Goal: Task Accomplishment & Management: Manage account settings

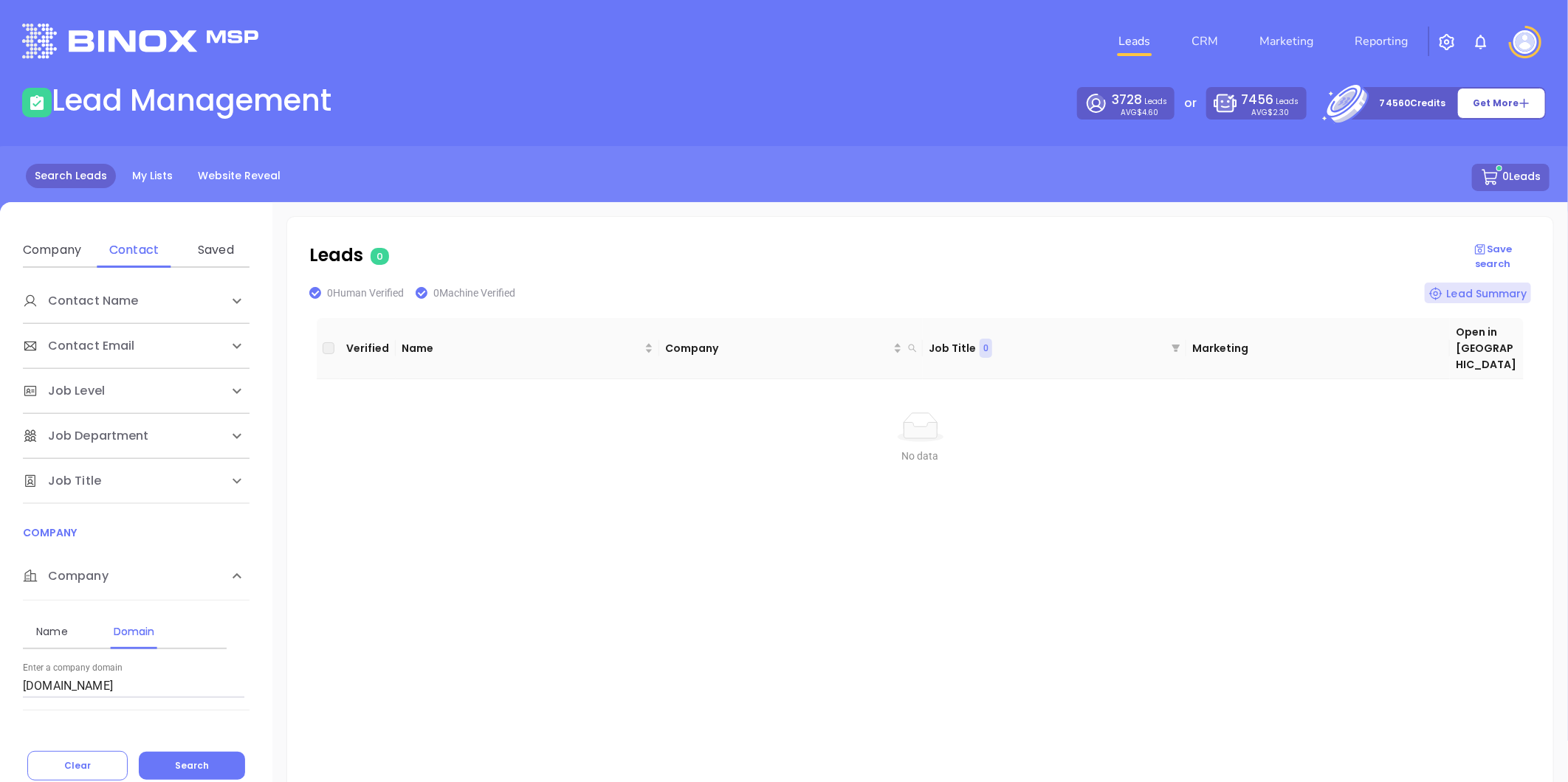
scroll to position [27, 0]
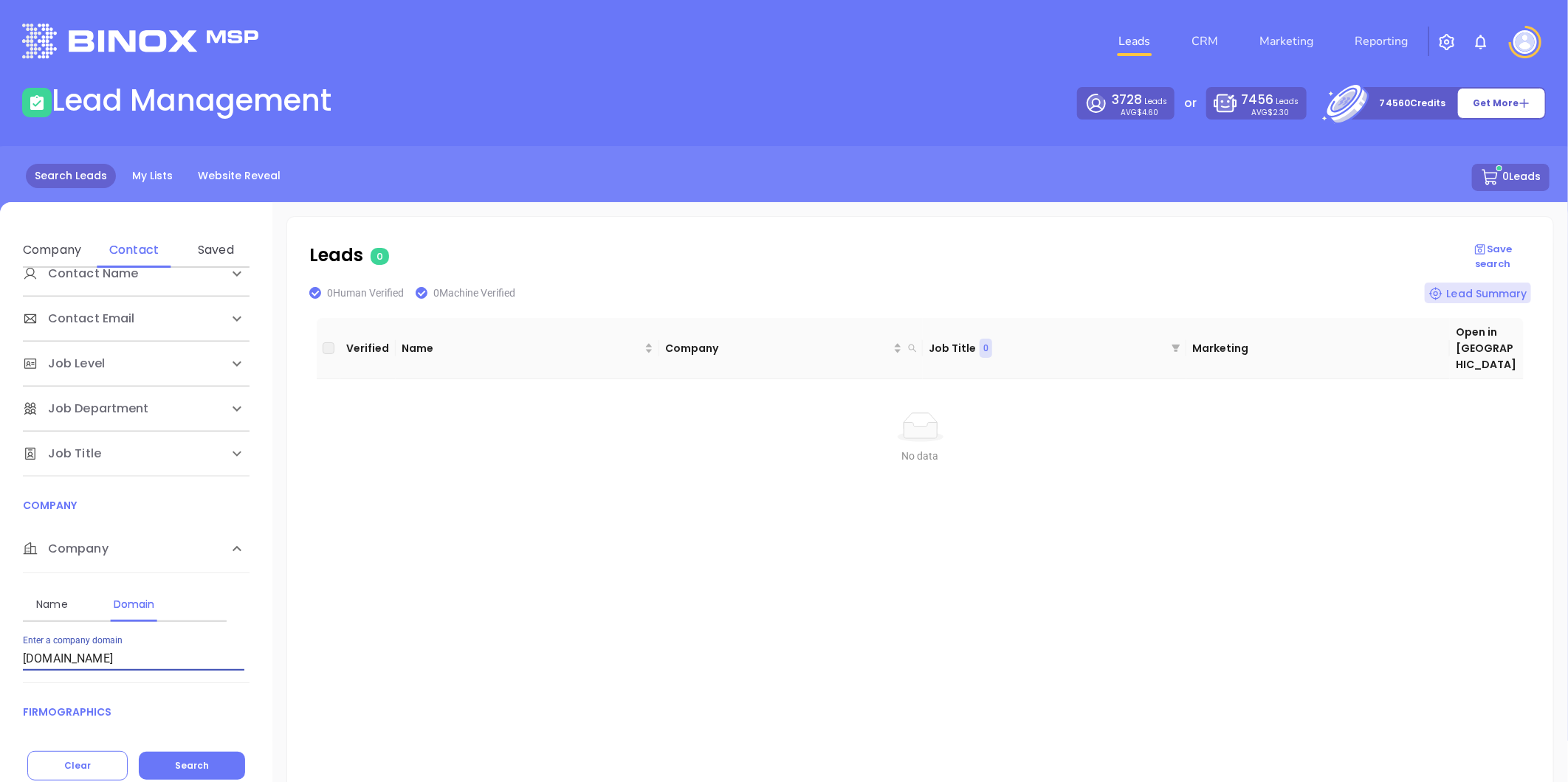
drag, startPoint x: 119, startPoint y: 663, endPoint x: -123, endPoint y: 663, distance: 242.0
click at [0, 663] on html "Leads CRM Marketing Reporting Financial Leads Leads Lead Management 3728 Leads …" at bounding box center [784, 391] width 1568 height 782
paste input "[DOMAIN_NAME]"
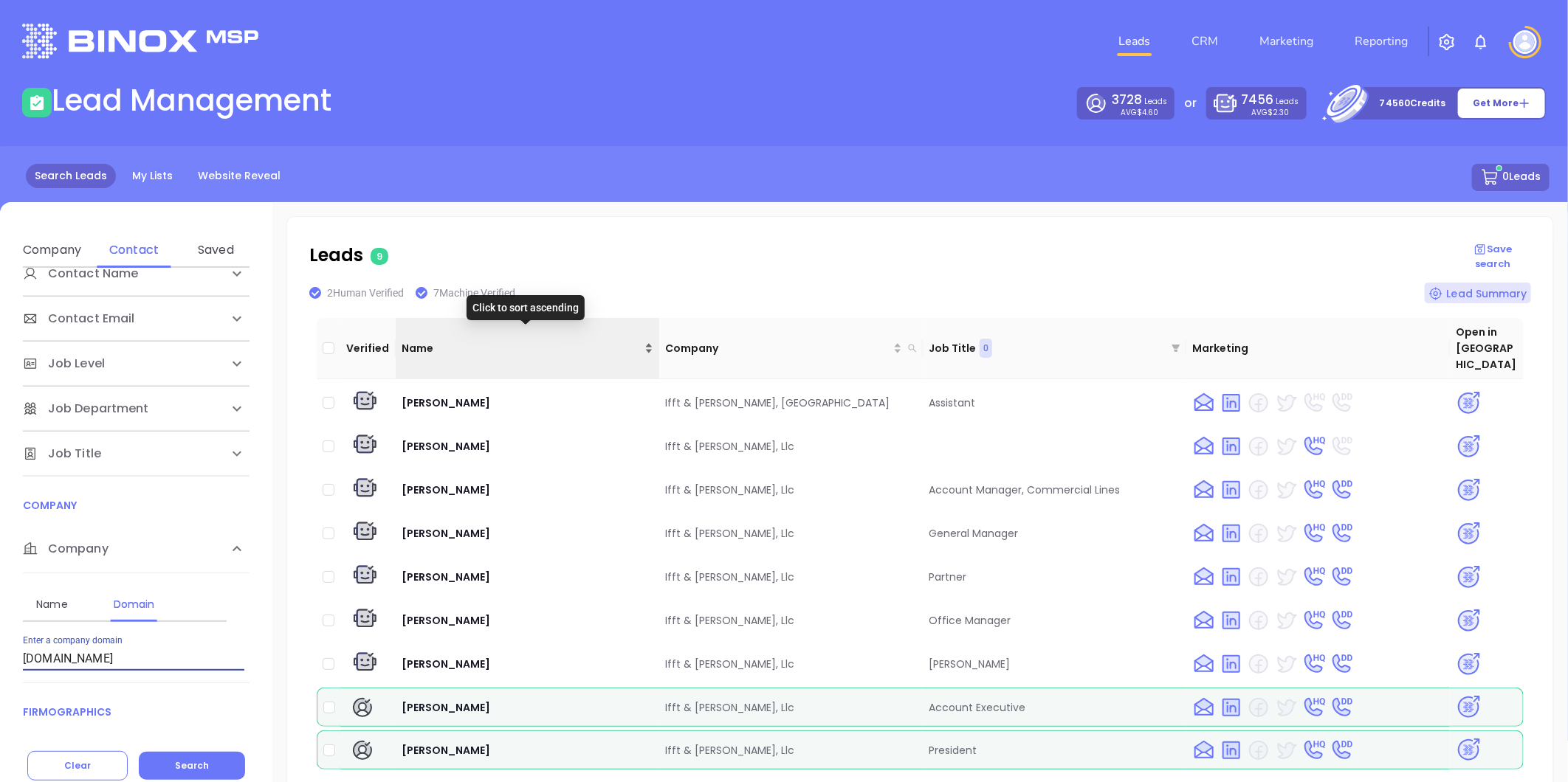
click at [644, 340] on div "Name" at bounding box center [527, 348] width 252 height 17
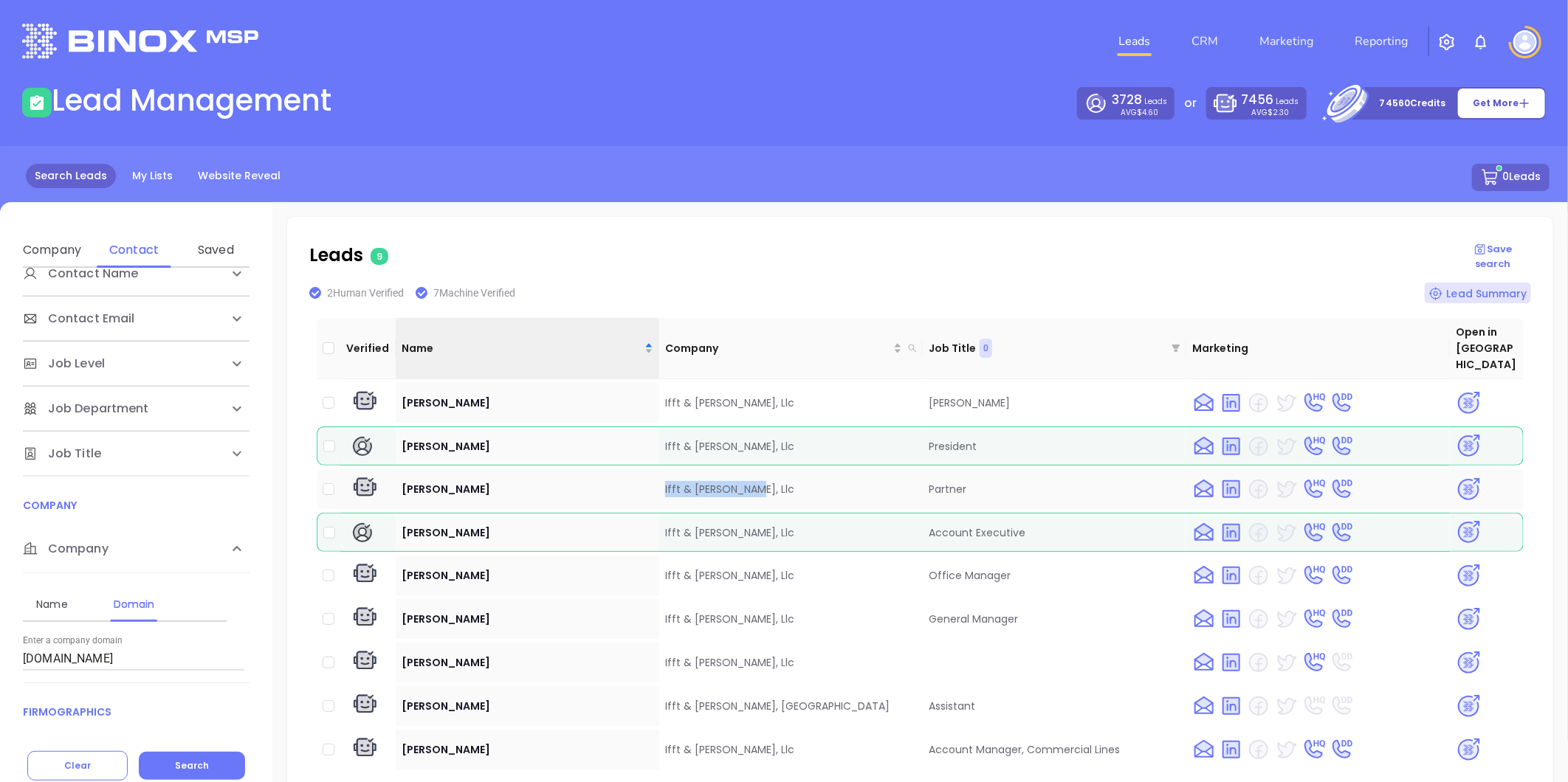
drag, startPoint x: 656, startPoint y: 471, endPoint x: 748, endPoint y: 465, distance: 92.2
click at [748, 469] on td "Ifft & [PERSON_NAME], Llc" at bounding box center [790, 489] width 263 height 40
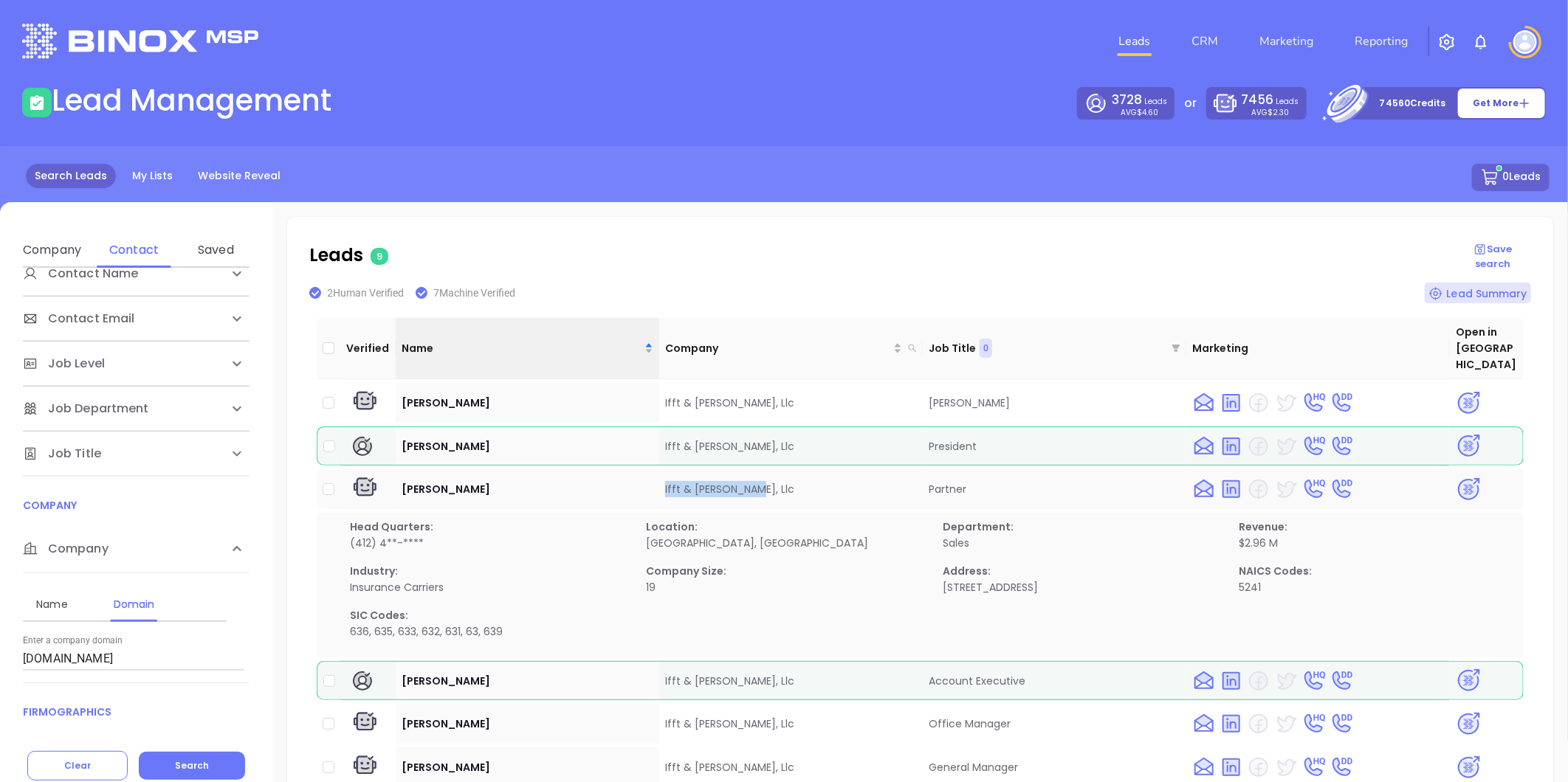
copy td "Ifft & [PERSON_NAME], Llc"
click at [1462, 477] on img at bounding box center [1468, 490] width 26 height 26
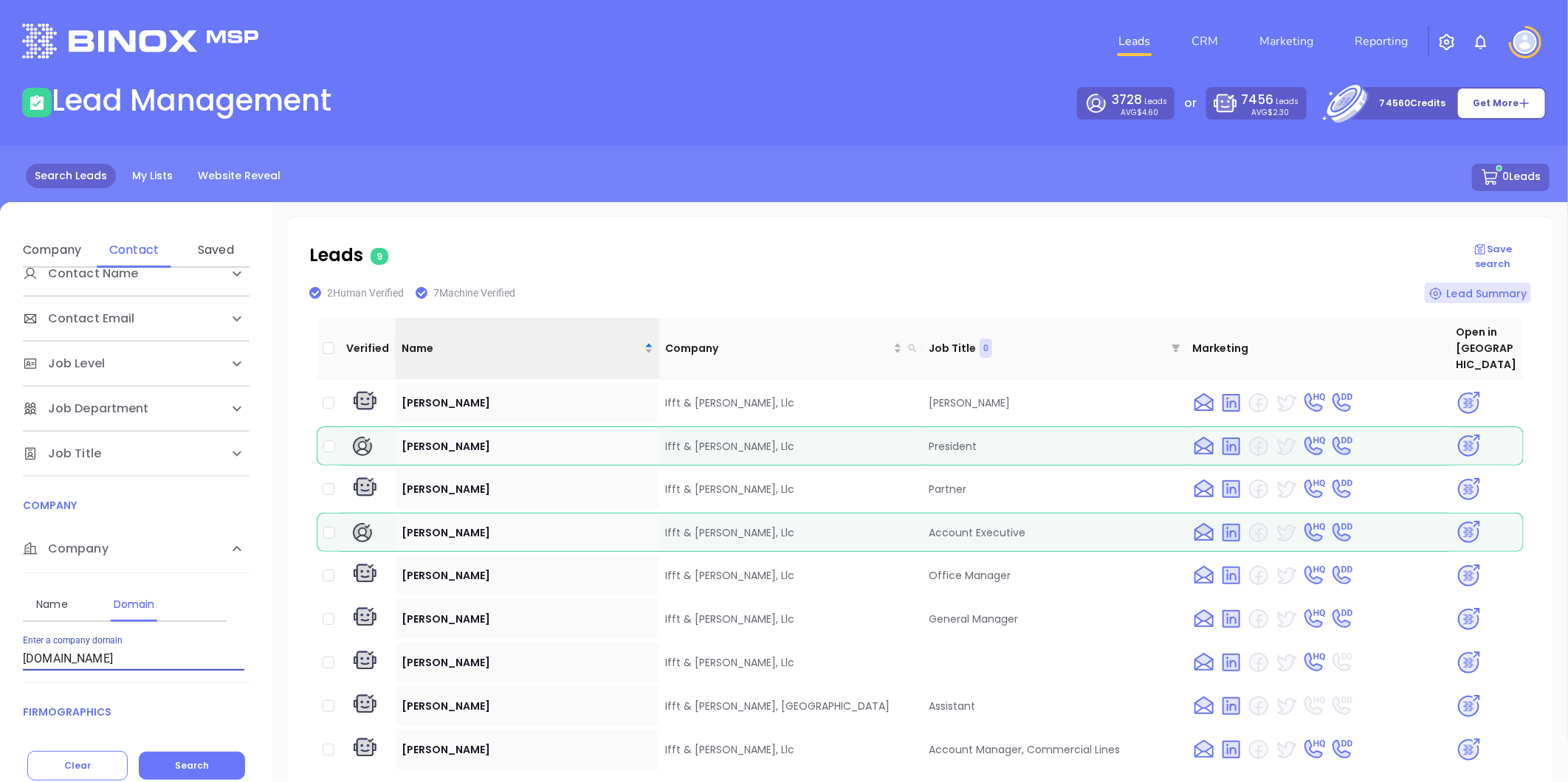
drag, startPoint x: 2, startPoint y: 662, endPoint x: -220, endPoint y: 690, distance: 223.8
click at [0, 690] on html "Leads CRM Marketing Reporting Financial Leads Leads Lead Management 3728 Leads …" at bounding box center [784, 391] width 1568 height 782
paste input "simpsonmccrady"
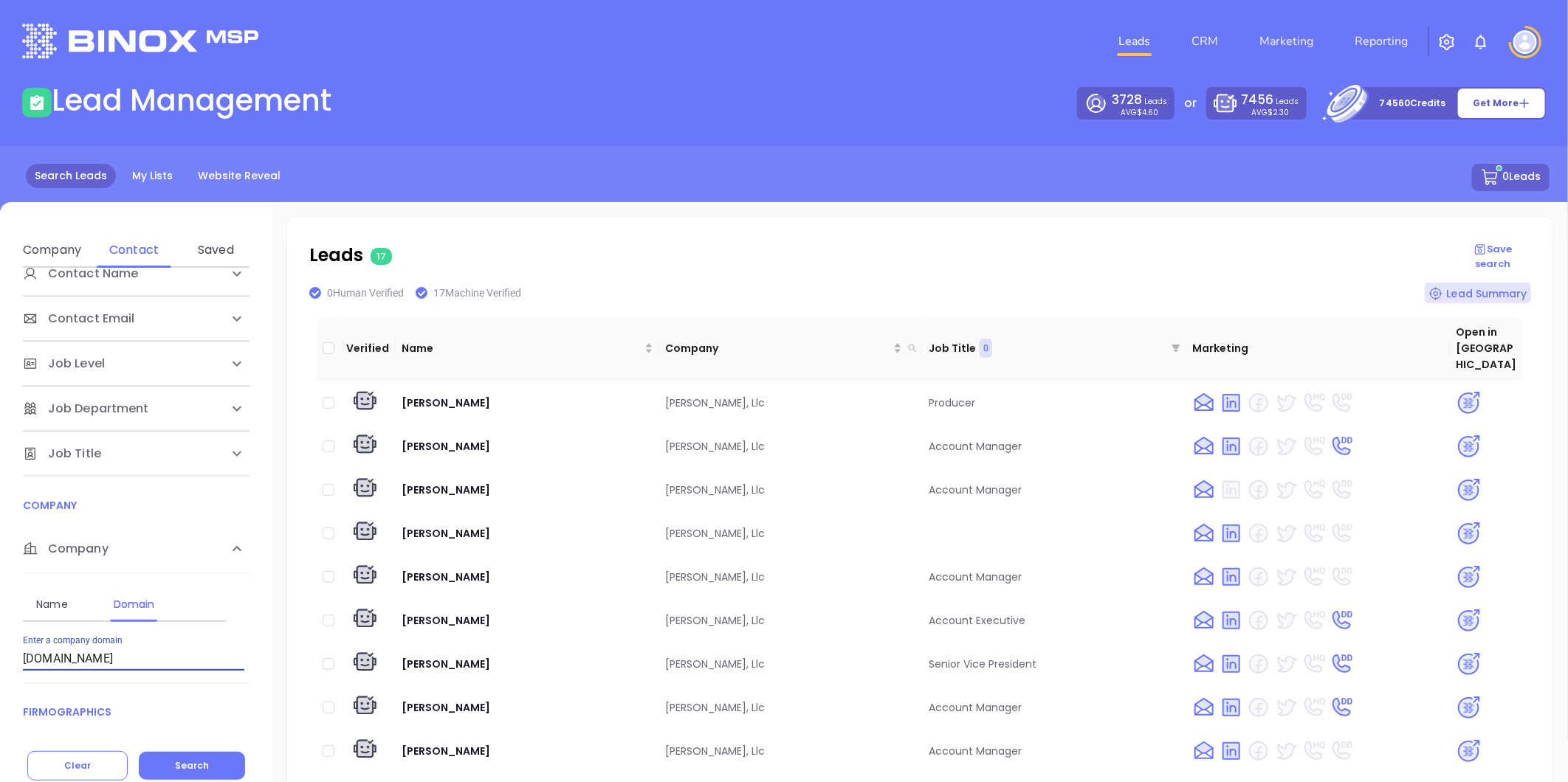
drag, startPoint x: 153, startPoint y: 662, endPoint x: -276, endPoint y: 699, distance: 430.6
click at [0, 699] on html "Leads CRM Marketing Reporting Financial Leads Leads Lead Management 3728 Leads …" at bounding box center [784, 391] width 1568 height 782
paste input "-"
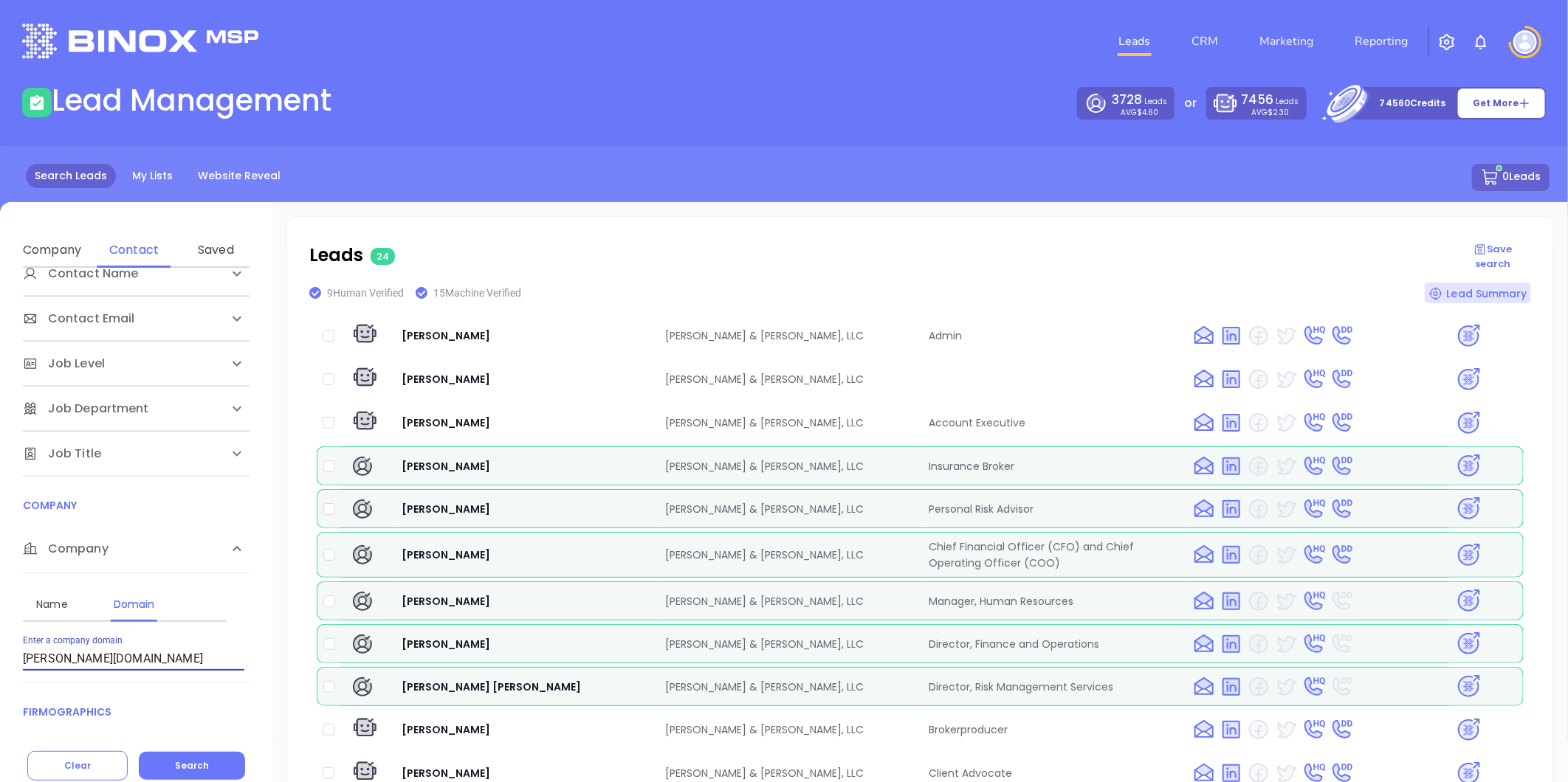
scroll to position [615, 0]
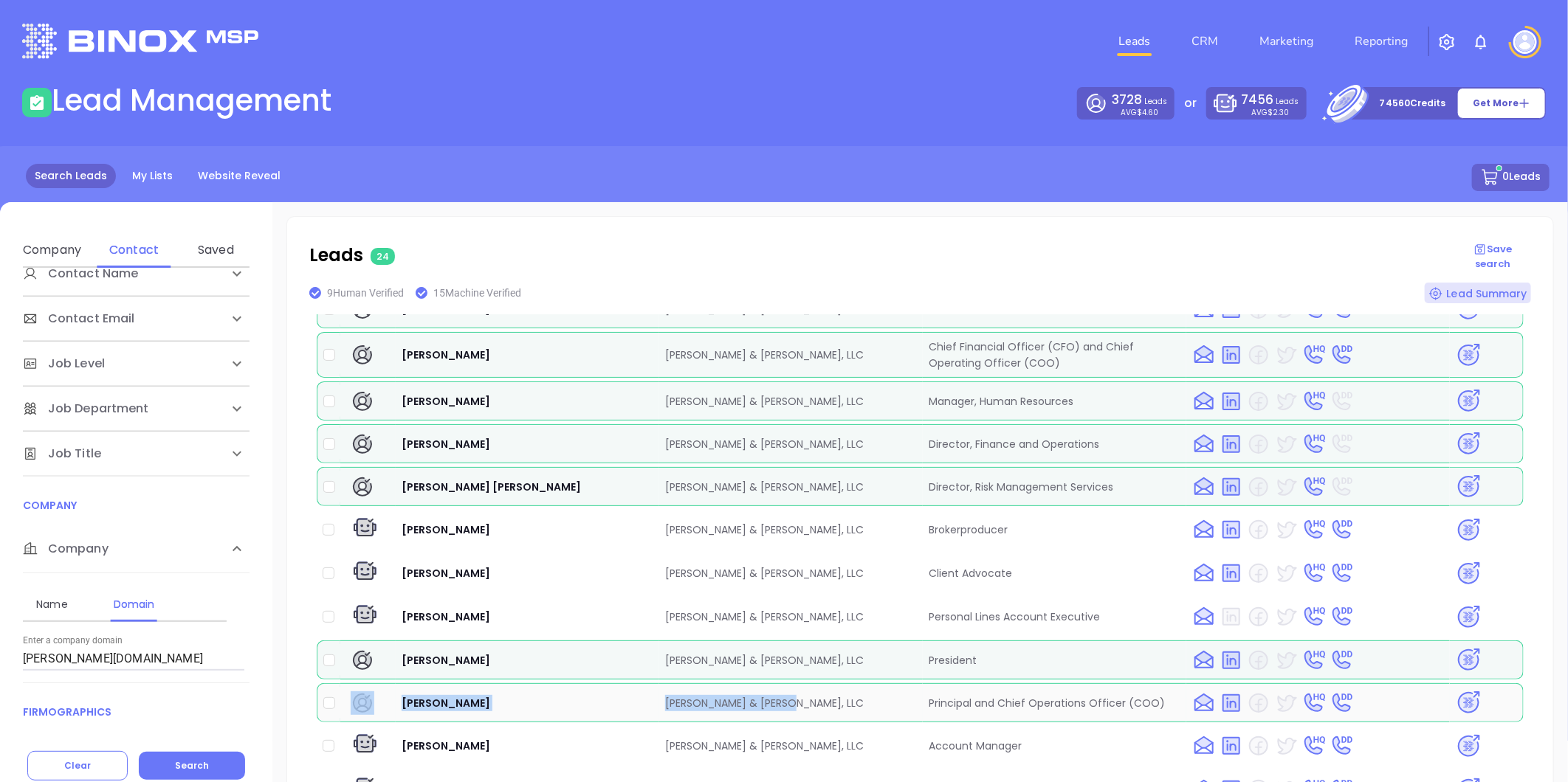
drag, startPoint x: 386, startPoint y: 672, endPoint x: 800, endPoint y: 668, distance: 414.0
click at [800, 684] on tr "Clay Saftner SIMPSON & MCCRADY, LLC Principal and Chief Operations Officer (COO)" at bounding box center [920, 703] width 1207 height 39
copy tr "Clay Saftner SIMPSON & MCCRADY, LLC"
click at [1461, 690] on img at bounding box center [1468, 702] width 26 height 26
drag, startPoint x: 153, startPoint y: 663, endPoint x: -274, endPoint y: 682, distance: 427.4
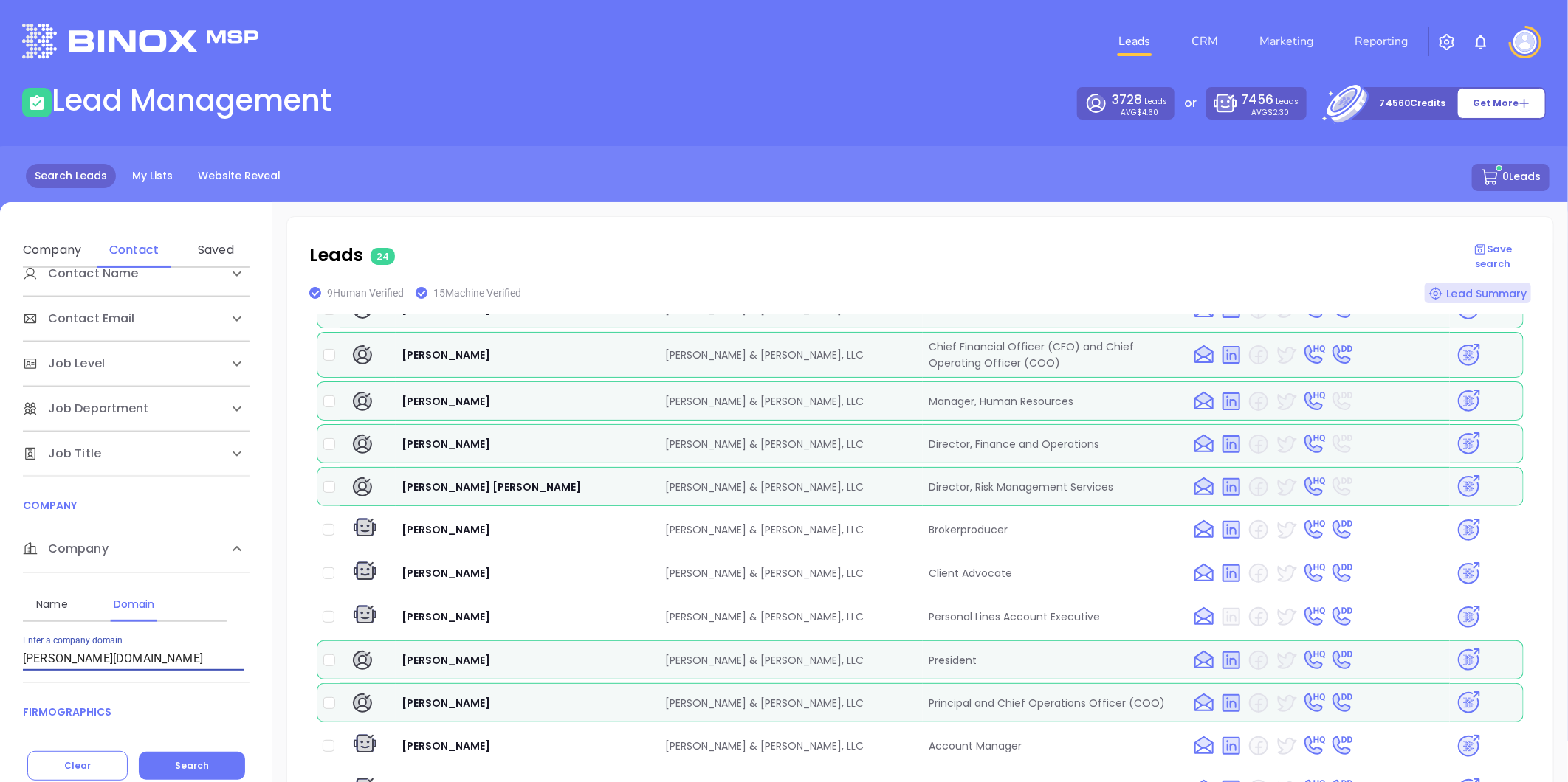
click at [0, 682] on html "Leads CRM Marketing Reporting Financial Leads Leads Lead Management 3728 Leads …" at bounding box center [784, 391] width 1568 height 782
paste input "wentroble"
click at [193, 765] on span "Search" at bounding box center [191, 765] width 34 height 13
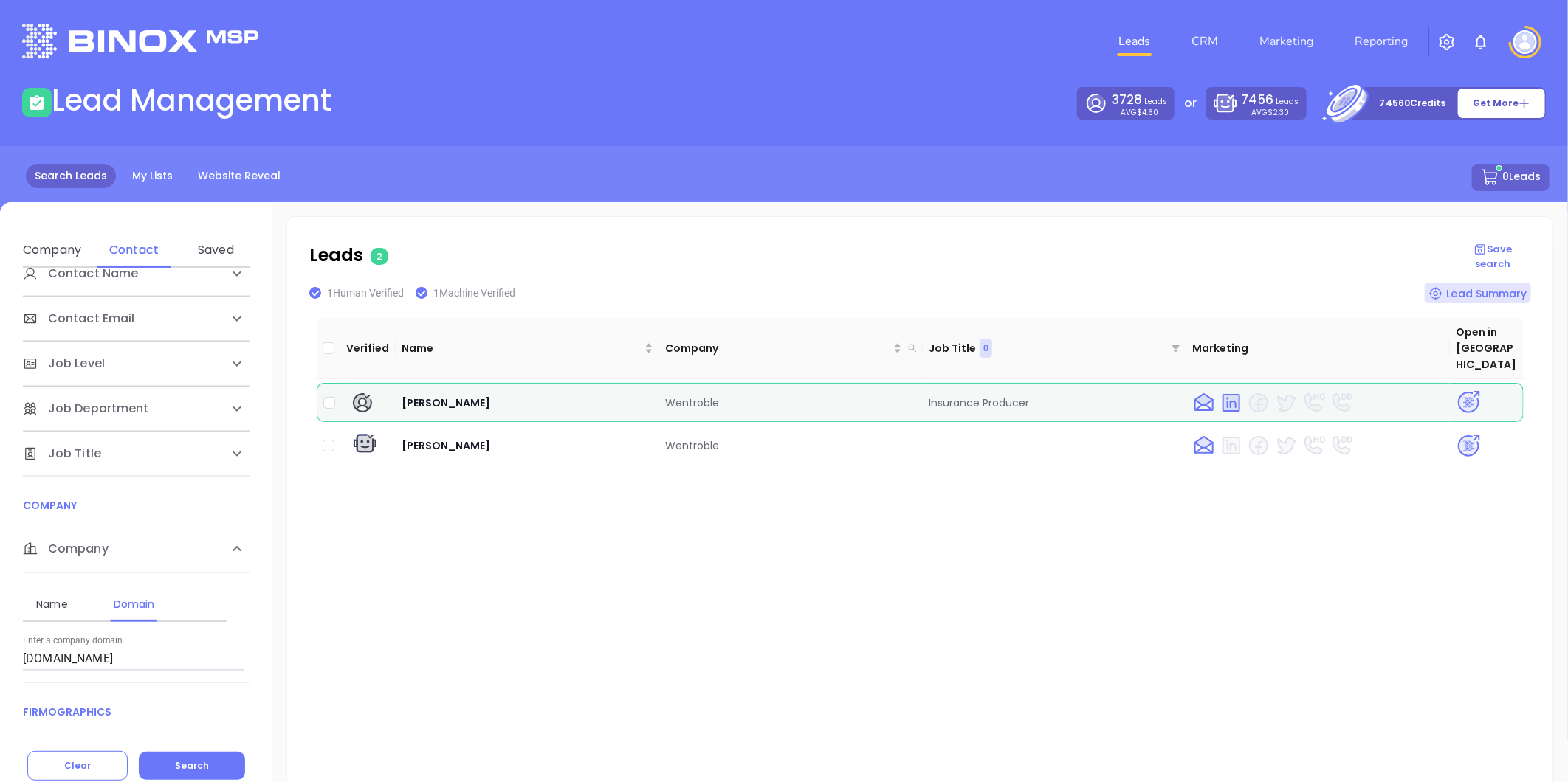
drag, startPoint x: 109, startPoint y: 659, endPoint x: -257, endPoint y: 711, distance: 369.7
click at [0, 711] on html "Leads CRM Marketing Reporting Financial Leads Leads Lead Management 3728 Leads …" at bounding box center [784, 391] width 1568 height 782
paste input "reedagency.net"
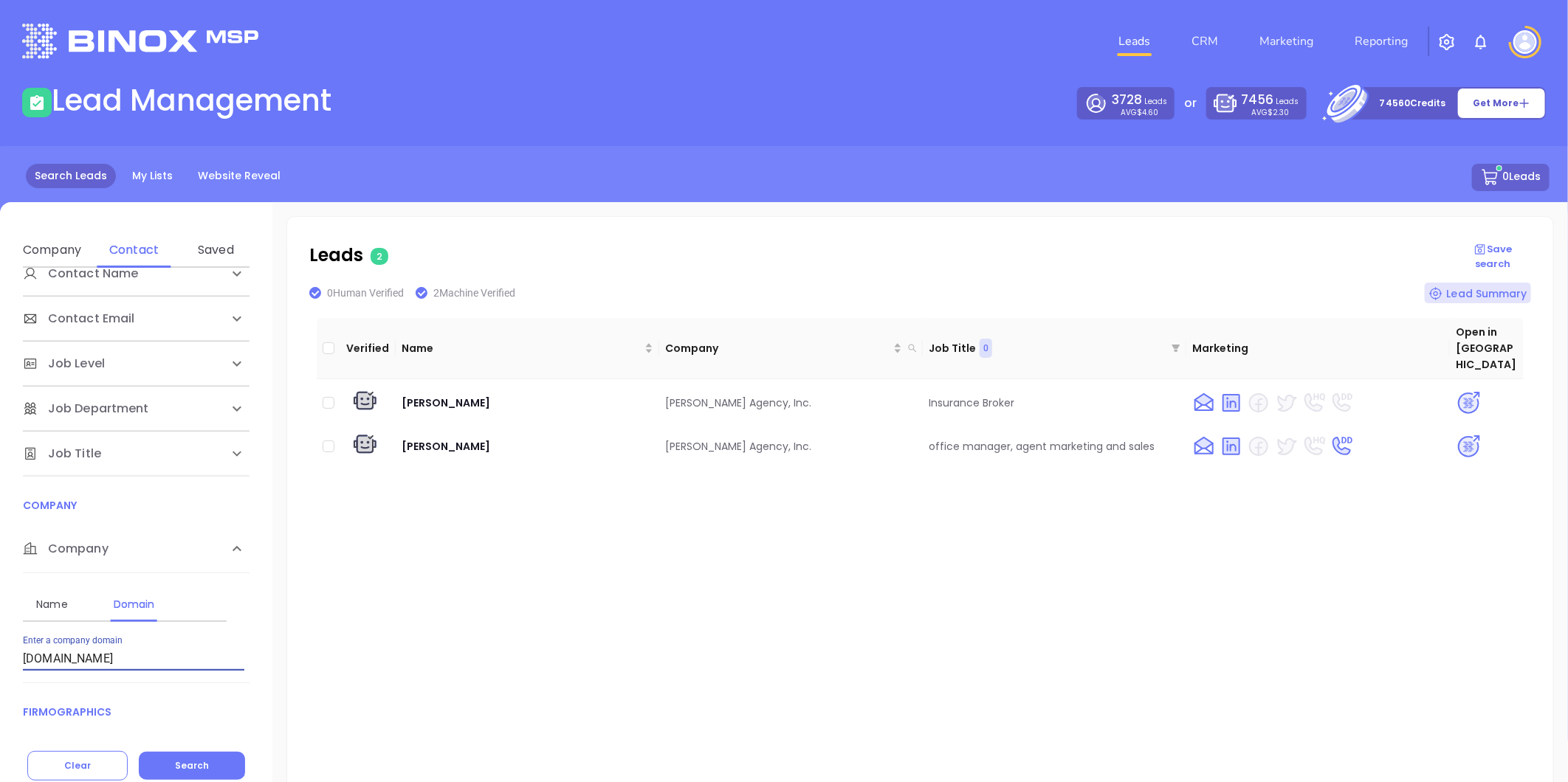
drag, startPoint x: 109, startPoint y: 660, endPoint x: -211, endPoint y: 695, distance: 321.9
click at [0, 695] on html "Leads CRM Marketing Reporting Financial Leads Leads Lead Management 3728 Leads …" at bounding box center [784, 391] width 1568 height 782
paste input "trinityriskservices.com"
drag, startPoint x: -2, startPoint y: 675, endPoint x: -130, endPoint y: 684, distance: 128.3
click at [0, 684] on html "Leads CRM Marketing Reporting Financial Leads Leads Lead Management 3728 Leads …" at bounding box center [784, 391] width 1568 height 782
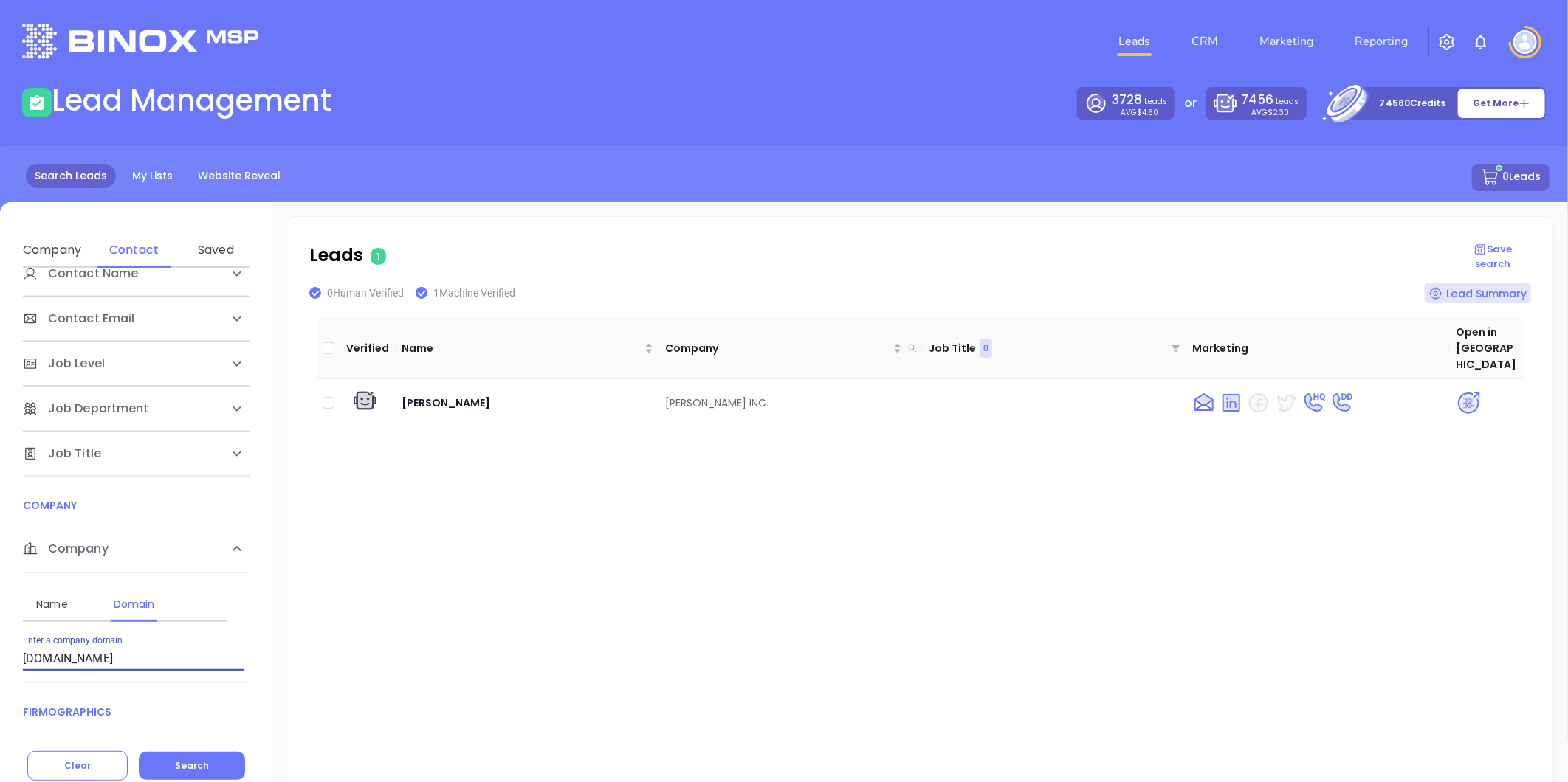
paste input "weisserinsurance"
drag, startPoint x: 148, startPoint y: 656, endPoint x: -217, endPoint y: 674, distance: 365.4
click at [0, 674] on html "Leads CRM Marketing Reporting Financial Leads Leads Lead Management 3728 Leads …" at bounding box center [784, 391] width 1568 height 782
paste input "affold"
drag, startPoint x: 198, startPoint y: 755, endPoint x: 192, endPoint y: 749, distance: 8.5
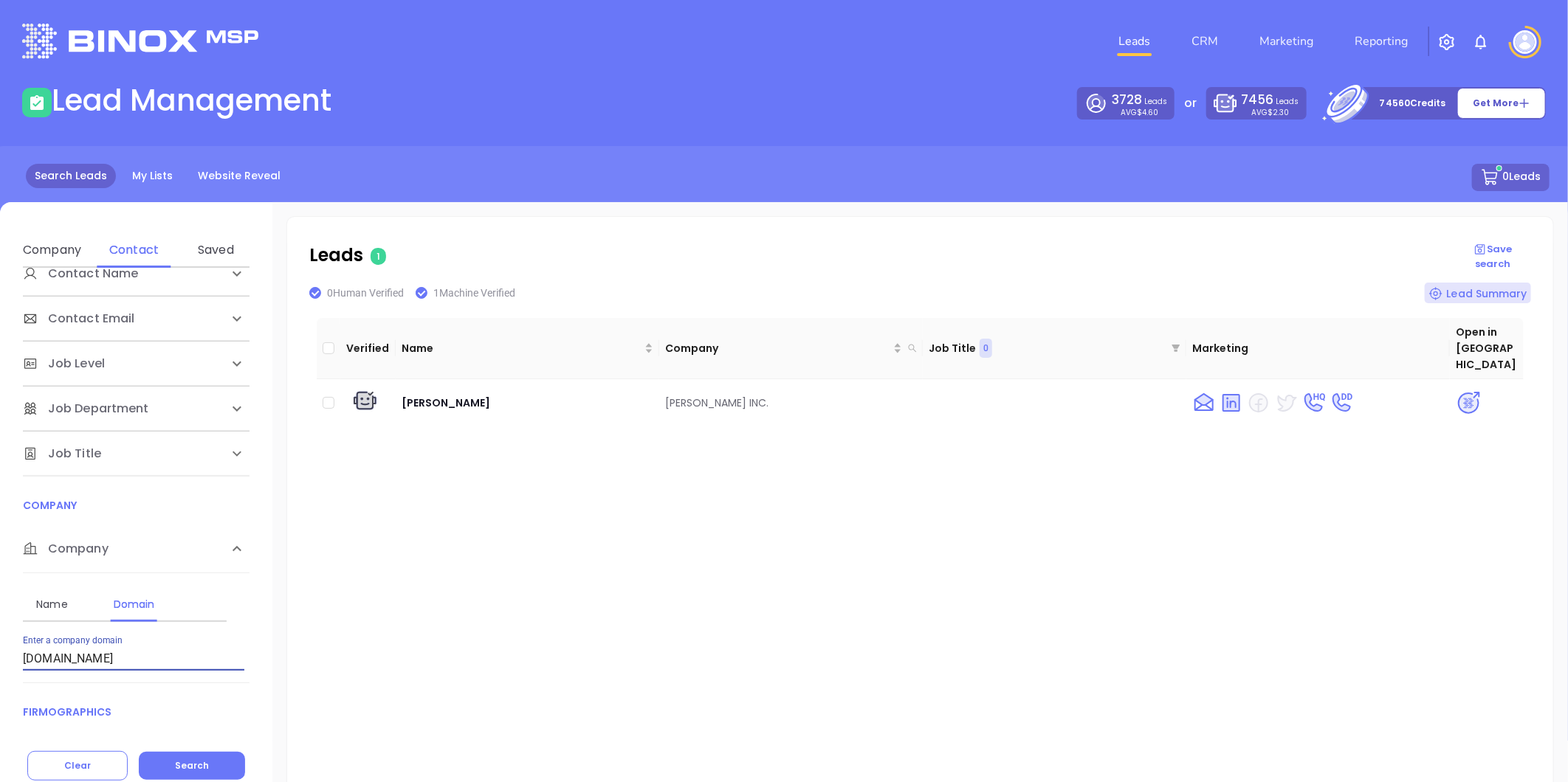
click at [198, 754] on button "Search" at bounding box center [191, 765] width 106 height 28
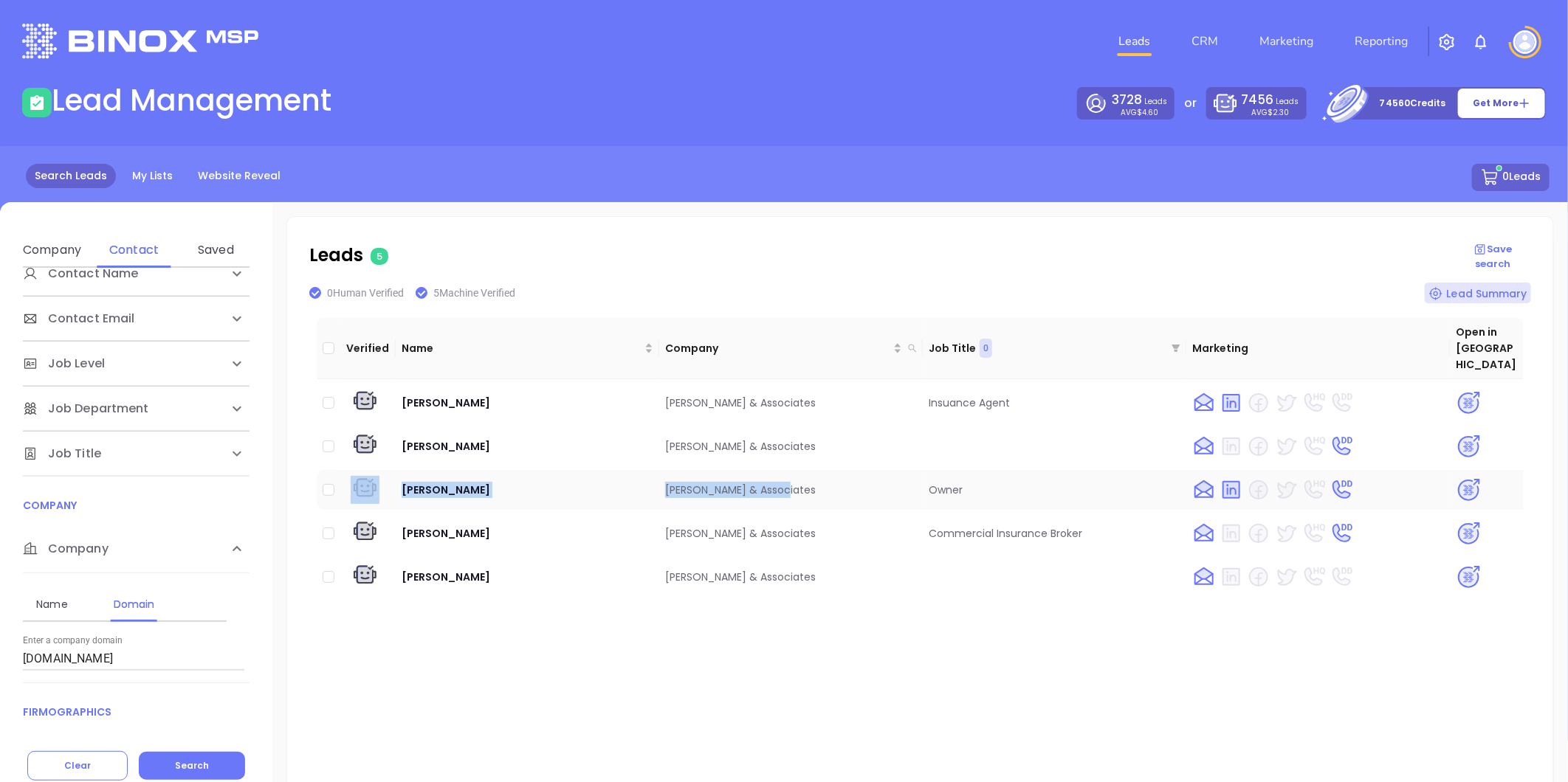
drag, startPoint x: 392, startPoint y: 469, endPoint x: 780, endPoint y: 474, distance: 388.0
click at [780, 474] on tr "Steve Affolder Affolder & Associates Owner" at bounding box center [920, 490] width 1207 height 40
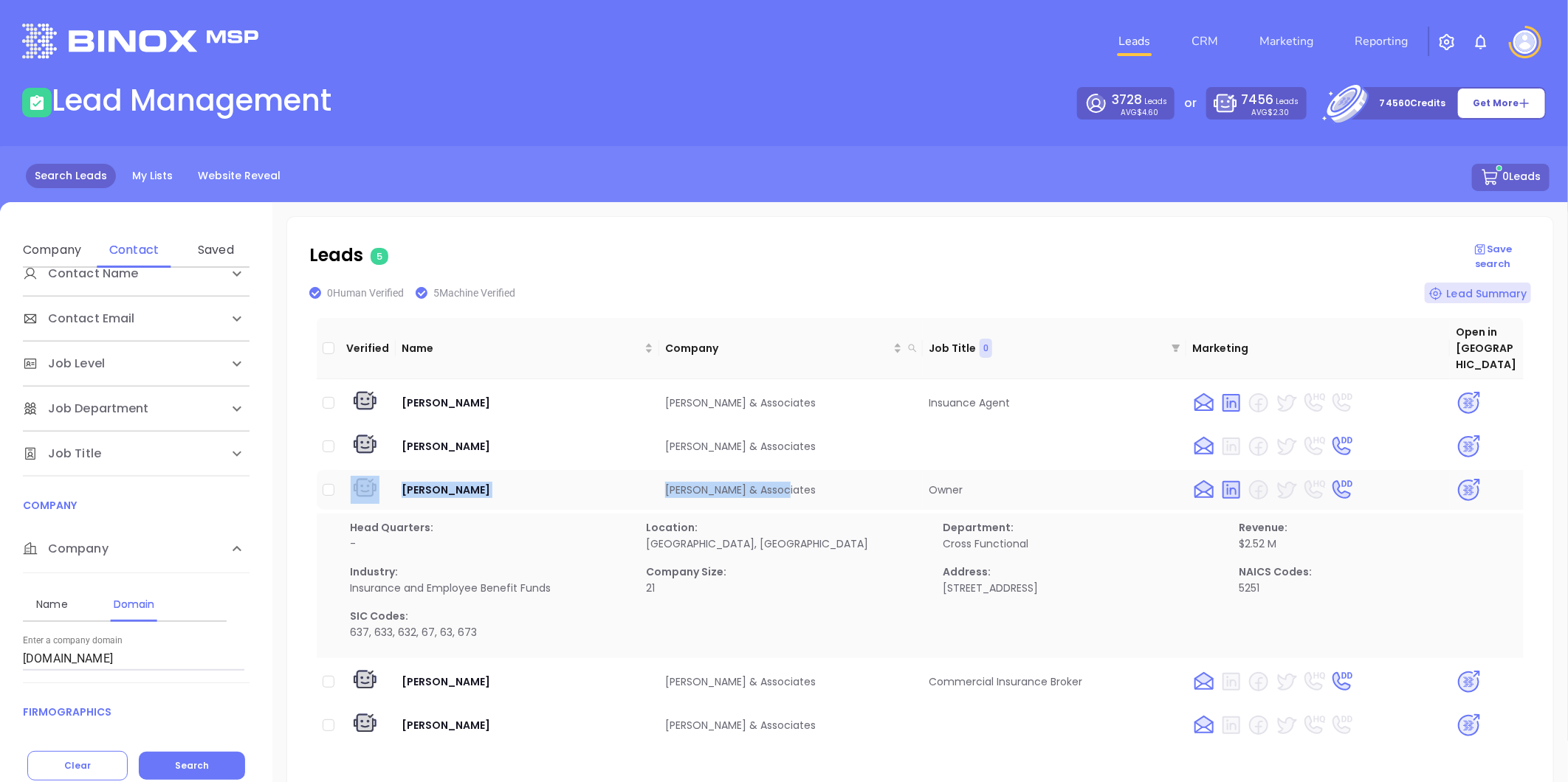
copy tr "Steve Affolder Affolder & Associates"
click at [1455, 478] on img at bounding box center [1468, 491] width 26 height 26
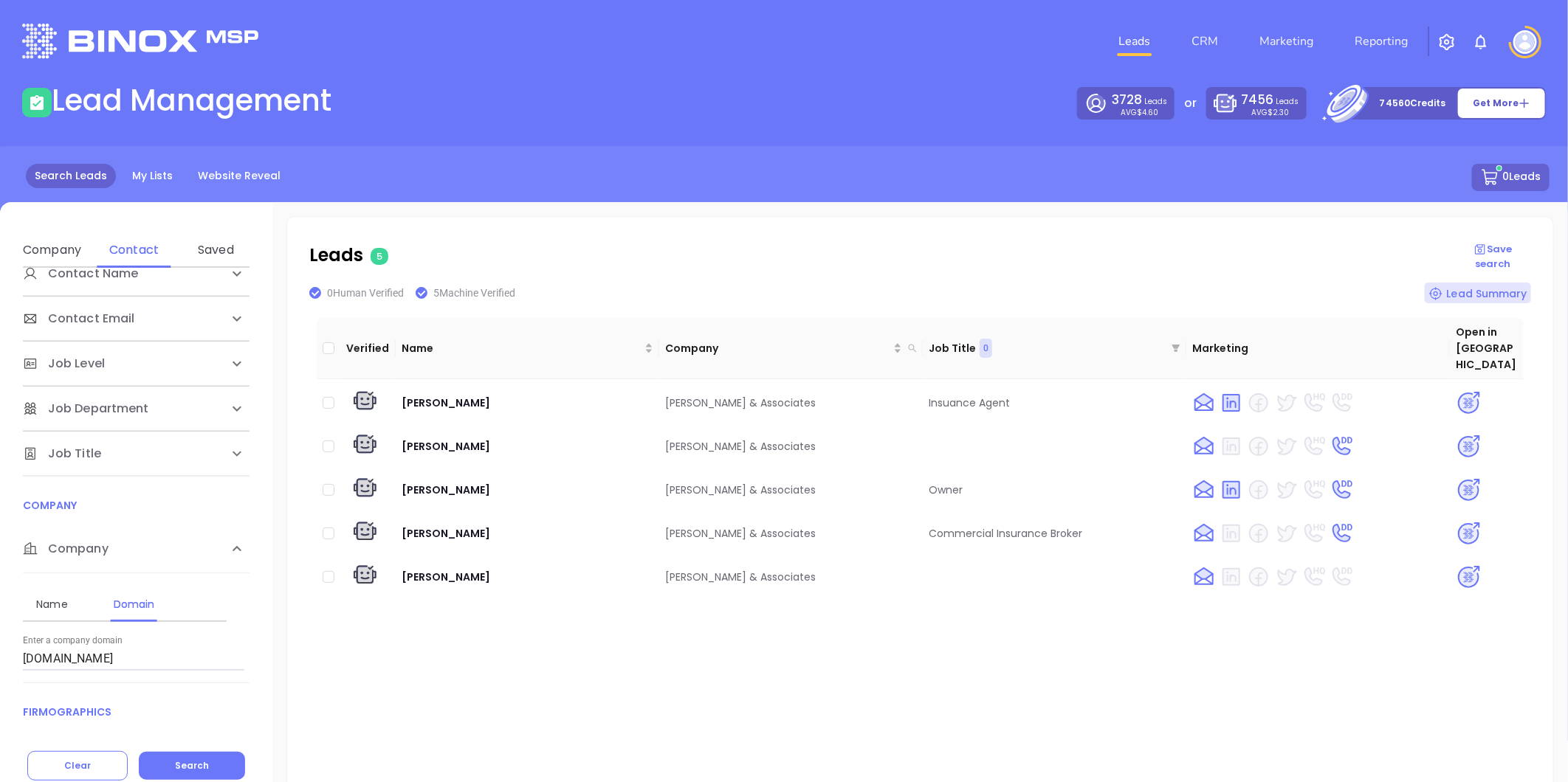
click at [141, 659] on input "affolderinsurance.com" at bounding box center [134, 659] width 222 height 23
drag, startPoint x: 63, startPoint y: 653, endPoint x: 45, endPoint y: 657, distance: 18.4
click at [45, 657] on input "affolderinsurance.com" at bounding box center [134, 659] width 222 height 23
drag, startPoint x: 149, startPoint y: 656, endPoint x: -285, endPoint y: 697, distance: 435.9
click at [0, 697] on html "Leads CRM Marketing Reporting Financial Leads Leads Lead Management 3728 Leads …" at bounding box center [784, 391] width 1568 height 782
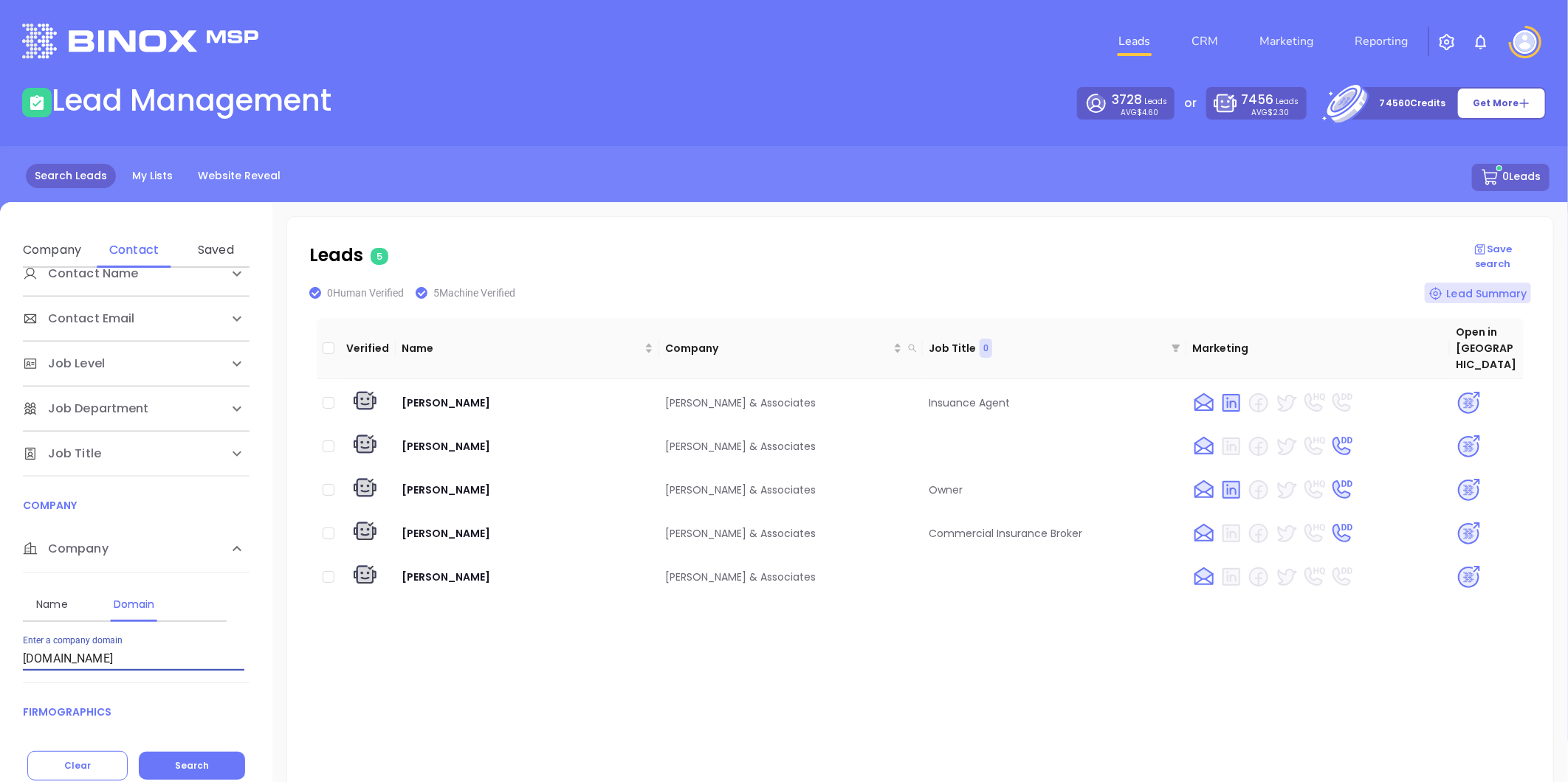
paste input "mgirm"
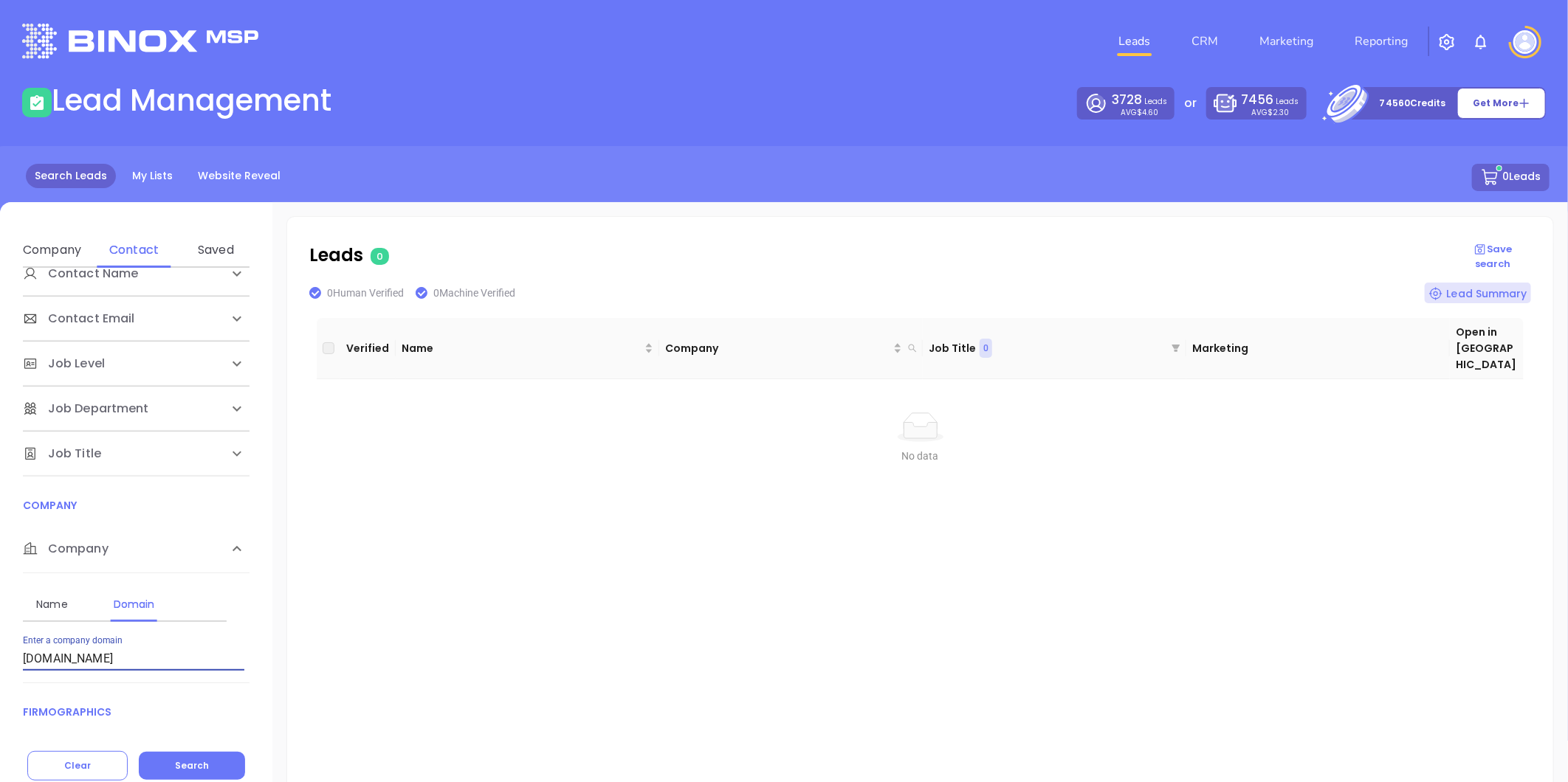
drag, startPoint x: 104, startPoint y: 657, endPoint x: 17, endPoint y: 668, distance: 87.7
click at [0, 697] on html "Leads CRM Marketing Reporting Financial Leads Leads Lead Management 3728 Leads …" at bounding box center [784, 391] width 1568 height 782
paste input "jacqueperry"
click at [188, 761] on span "Search" at bounding box center [191, 765] width 34 height 13
drag, startPoint x: 85, startPoint y: 665, endPoint x: -261, endPoint y: 738, distance: 353.6
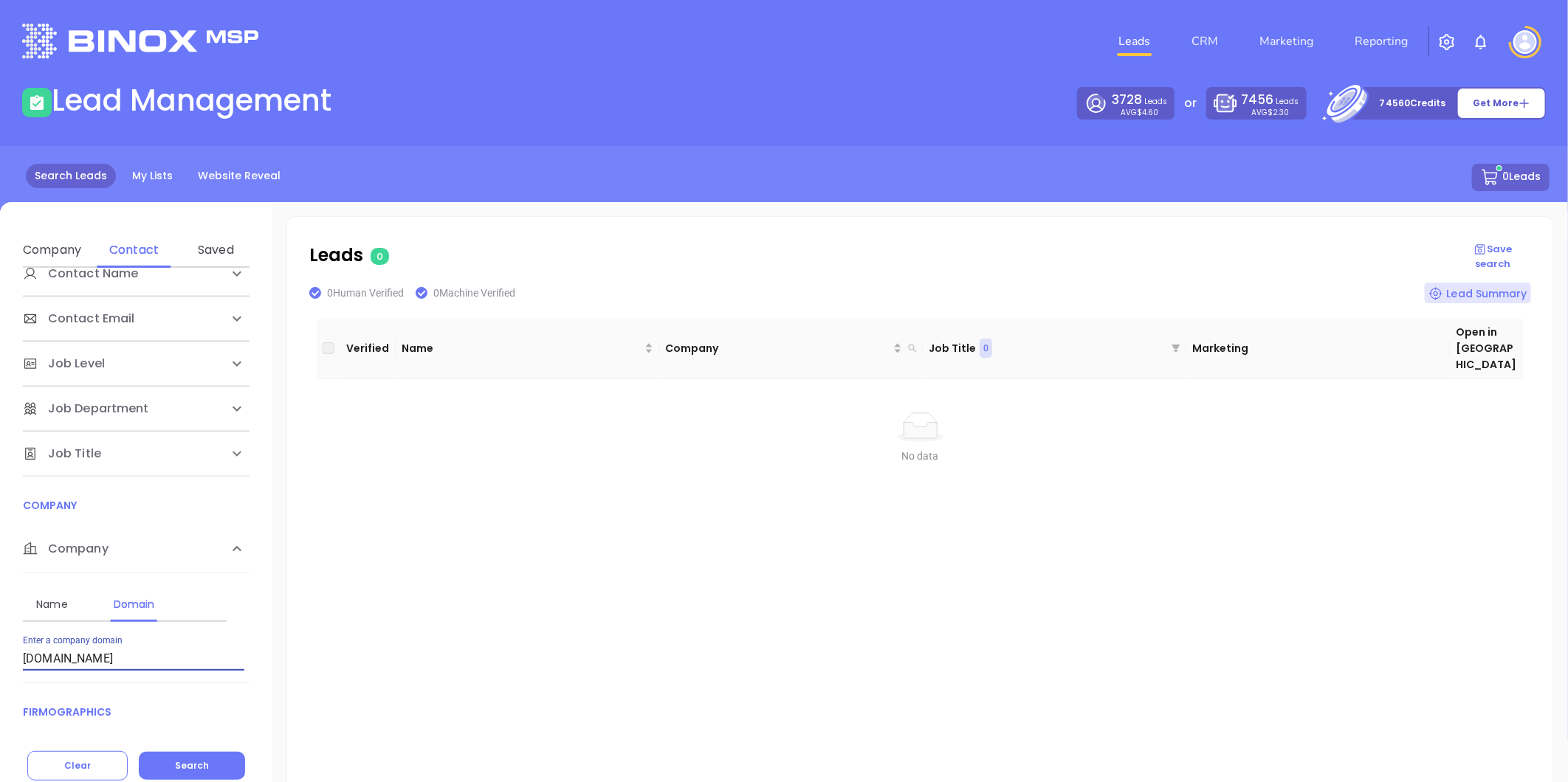
click at [0, 738] on html "Leads CRM Marketing Reporting Financial Leads Leads Lead Management 3728 Leads …" at bounding box center [784, 391] width 1568 height 782
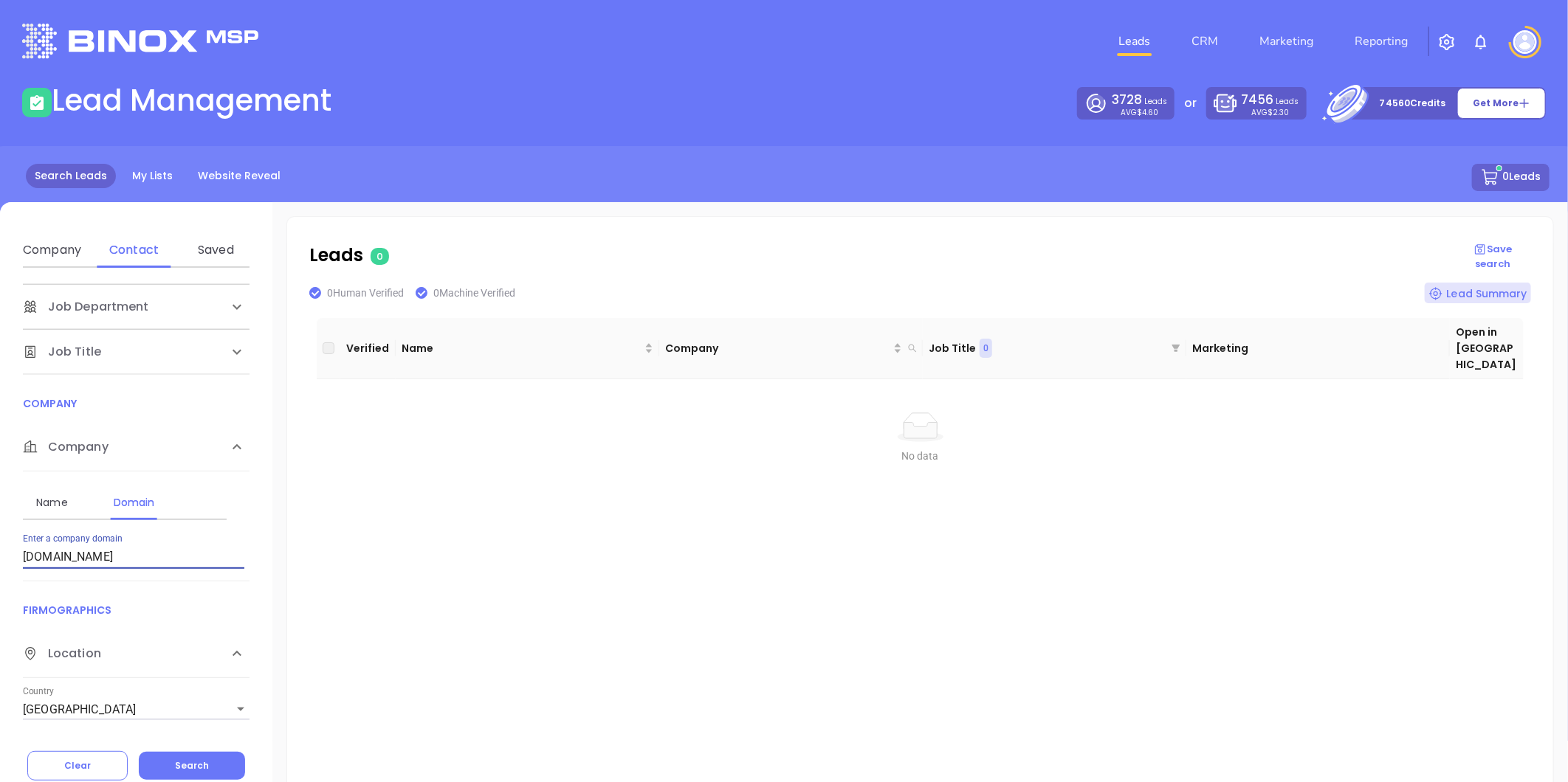
paste input "churchinsurancespecialistsinc"
type input "churchinsurancespecialistsinc.com"
click at [195, 748] on div "Contact Name First Name Last Name Contact Email Work or Personal Email Job Leve…" at bounding box center [136, 525] width 272 height 513
click at [167, 768] on button "Search" at bounding box center [191, 765] width 106 height 28
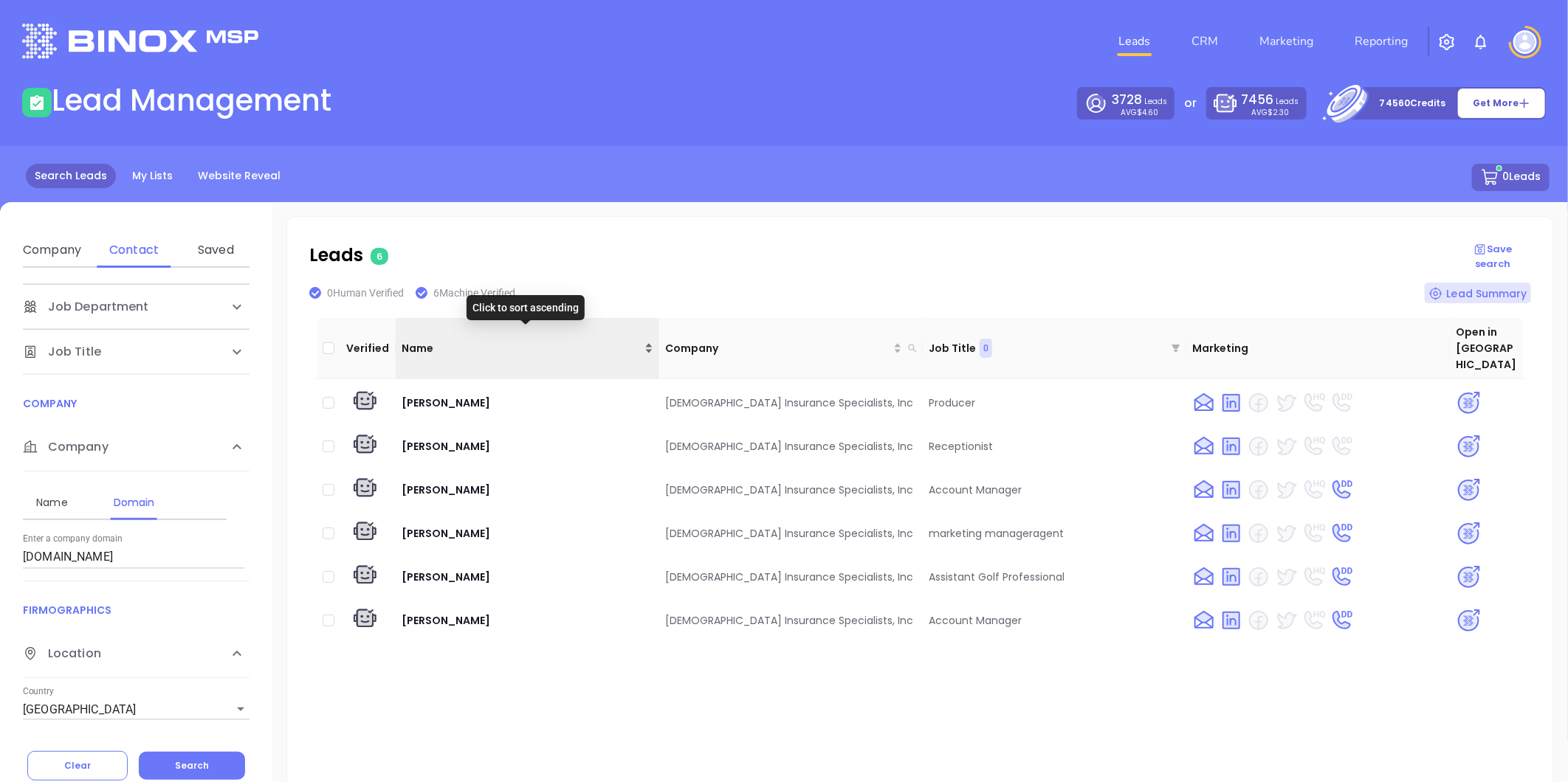
click at [647, 340] on div "Name" at bounding box center [527, 348] width 252 height 17
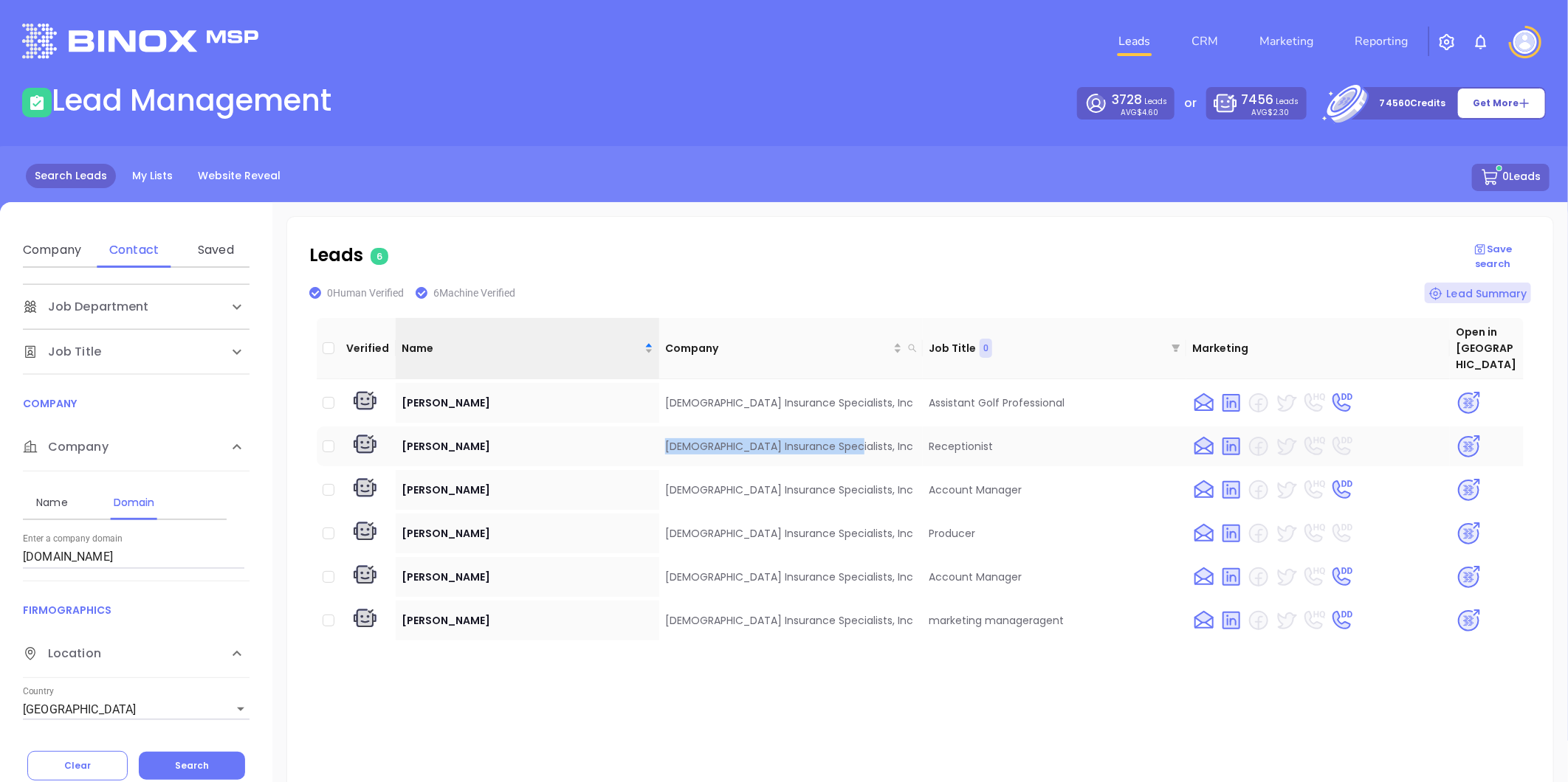
drag, startPoint x: 656, startPoint y: 425, endPoint x: 837, endPoint y: 425, distance: 181.0
click at [837, 426] on td "Church Insurance Specialists, Inc" at bounding box center [790, 446] width 263 height 40
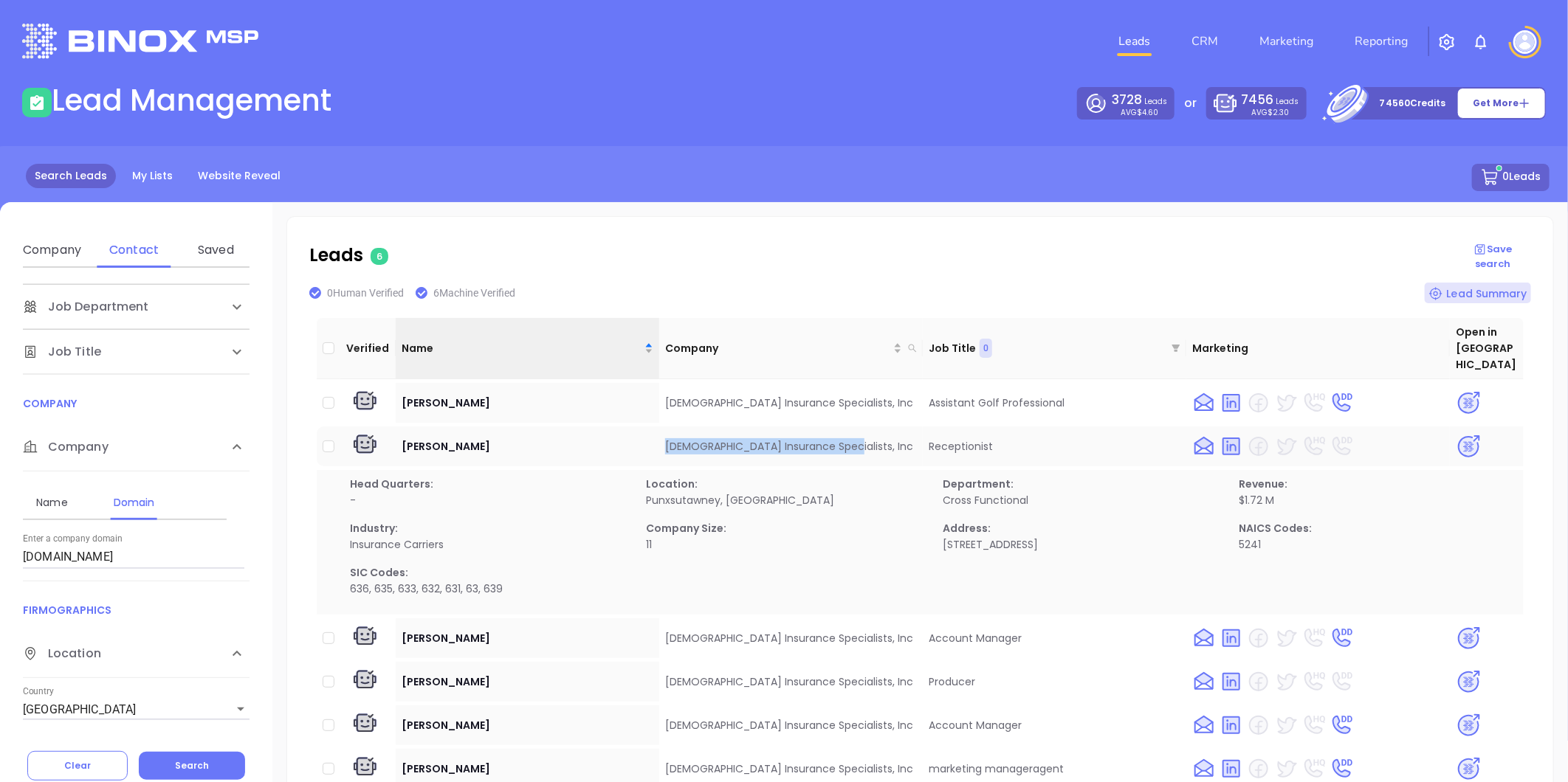
copy td "Church Insurance Specialists, Inc"
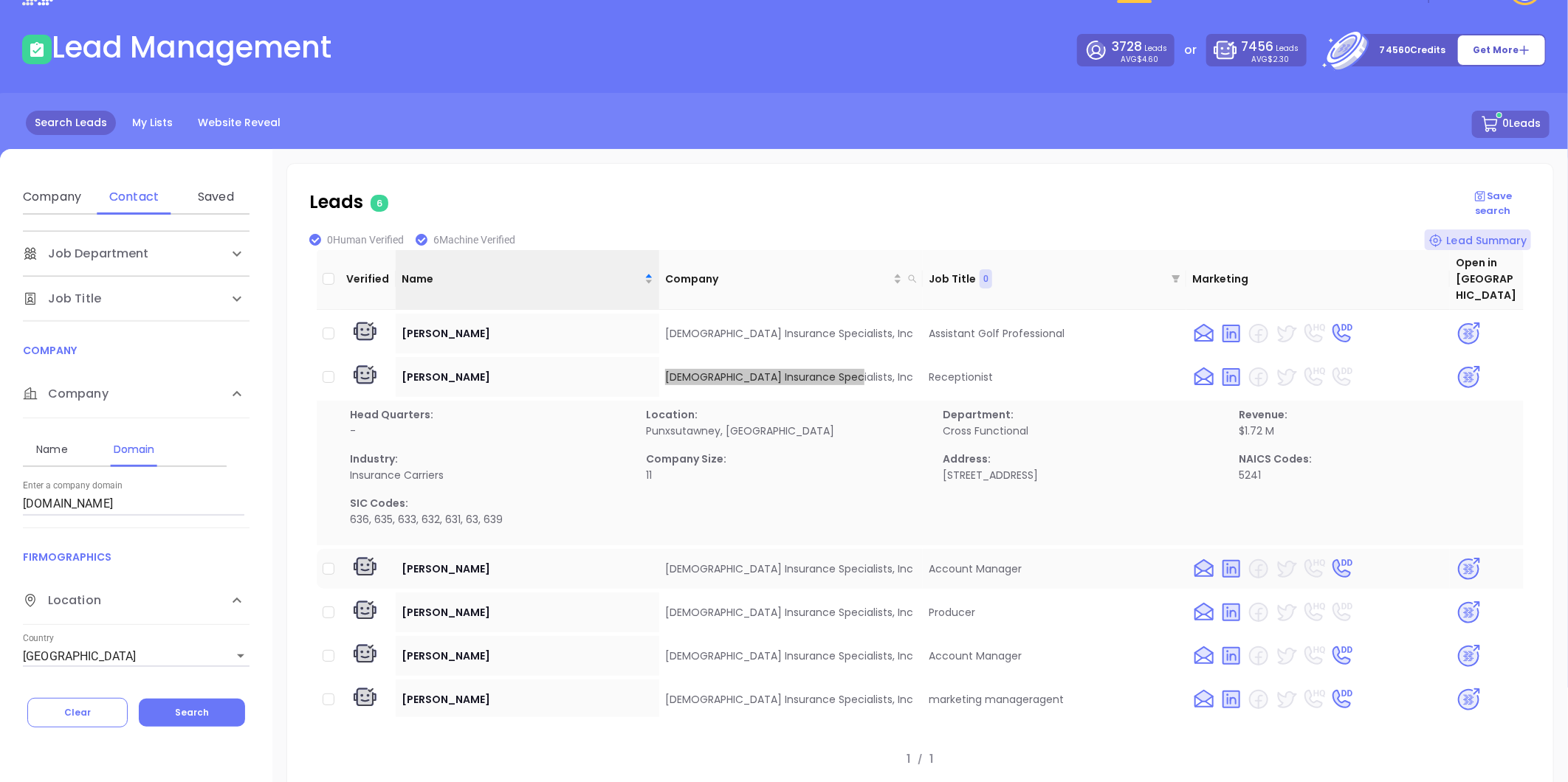
scroll to position [76, 0]
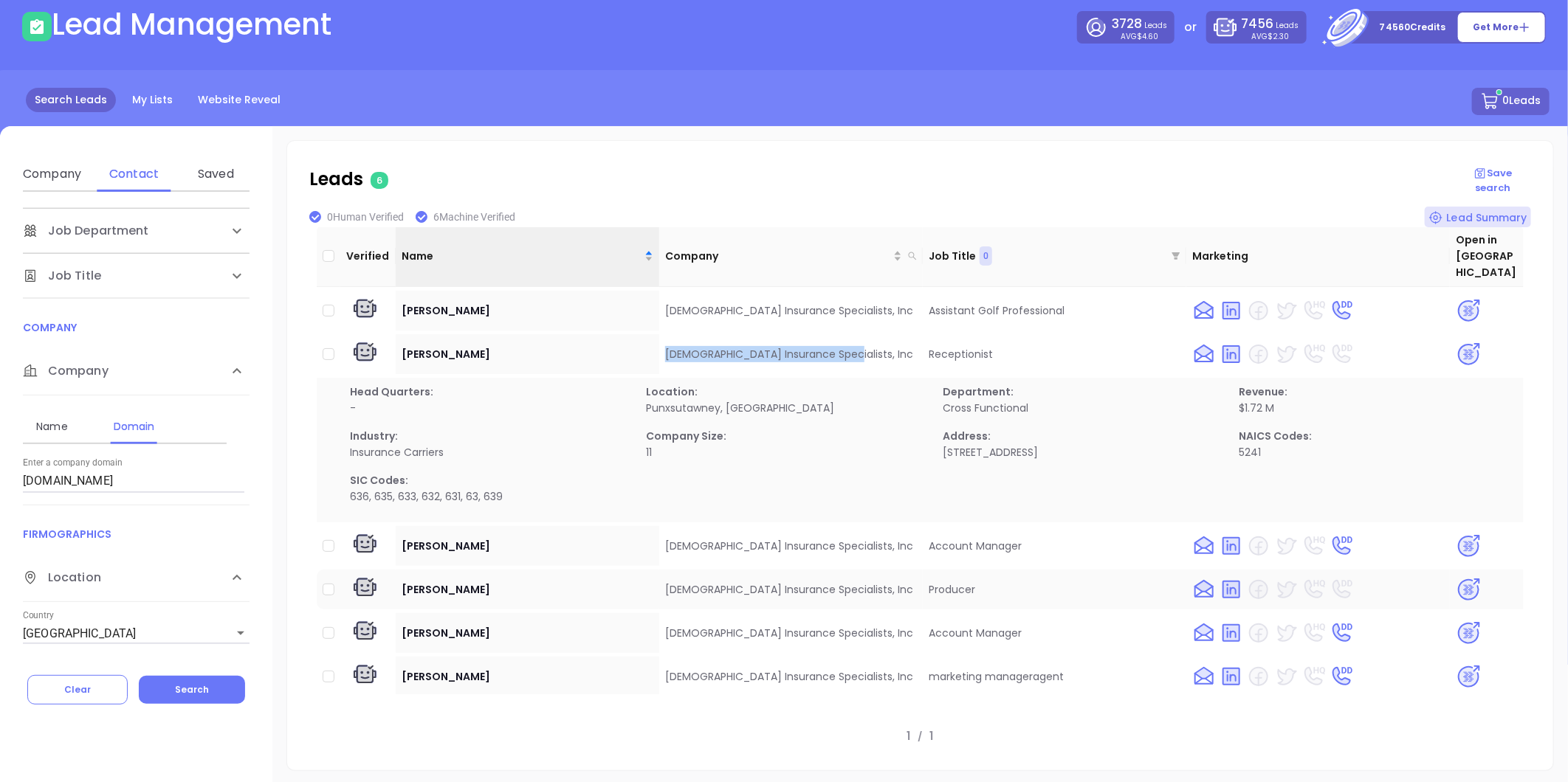
click at [1455, 577] on img at bounding box center [1468, 590] width 26 height 26
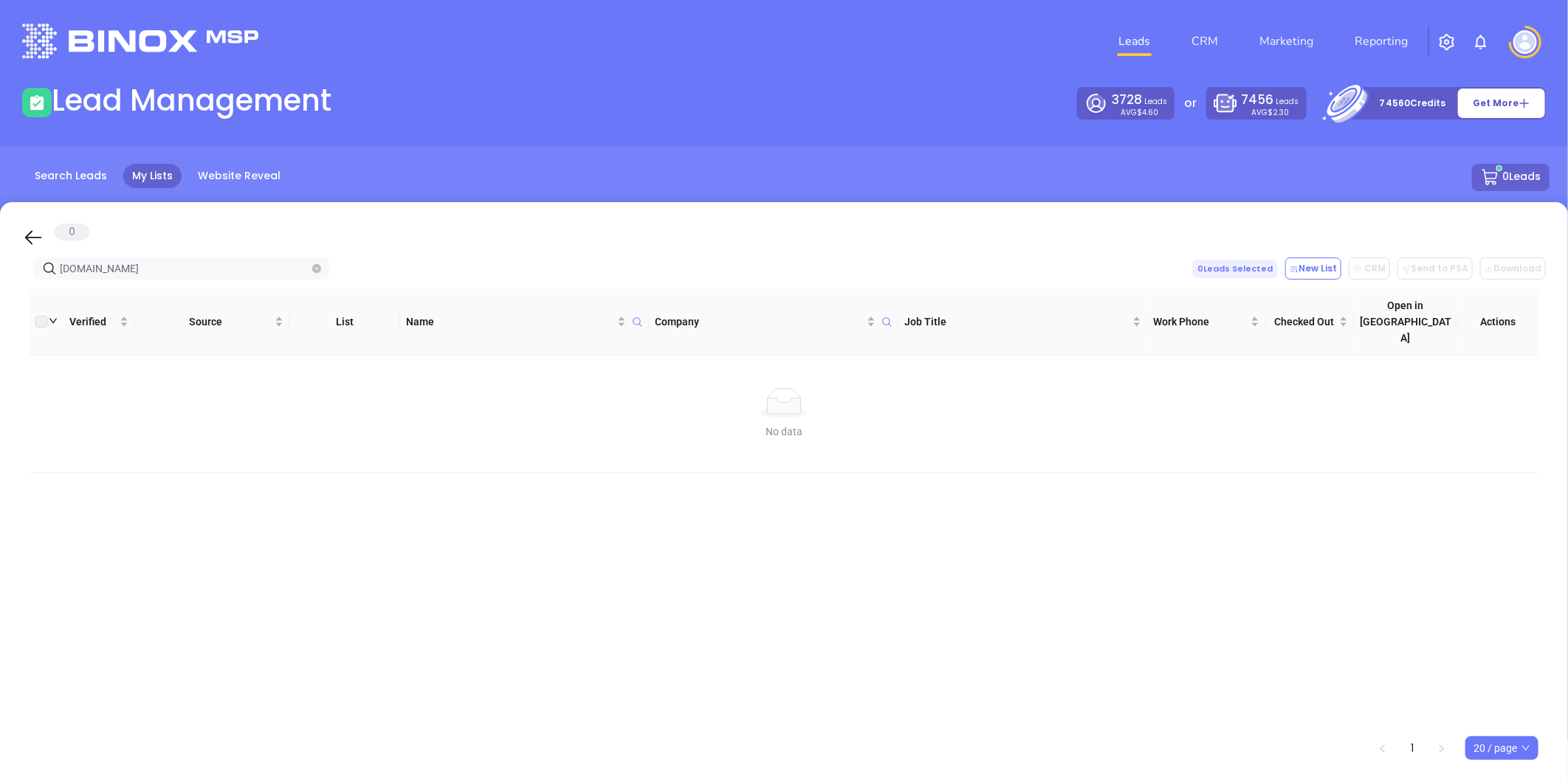
drag, startPoint x: -31, startPoint y: 254, endPoint x: -255, endPoint y: 270, distance: 224.6
click at [0, 270] on html "Leads CRM Marketing Reporting Financial Leads Leads Lead Management 3728 Leads …" at bounding box center [784, 391] width 1568 height 782
drag, startPoint x: 141, startPoint y: 269, endPoint x: -83, endPoint y: 285, distance: 224.6
click at [0, 285] on html "Leads CRM Marketing Reporting Financial Leads Leads Lead Management 3728 Leads …" at bounding box center [784, 391] width 1568 height 782
paste input "ermunro"
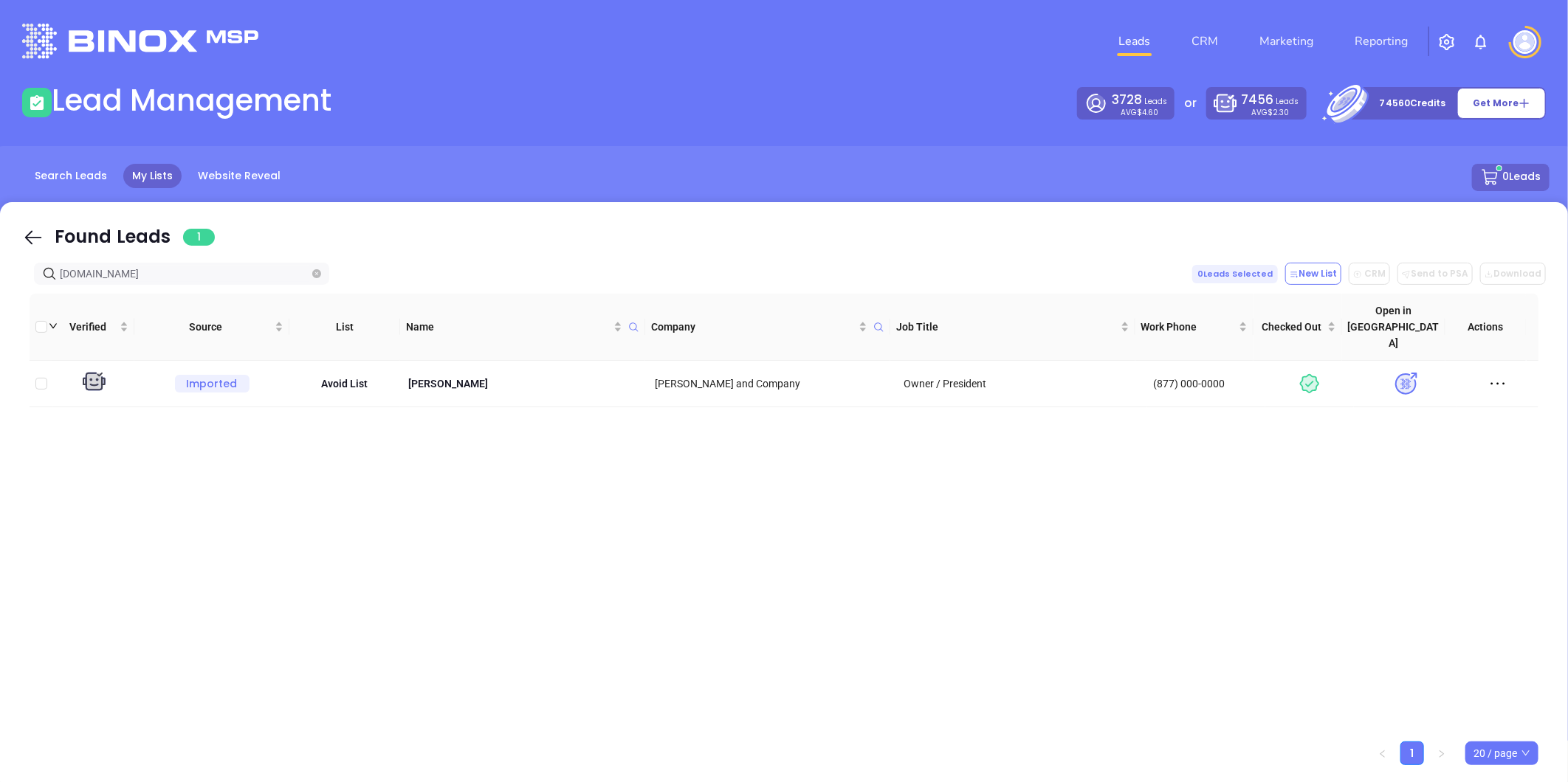
drag, startPoint x: 134, startPoint y: 277, endPoint x: -67, endPoint y: 284, distance: 201.1
click at [0, 284] on html "Leads CRM Marketing Reporting Financial Leads Leads Lead Management 3728 Leads …" at bounding box center [784, 391] width 1568 height 782
paste input "babbins"
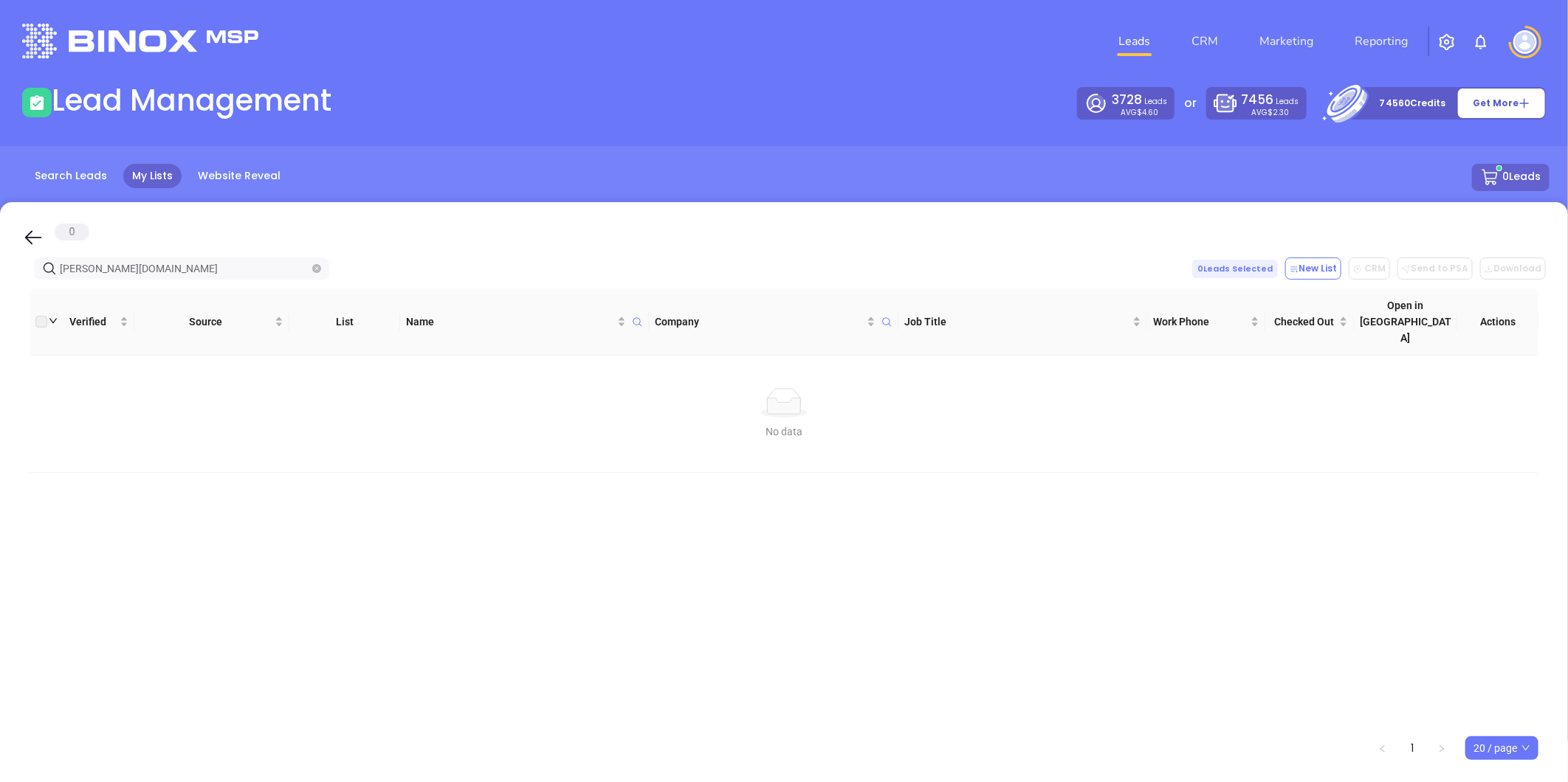
drag, startPoint x: 119, startPoint y: 270, endPoint x: 131, endPoint y: 275, distance: 13.0
click at [0, 271] on html "Leads CRM Marketing Reporting Financial Leads Leads Lead Management 3728 Leads …" at bounding box center [784, 391] width 1568 height 782
paste input "simpsonmccrady"
drag, startPoint x: 194, startPoint y: 269, endPoint x: -171, endPoint y: 273, distance: 365.0
click at [0, 273] on html "Leads CRM Marketing Reporting Financial Leads Leads Lead Management 3728 Leads …" at bounding box center [784, 391] width 1568 height 782
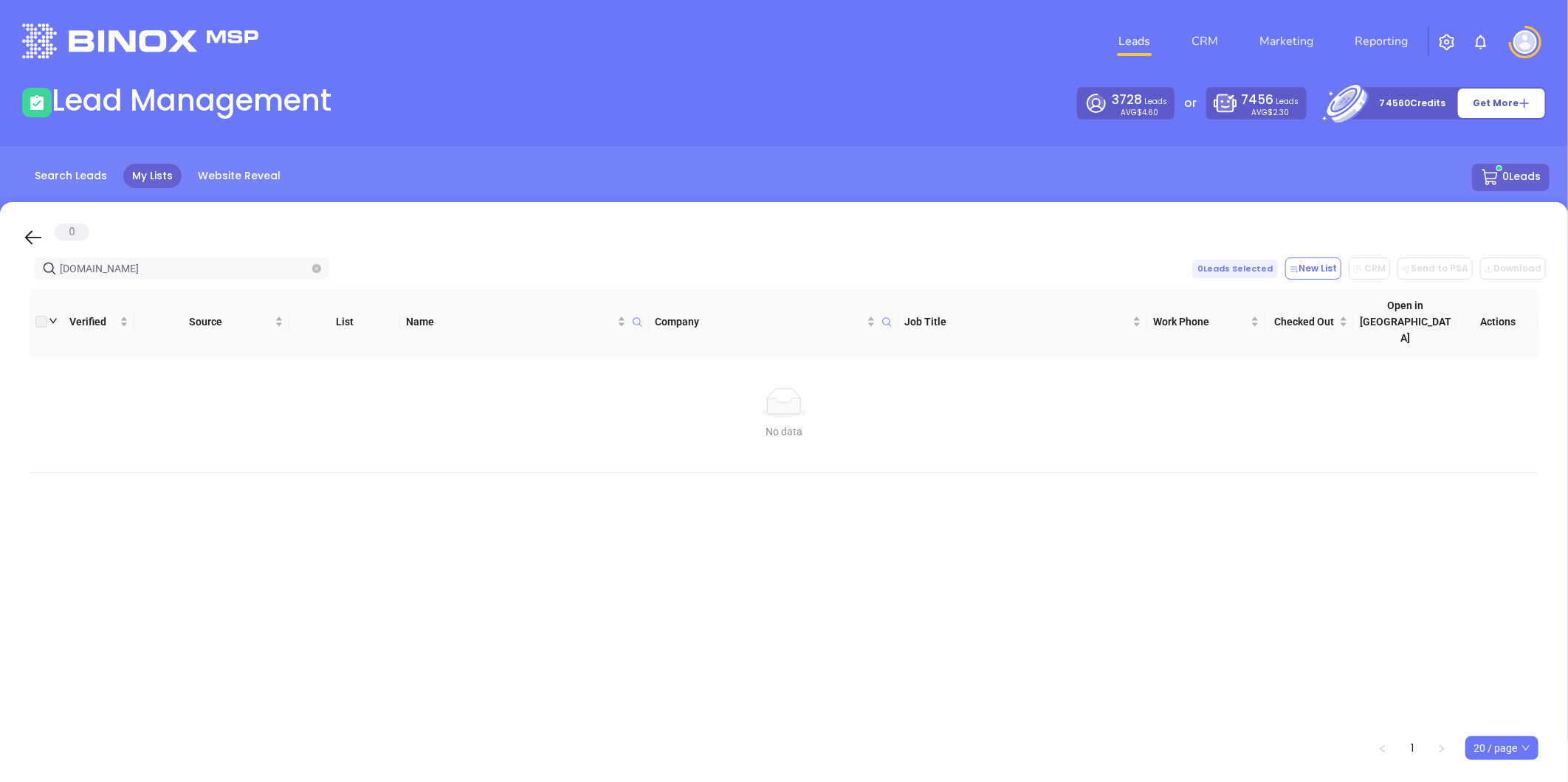
click at [186, 264] on input "simpsonmccrady.com" at bounding box center [185, 268] width 250 height 17
drag, startPoint x: 53, startPoint y: 275, endPoint x: -178, endPoint y: 275, distance: 231.0
click at [0, 275] on html "Leads CRM Marketing Reporting Financial Leads Leads Lead Management 3728 Leads …" at bounding box center [784, 391] width 1568 height 782
paste input "-"
drag, startPoint x: 163, startPoint y: 271, endPoint x: -137, endPoint y: 295, distance: 301.0
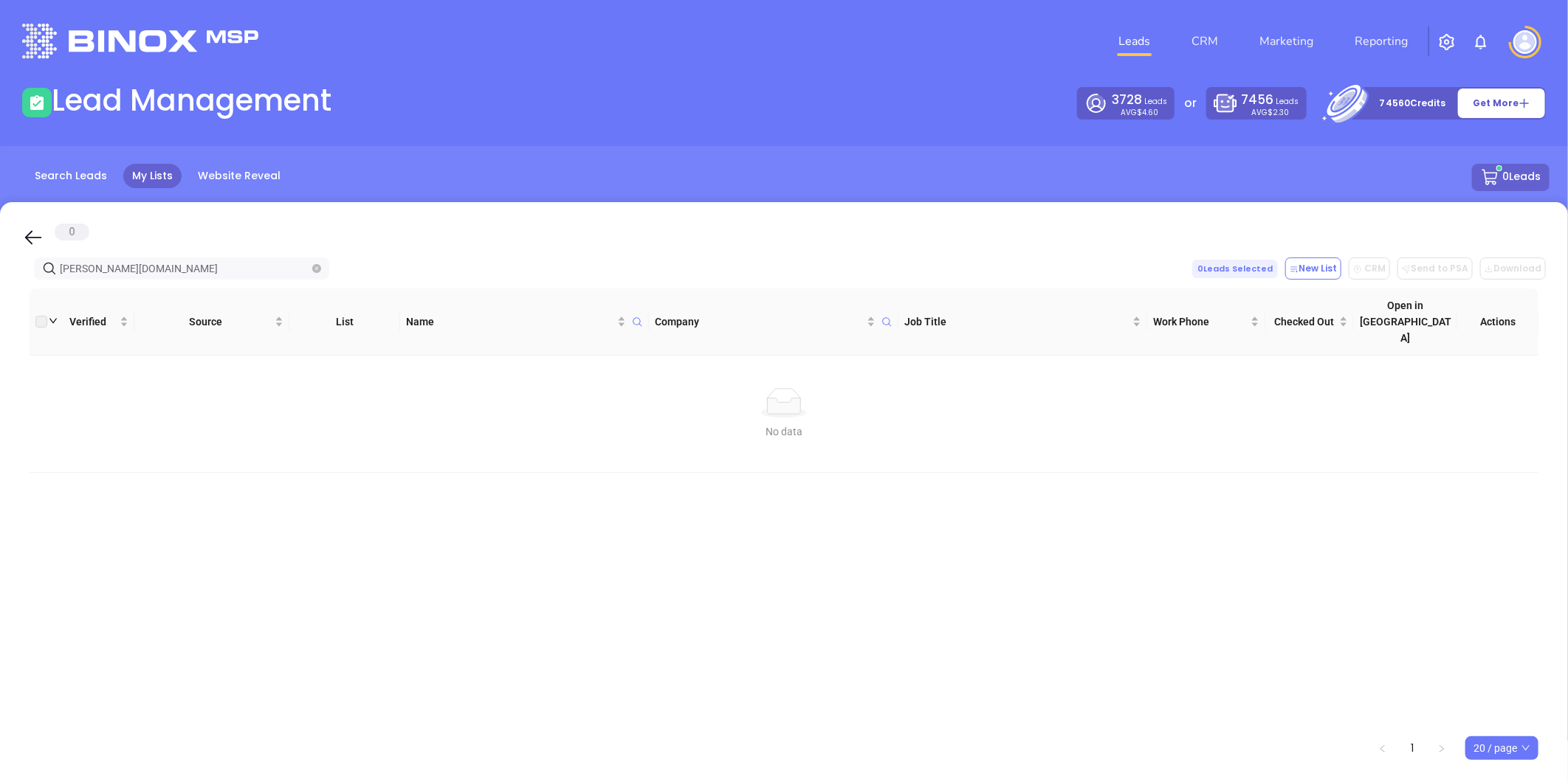
click at [0, 295] on html "Leads CRM Marketing Reporting Financial Leads Leads Lead Management 3728 Leads …" at bounding box center [784, 391] width 1568 height 782
paste input "researchunderwriters"
drag, startPoint x: 180, startPoint y: 272, endPoint x: -253, endPoint y: 312, distance: 434.8
click at [0, 312] on html "Leads CRM Marketing Reporting Financial Leads Leads Lead Management 3728 Leads …" at bounding box center [784, 391] width 1568 height 782
paste input "wagneragency"
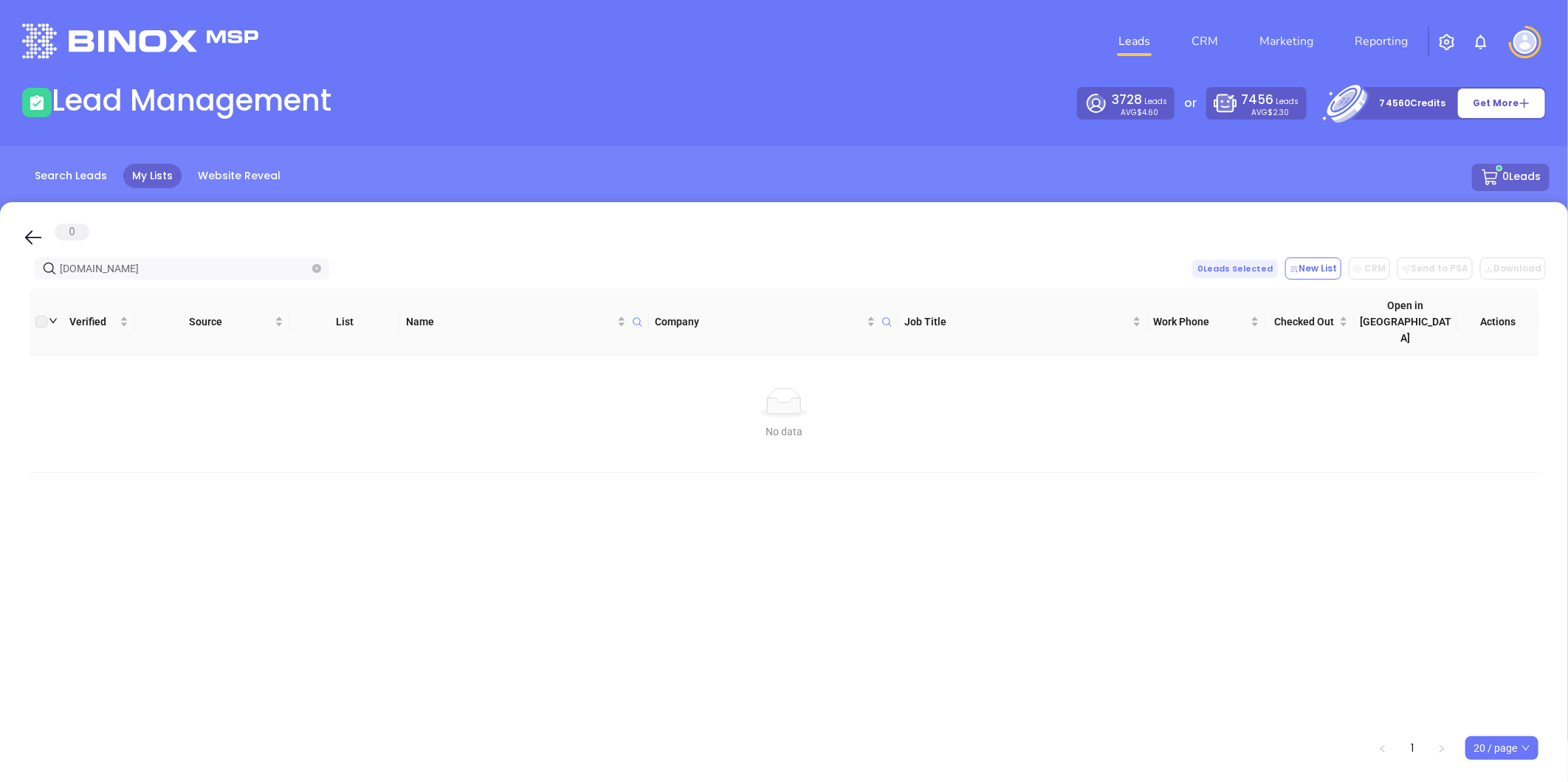
click at [0, 289] on html "Leads CRM Marketing Reporting Financial Leads Leads Lead Management 3728 Leads …" at bounding box center [784, 391] width 1568 height 782
paste input "entroble"
drag, startPoint x: 148, startPoint y: 272, endPoint x: 89, endPoint y: 241, distance: 66.6
click at [0, 275] on html "Leads CRM Marketing Reporting Financial Leads Leads Lead Management 3728 Leads …" at bounding box center [784, 391] width 1568 height 782
paste input "paulfisherinsuranc"
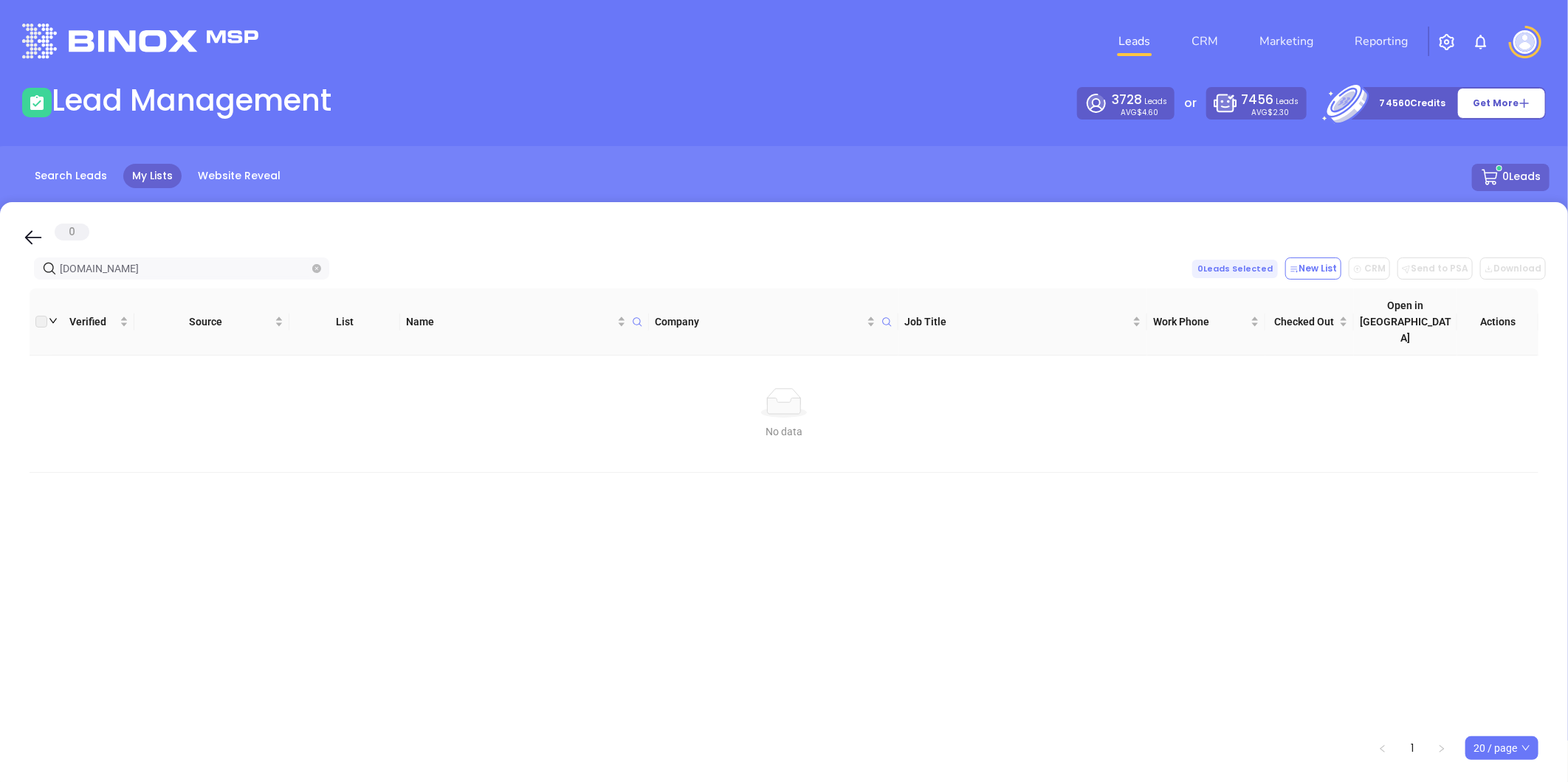
click at [0, 355] on html "Leads CRM Marketing Reporting Financial Leads Leads Lead Management 3728 Leads …" at bounding box center [784, 391] width 1568 height 782
drag, startPoint x: 174, startPoint y: 267, endPoint x: 3, endPoint y: 318, distance: 178.4
click at [0, 299] on html "Leads CRM Marketing Reporting Financial Leads Leads Lead Management 3728 Leads …" at bounding box center [784, 391] width 1568 height 782
paste input "reedagency.net"
drag, startPoint x: 35, startPoint y: 282, endPoint x: -235, endPoint y: 310, distance: 271.4
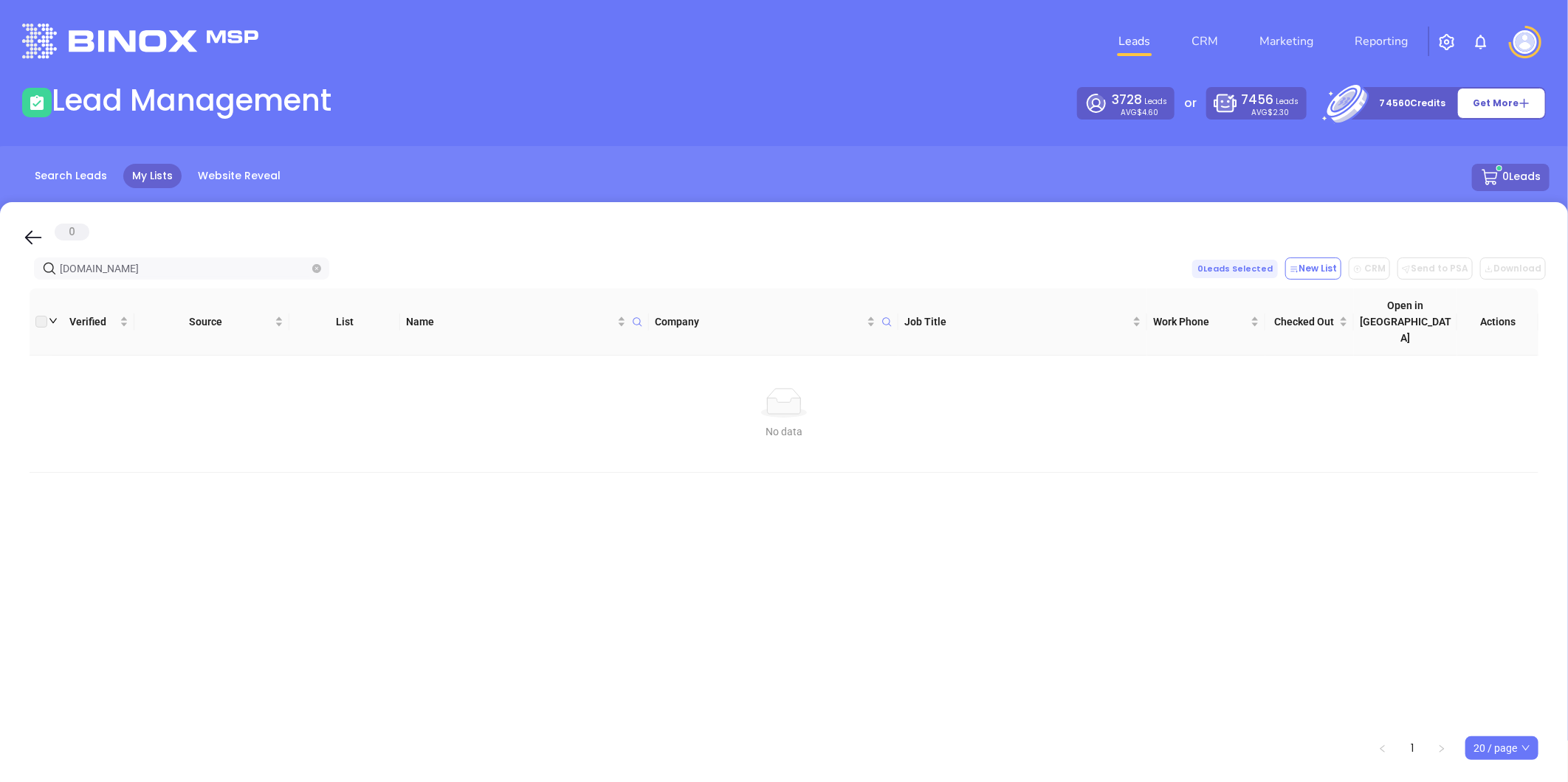
click at [0, 310] on html "Leads CRM Marketing Reporting Financial Leads Leads Lead Management 3728 Leads …" at bounding box center [784, 391] width 1568 height 782
paste input "weisserinsurance.com"
drag, startPoint x: -301, startPoint y: 312, endPoint x: -401, endPoint y: 311, distance: 100.0
click at [0, 311] on html "Leads CRM Marketing Reporting Financial Leads Leads Lead Management 3728 Leads …" at bounding box center [784, 391] width 1568 height 782
paste input "dadaosolutions"
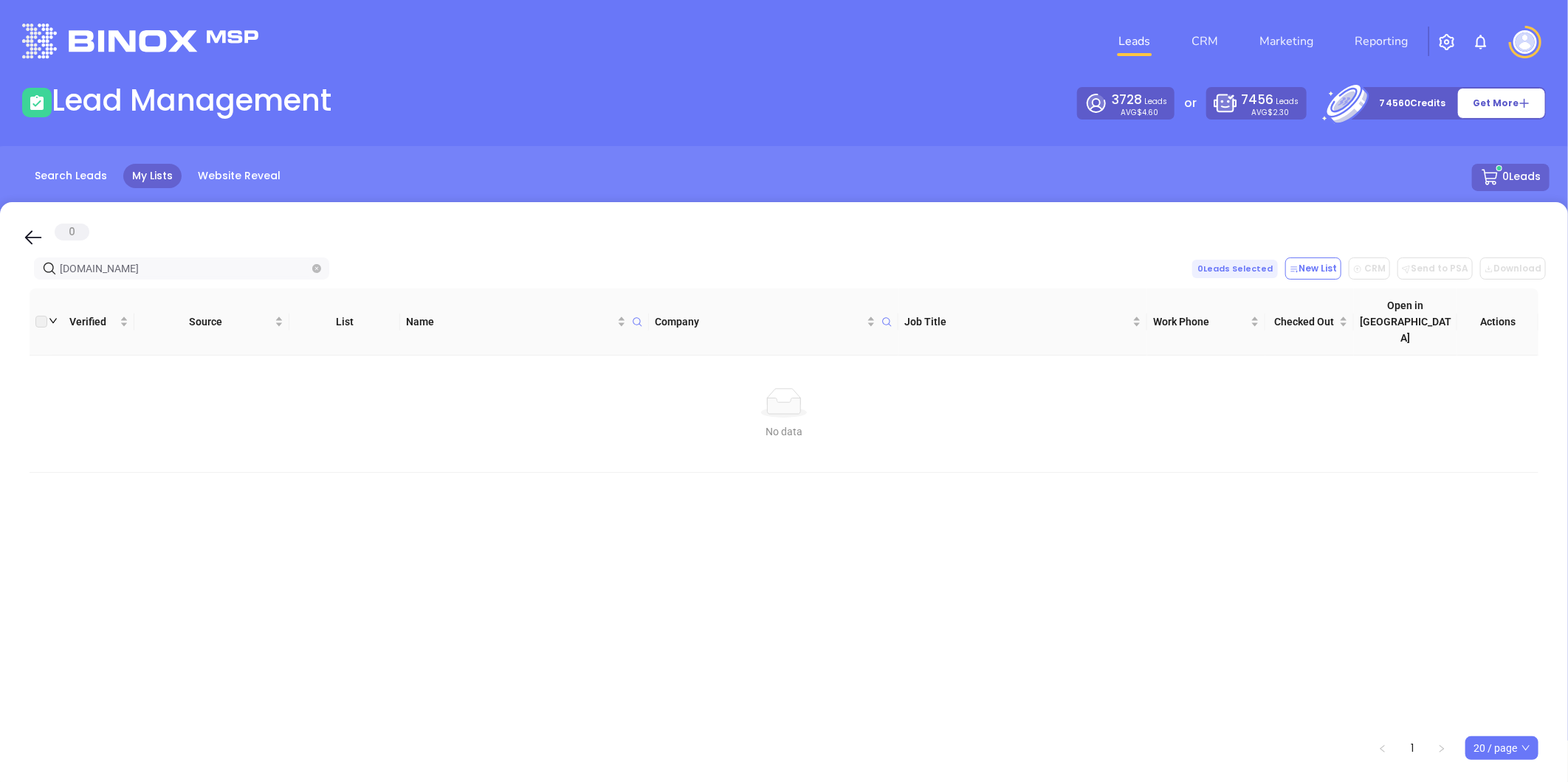
drag, startPoint x: 149, startPoint y: 270, endPoint x: 11, endPoint y: 293, distance: 139.9
click at [11, 293] on div "0 dadaosolutions.com 0 Leads Selected New List CRM Send to PSA Download Downloa…" at bounding box center [784, 497] width 1568 height 591
paste input "affolderinsurance"
drag, startPoint x: 181, startPoint y: 263, endPoint x: -154, endPoint y: 325, distance: 340.7
click at [0, 325] on html "Leads CRM Marketing Reporting Financial Leads Leads Lead Management 3728 Leads …" at bounding box center [784, 391] width 1568 height 782
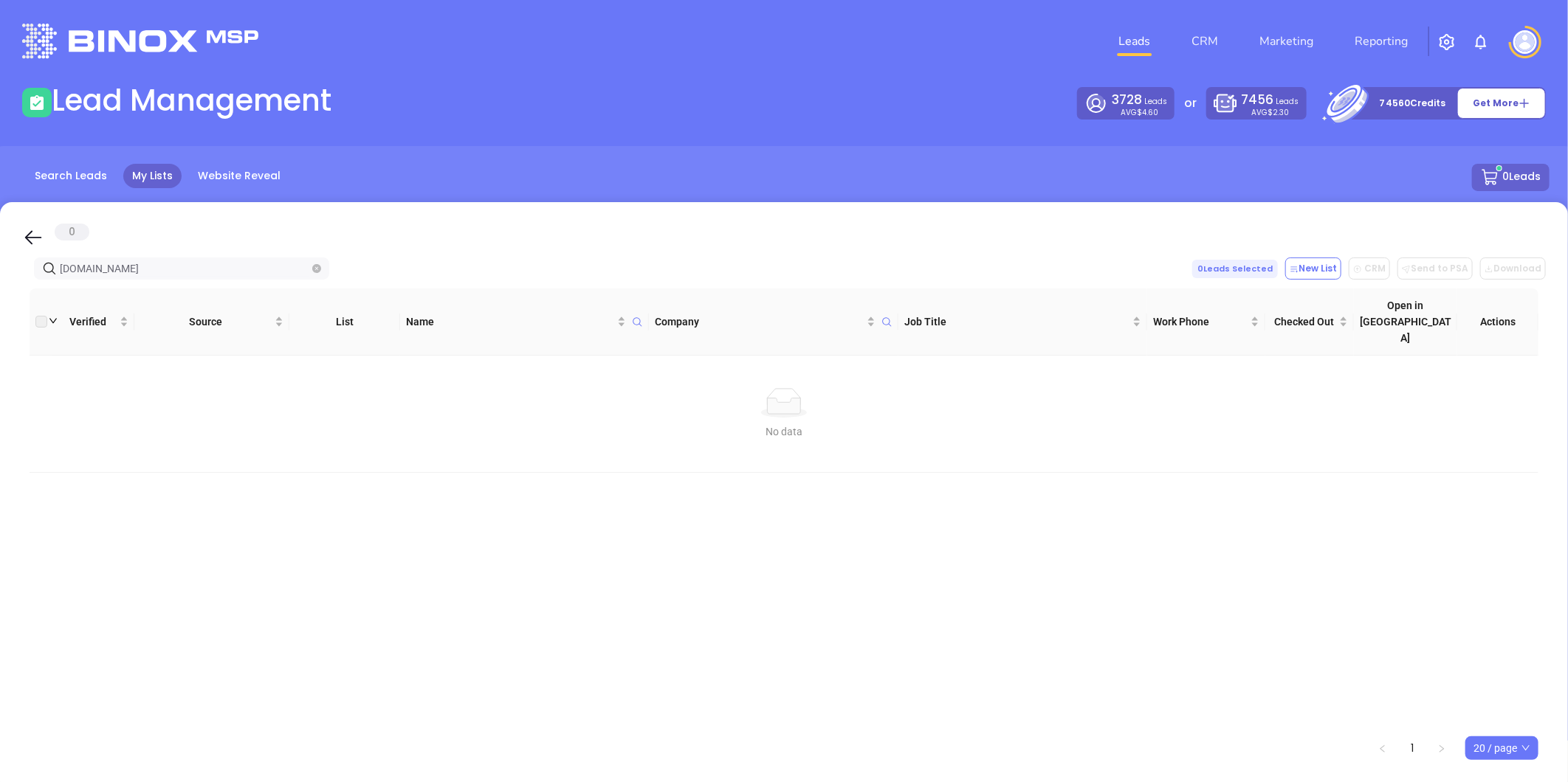
paste input "madia"
drag, startPoint x: 157, startPoint y: 273, endPoint x: -136, endPoint y: 325, distance: 297.6
click at [0, 325] on html "Leads CRM Marketing Reporting Financial Leads Leads Lead Management 3728 Leads …" at bounding box center [784, 391] width 1568 height 782
paste input "girm"
drag, startPoint x: -163, startPoint y: 289, endPoint x: -178, endPoint y: 295, distance: 16.2
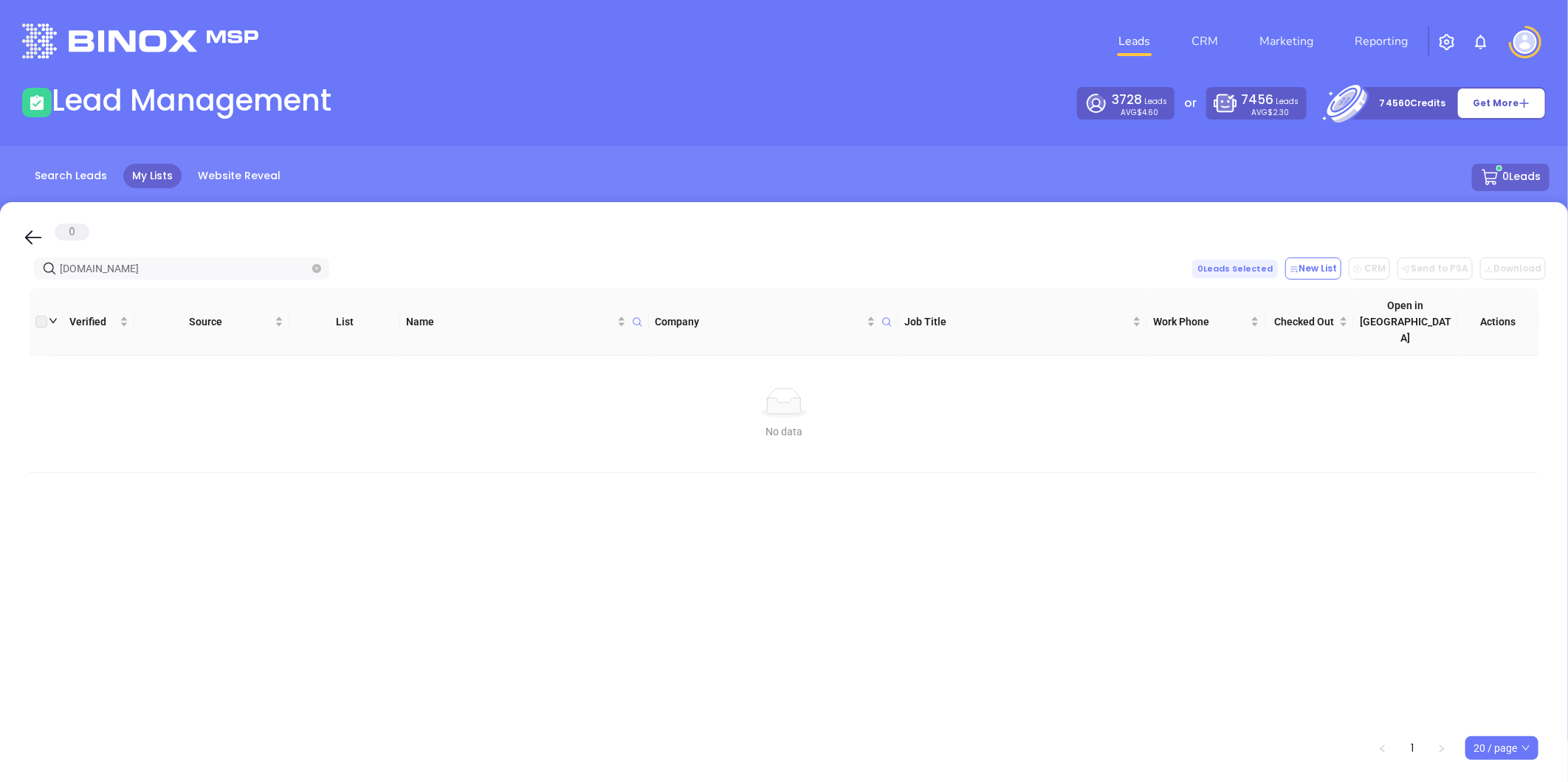
click at [0, 295] on html "Leads CRM Marketing Reporting Financial Leads Leads Lead Management 3728 Leads …" at bounding box center [784, 391] width 1568 height 782
paste input "jacqueperry"
drag, startPoint x: 22, startPoint y: 289, endPoint x: 17, endPoint y: 295, distance: 7.8
click at [15, 291] on div "0 jacqueperry.com 0 Leads Selected New List CRM Send to PSA Download Download2 …" at bounding box center [784, 497] width 1568 height 591
paste input "churchinsurancespecialistsinc"
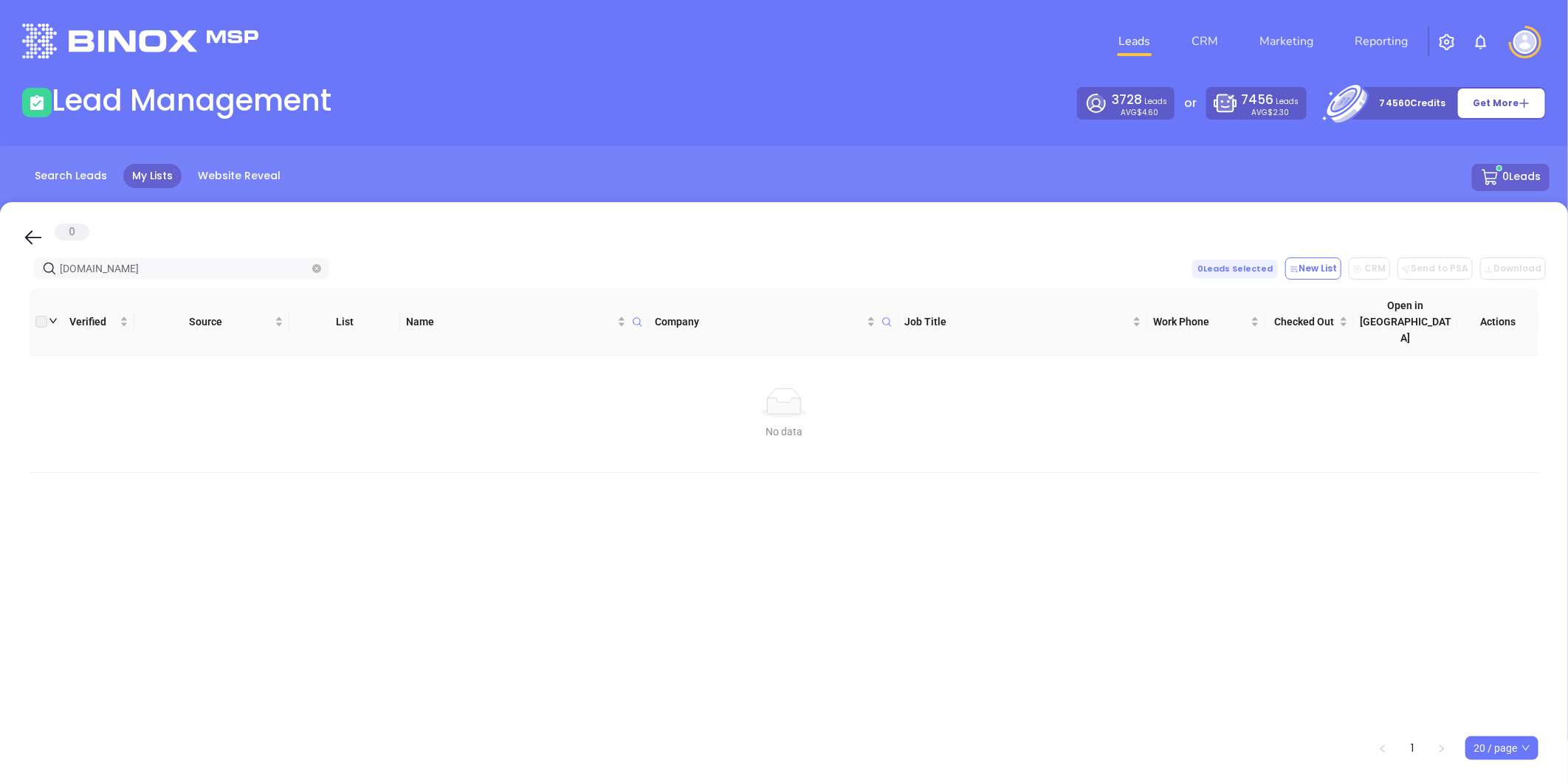
type input "churchinsurancespecialistsinc.com"
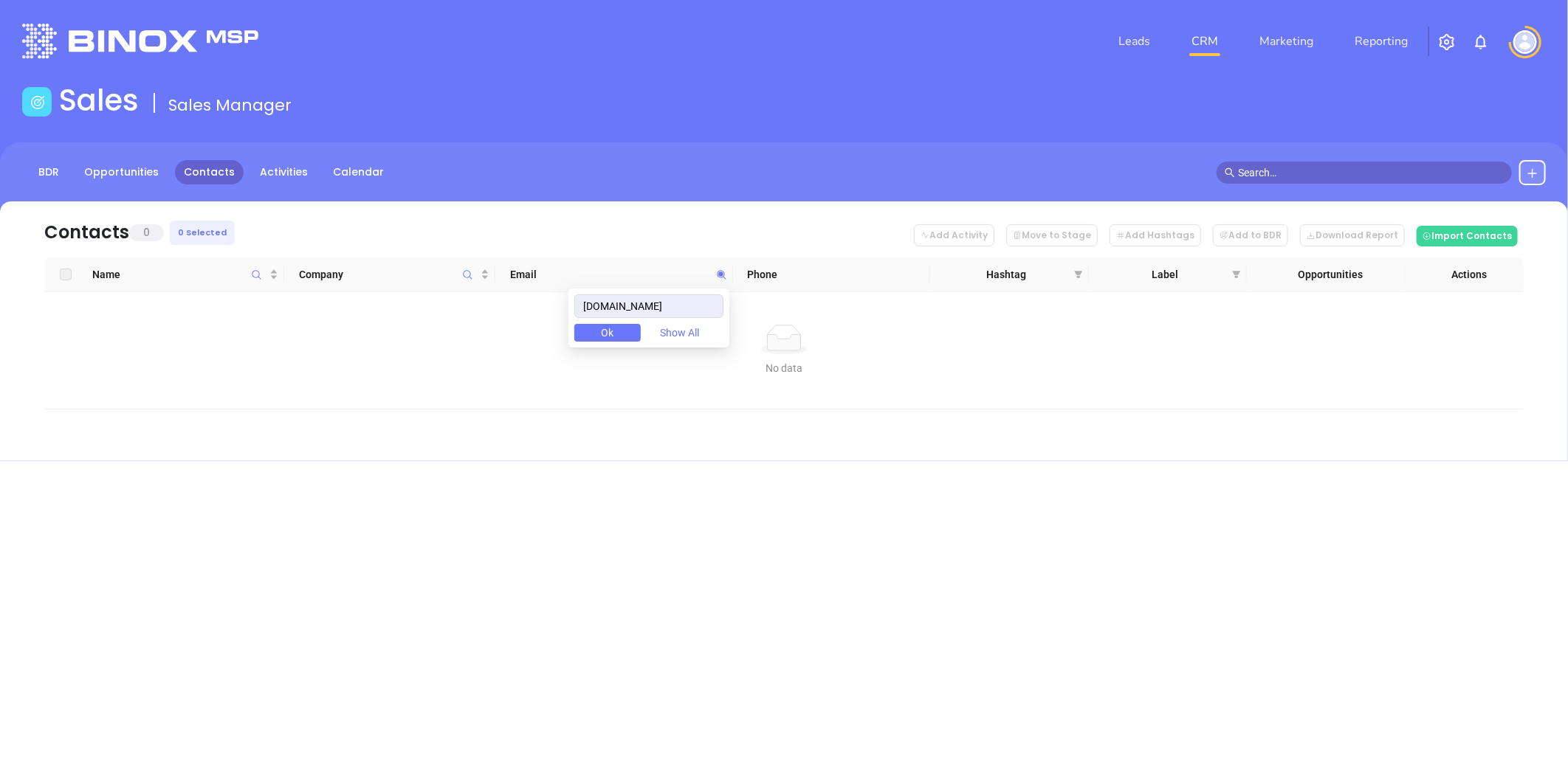
drag, startPoint x: 704, startPoint y: 308, endPoint x: 410, endPoint y: 343, distance: 296.1
click at [416, 336] on body "Leads CRM Marketing Reporting Financial Leads Leads Sales Sales Manager BDR Opp…" at bounding box center [784, 391] width 1568 height 782
type input "[DOMAIN_NAME]"
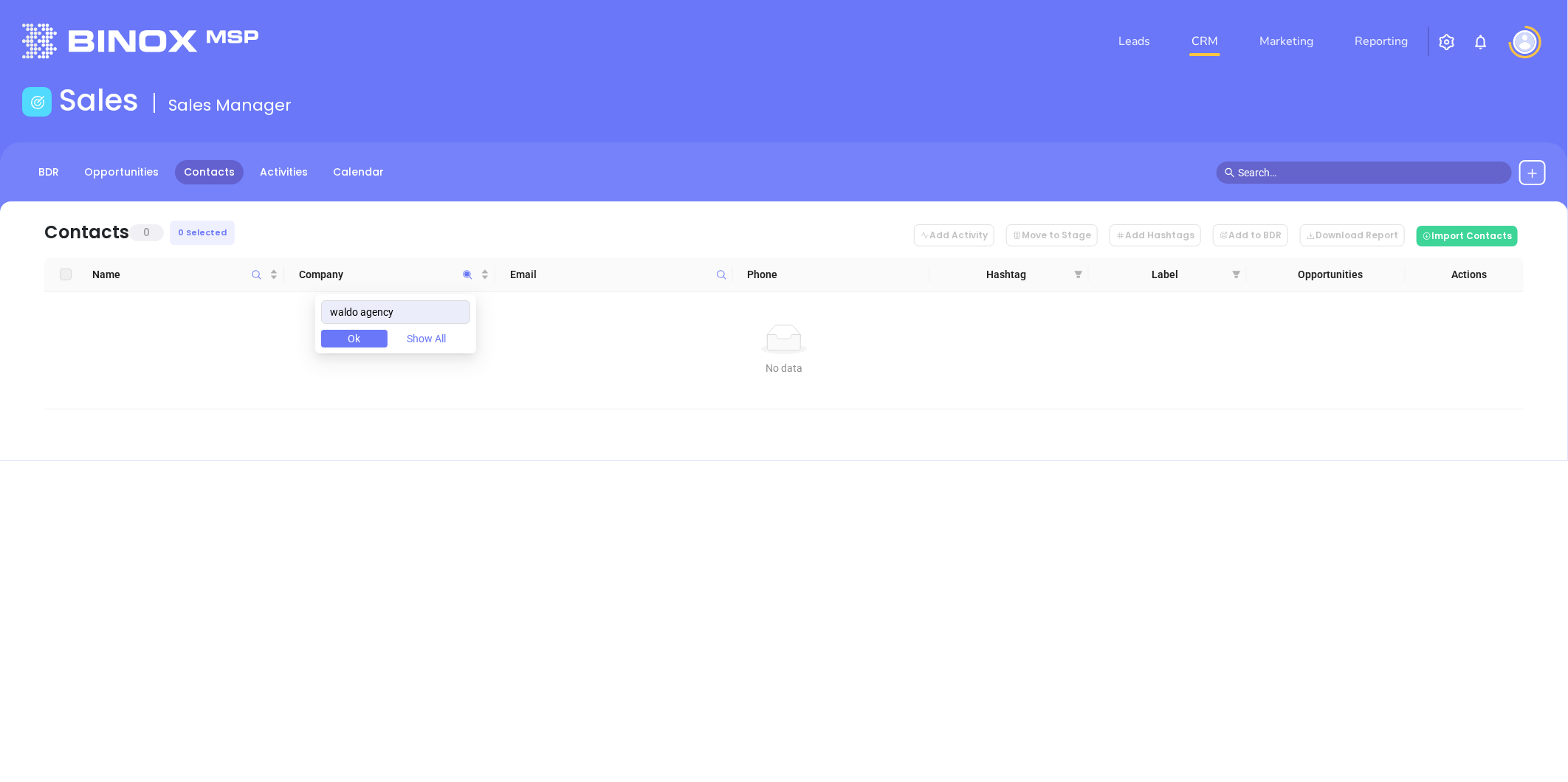
drag, startPoint x: 418, startPoint y: 318, endPoint x: 256, endPoint y: 337, distance: 163.1
click at [256, 336] on body "Leads CRM Marketing Reporting Financial Leads Leads Sales Sales Manager BDR Opp…" at bounding box center [784, 391] width 1568 height 782
type input "Ifft & Palmer"
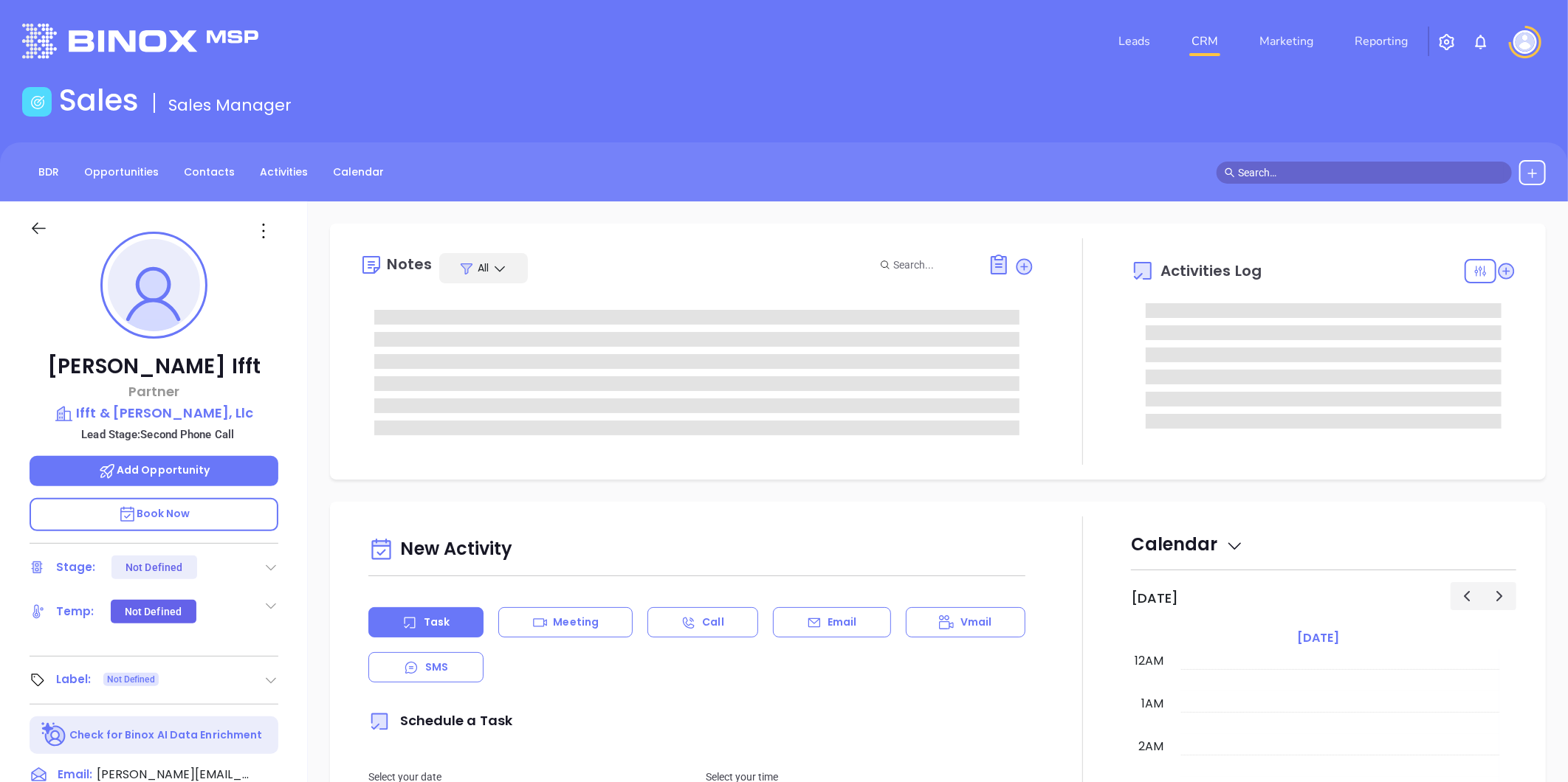
type input "[DATE]"
type input "[PERSON_NAME]"
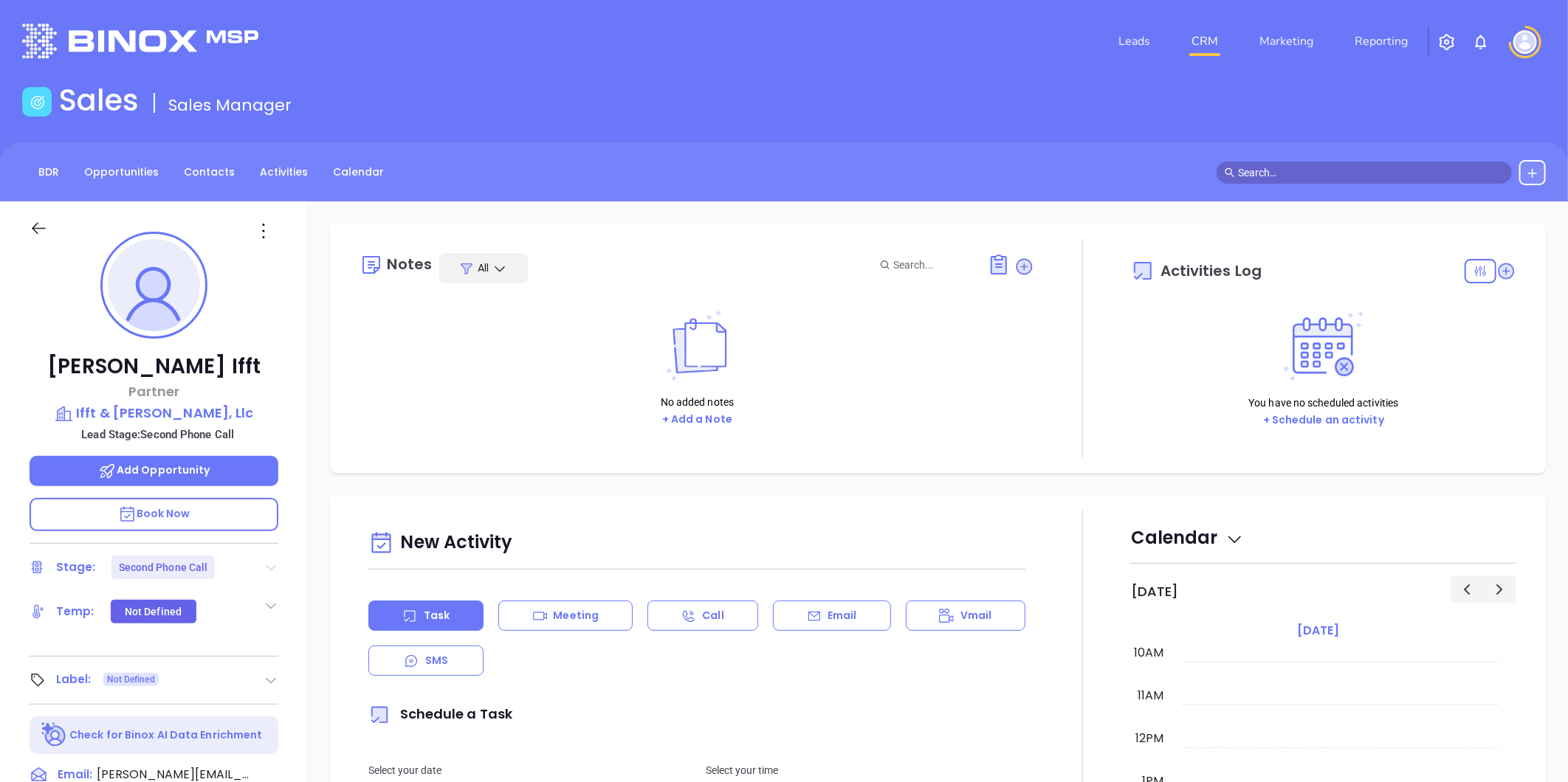
click at [269, 565] on icon at bounding box center [271, 568] width 11 height 6
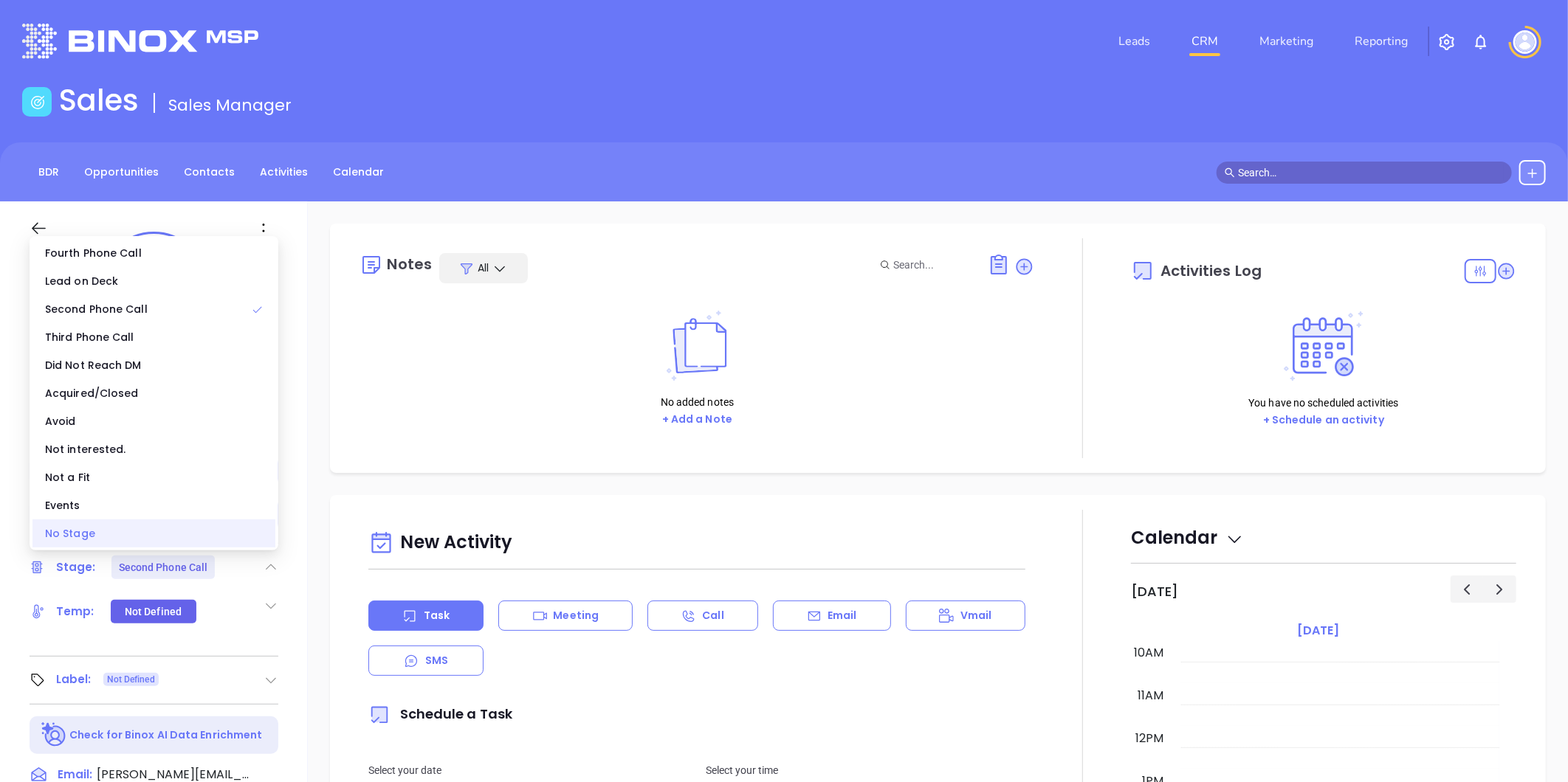
click at [155, 542] on div "No Stage" at bounding box center [153, 533] width 243 height 28
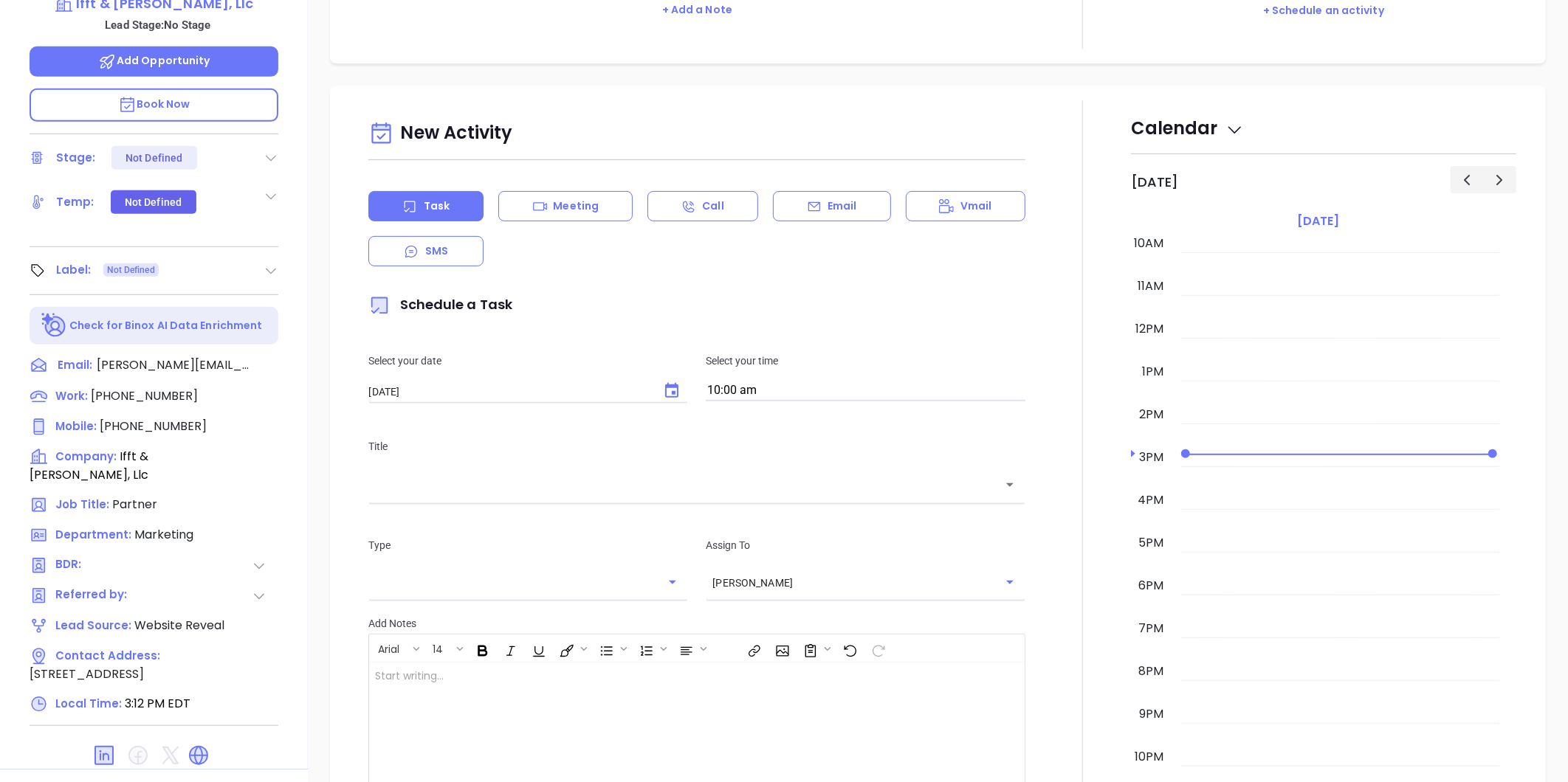
scroll to position [0, 0]
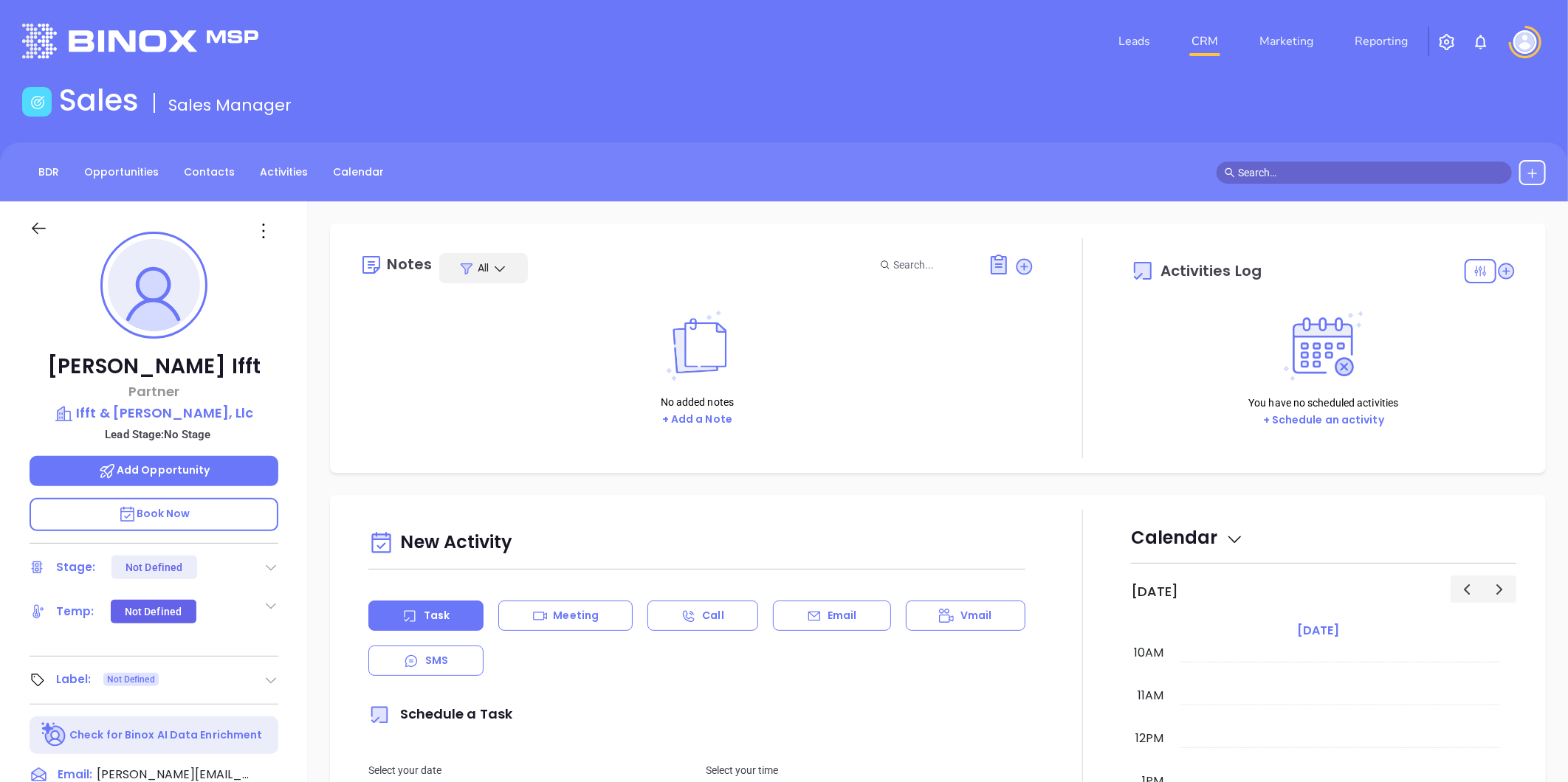
click at [262, 231] on icon at bounding box center [263, 231] width 23 height 23
click at [285, 389] on div "Edit" at bounding box center [335, 389] width 145 height 17
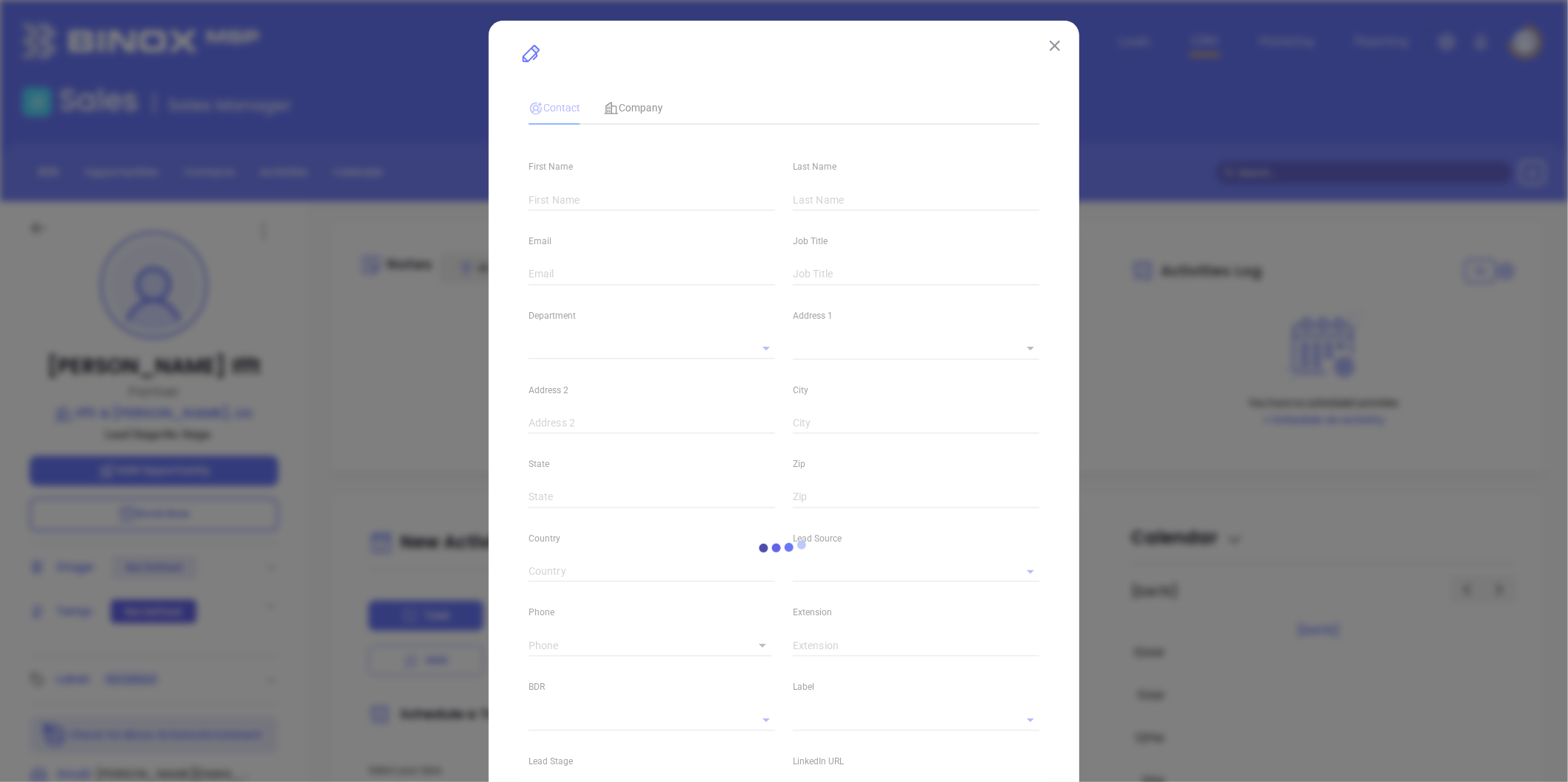
type input "[PERSON_NAME]"
type input "Ifft"
type input "[PERSON_NAME][EMAIL_ADDRESS][DOMAIN_NAME]"
type input "Partner"
type input "1"
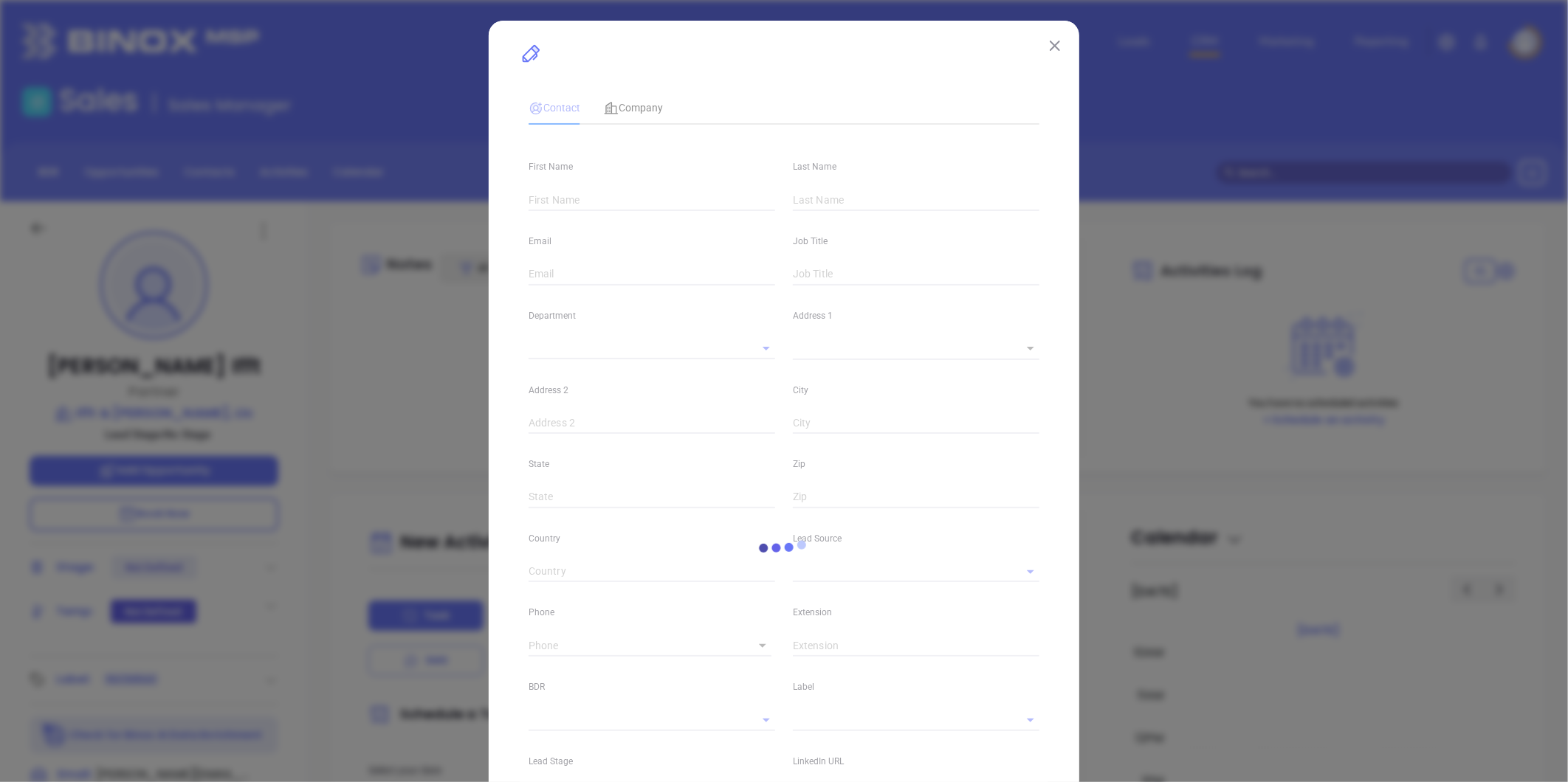
type input "[DOMAIN_NAME][URL]"
type input "Marketing"
type input "Website Reveal"
type input "undefined undefined"
type input "[PHONE_NUMBER]"
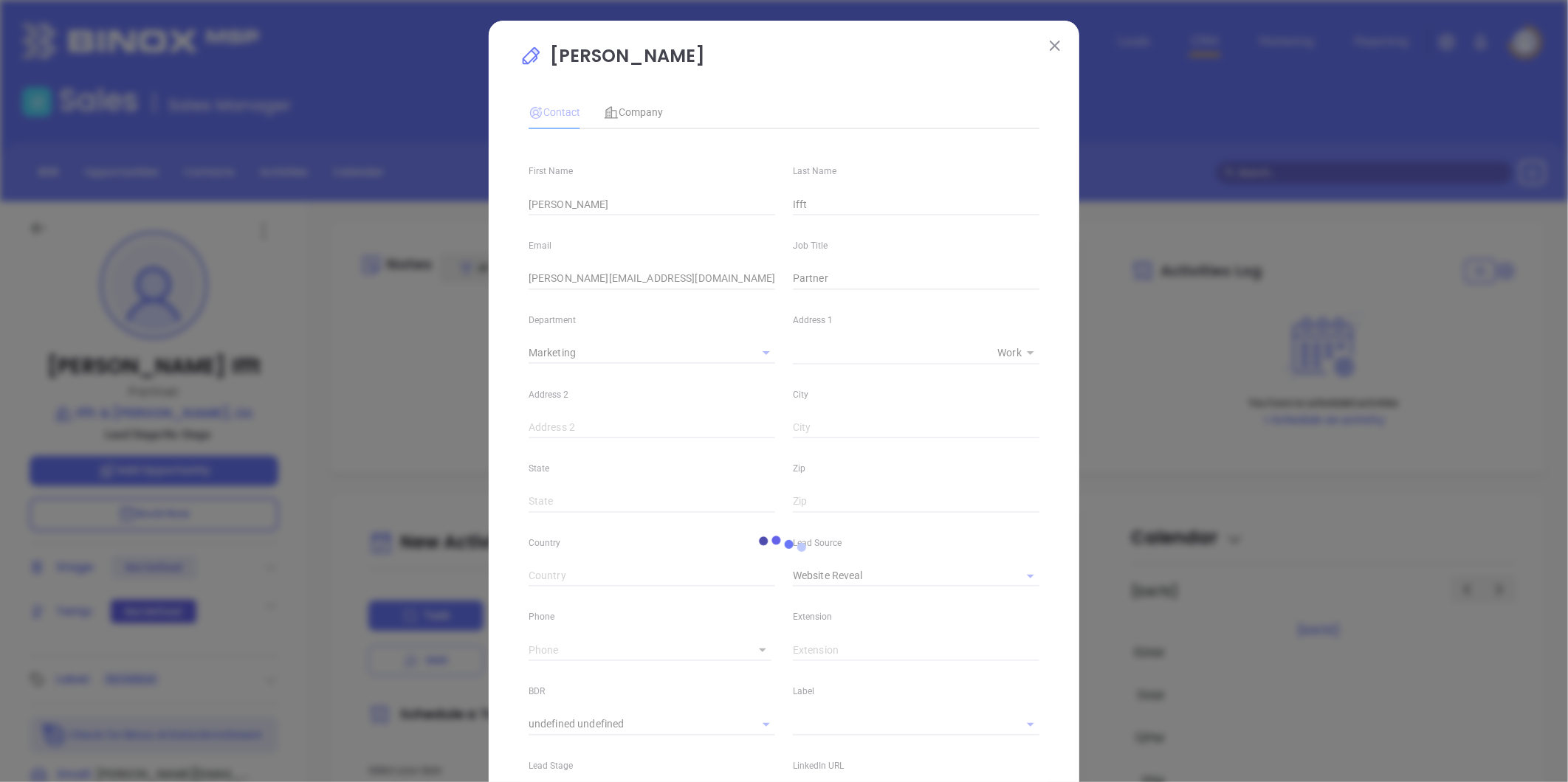
type input "1"
click at [633, 113] on span "Company" at bounding box center [633, 112] width 59 height 12
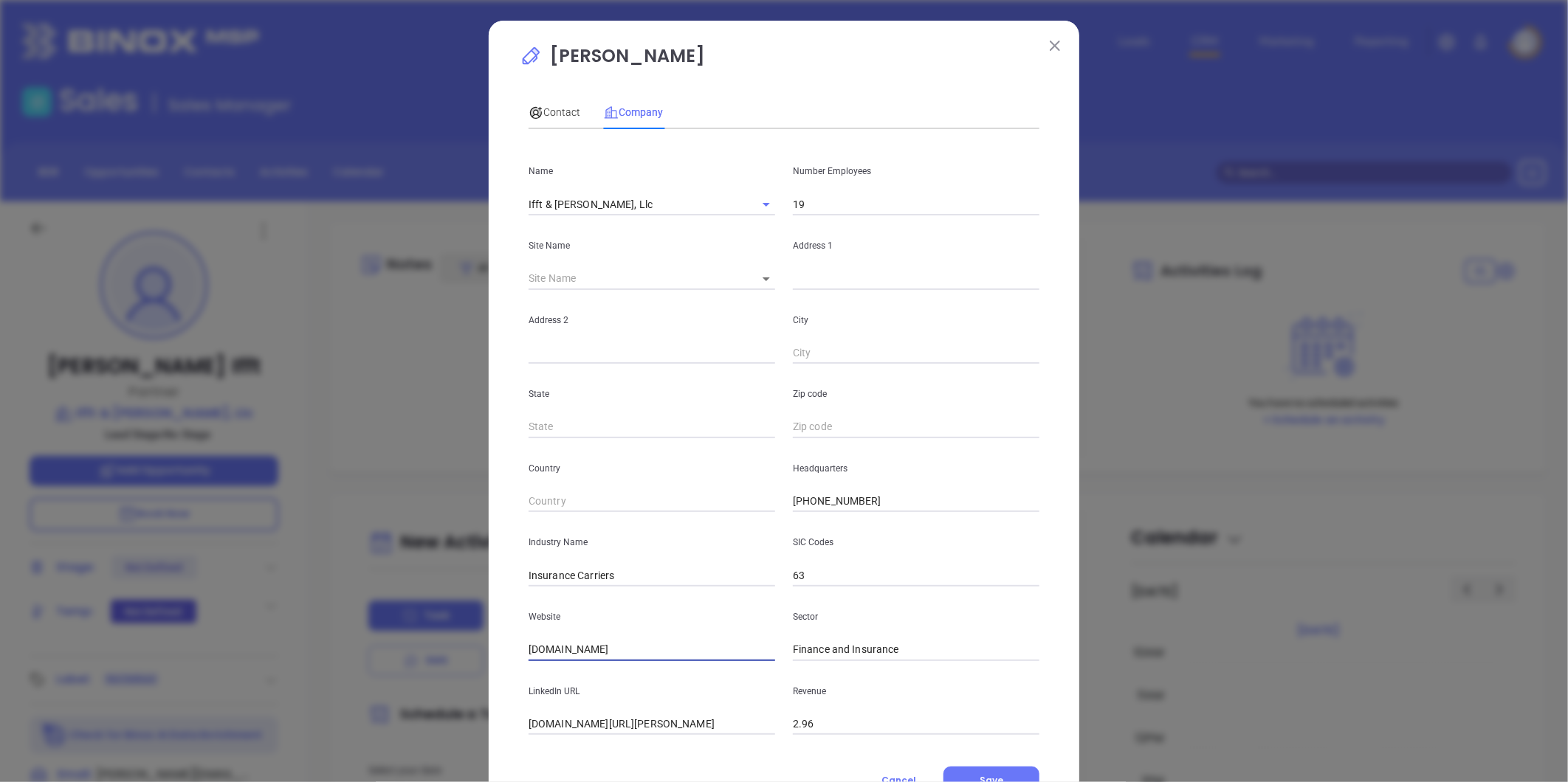
drag, startPoint x: 597, startPoint y: 650, endPoint x: 363, endPoint y: 639, distance: 234.3
click at [363, 639] on div "[PERSON_NAME] Contact Company First Name [PERSON_NAME] Name [PERSON_NAME] Email…" at bounding box center [784, 391] width 1568 height 782
paste input "[URL][DOMAIN_NAME]"
type input "[URL][DOMAIN_NAME]"
drag, startPoint x: 580, startPoint y: 578, endPoint x: 669, endPoint y: 568, distance: 89.6
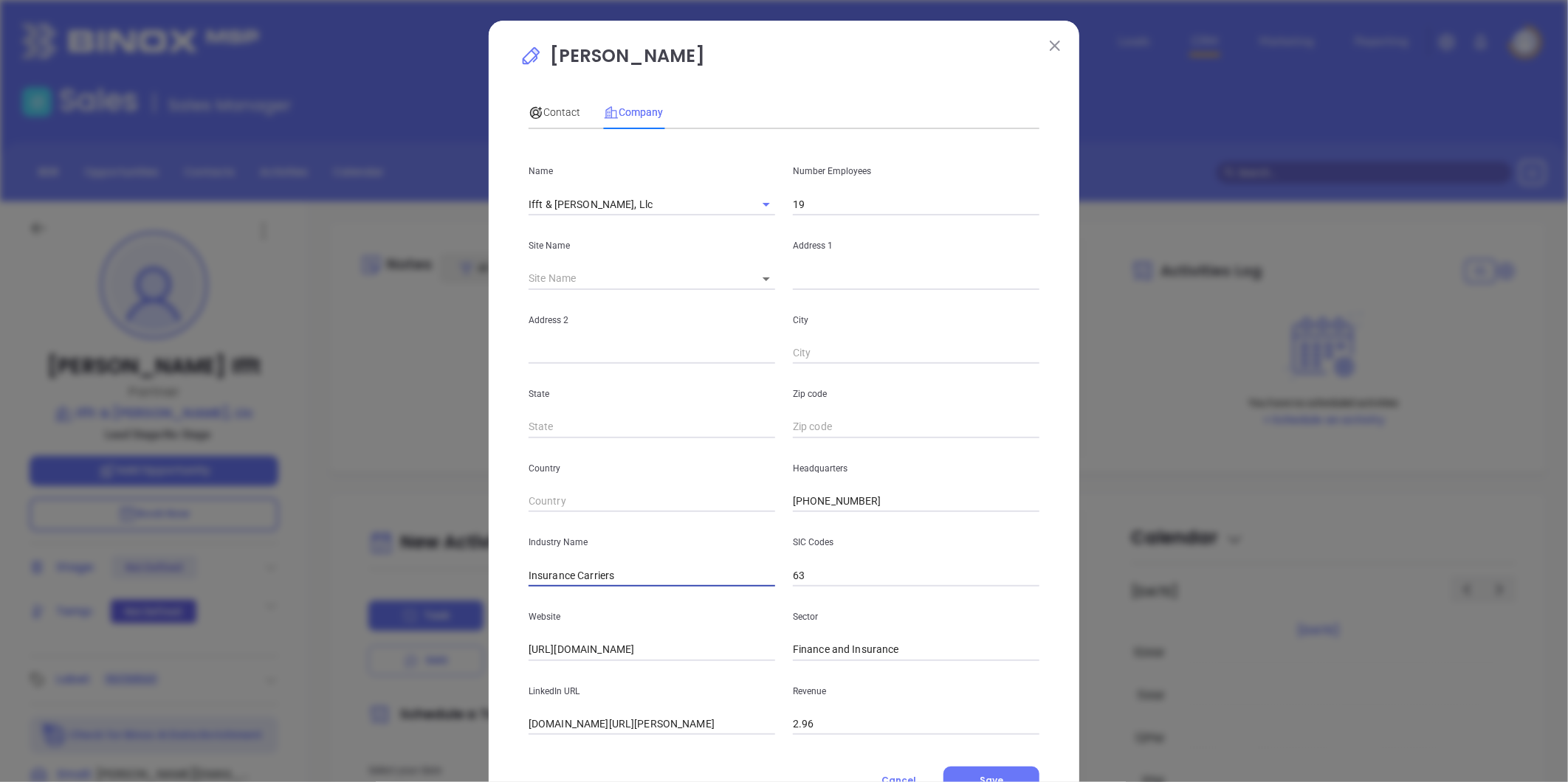
click at [684, 573] on input "Insurance Carriers" at bounding box center [652, 575] width 247 height 22
type input "Insurance"
click at [709, 248] on p "Site Name" at bounding box center [652, 246] width 247 height 17
click at [810, 210] on input "19" at bounding box center [916, 204] width 247 height 22
type input "10"
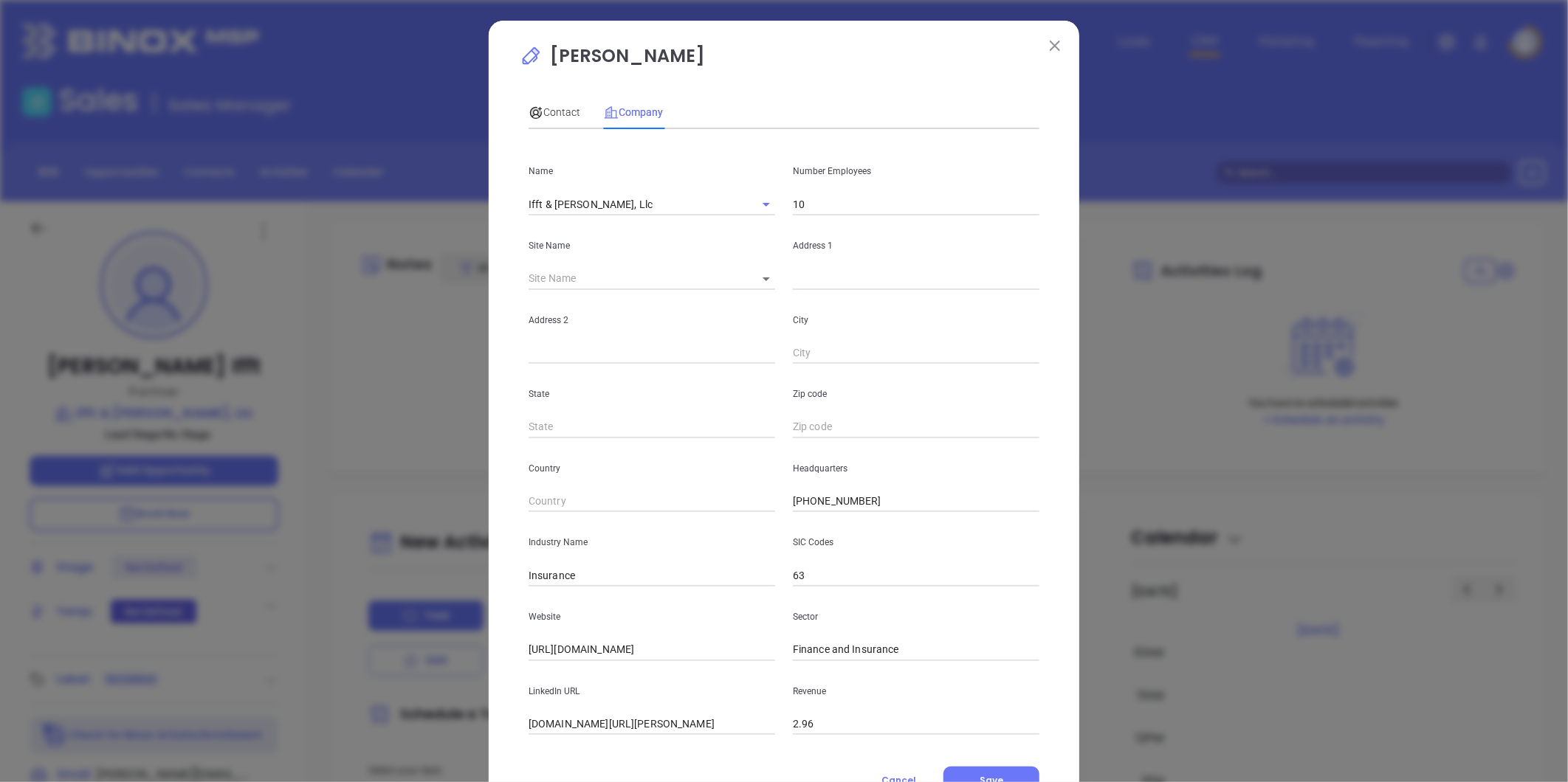
click at [699, 189] on div "Name [PERSON_NAME] & [PERSON_NAME], Llc" at bounding box center [652, 178] width 264 height 75
click at [546, 107] on span "Contact" at bounding box center [554, 112] width 51 height 12
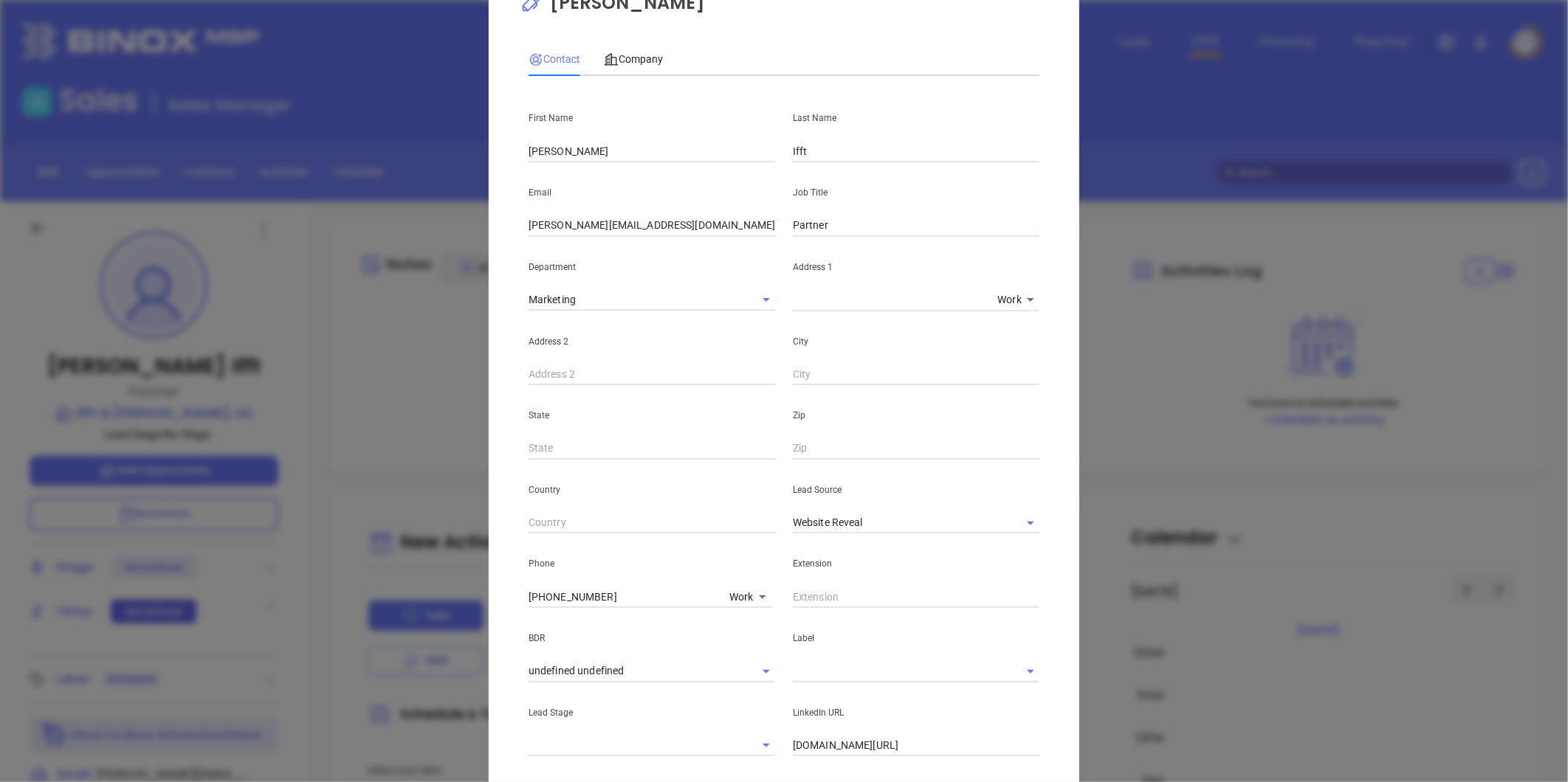
scroll to position [82, 0]
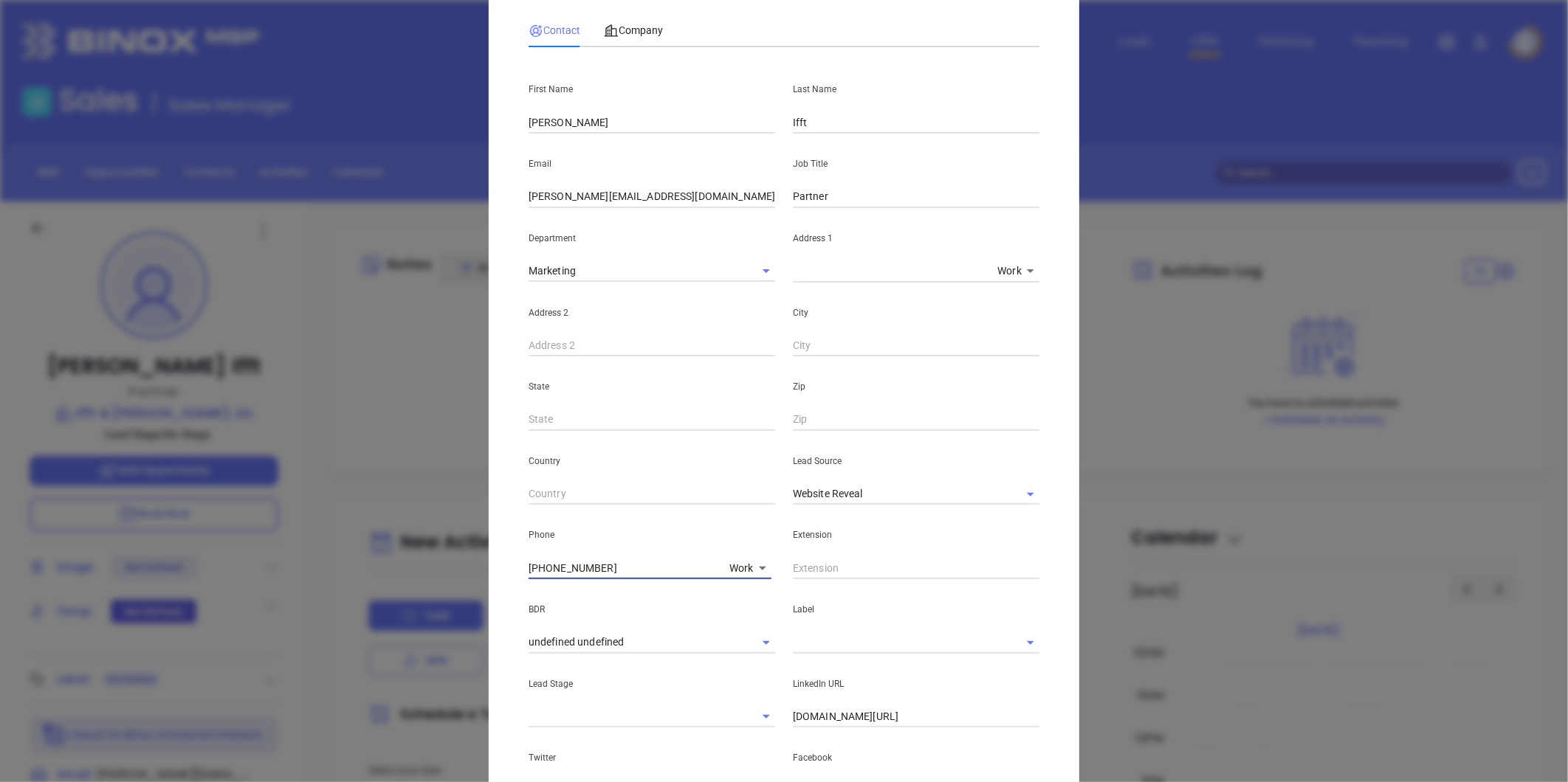
drag, startPoint x: 592, startPoint y: 572, endPoint x: 399, endPoint y: 563, distance: 193.2
click at [376, 562] on div "[PERSON_NAME] Contact Company First Name [PERSON_NAME] Name [PERSON_NAME] Email…" at bounding box center [784, 391] width 1568 height 782
type input "( ) -"
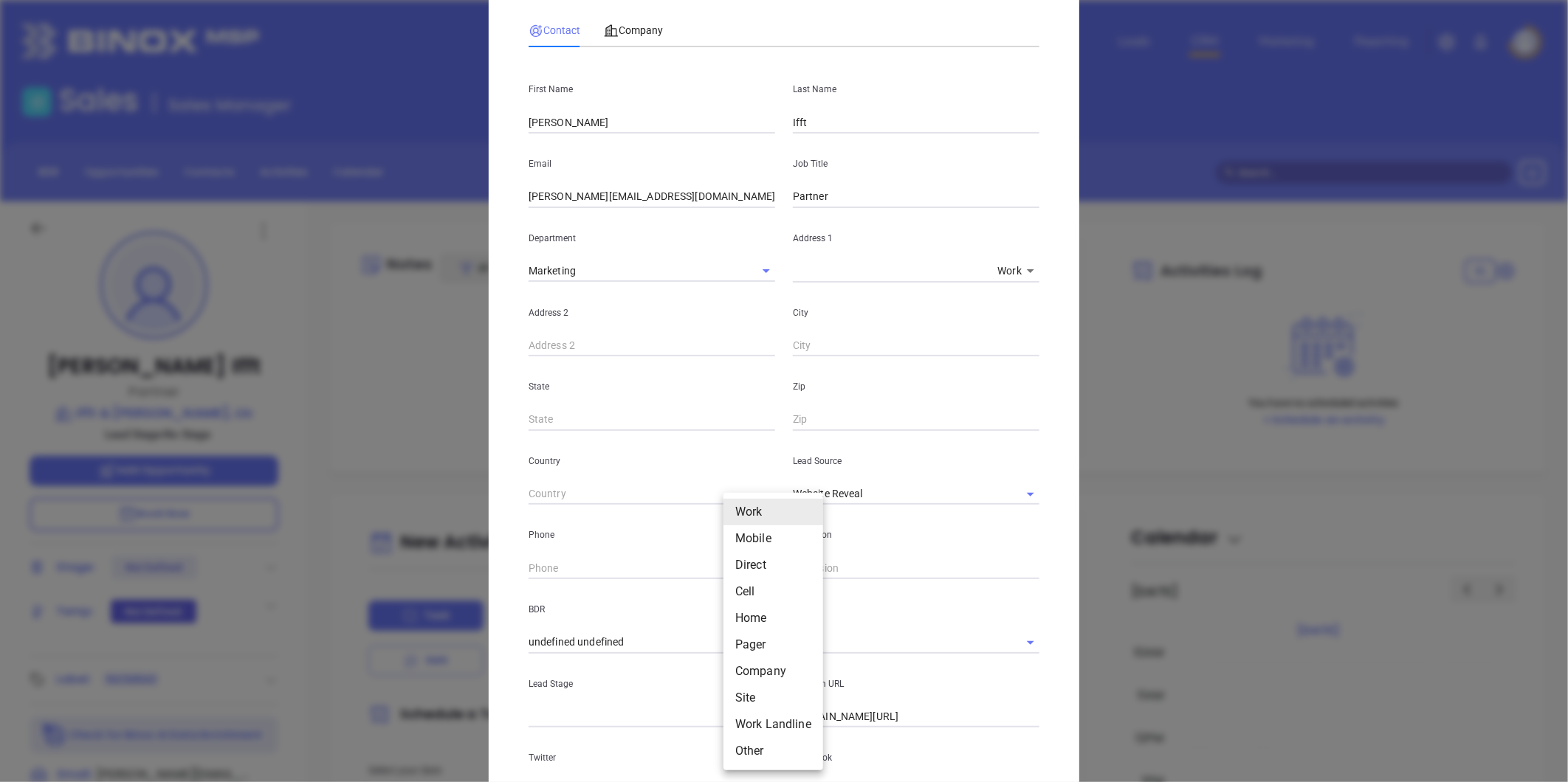
click at [729, 565] on body "Leads CRM Marketing Reporting Financial Leads Leads Sales Sales Manager BDR Opp…" at bounding box center [784, 391] width 1568 height 782
click at [748, 689] on li "Site" at bounding box center [773, 697] width 100 height 26
type input "11"
click at [549, 566] on input "( ) -" at bounding box center [629, 568] width 201 height 22
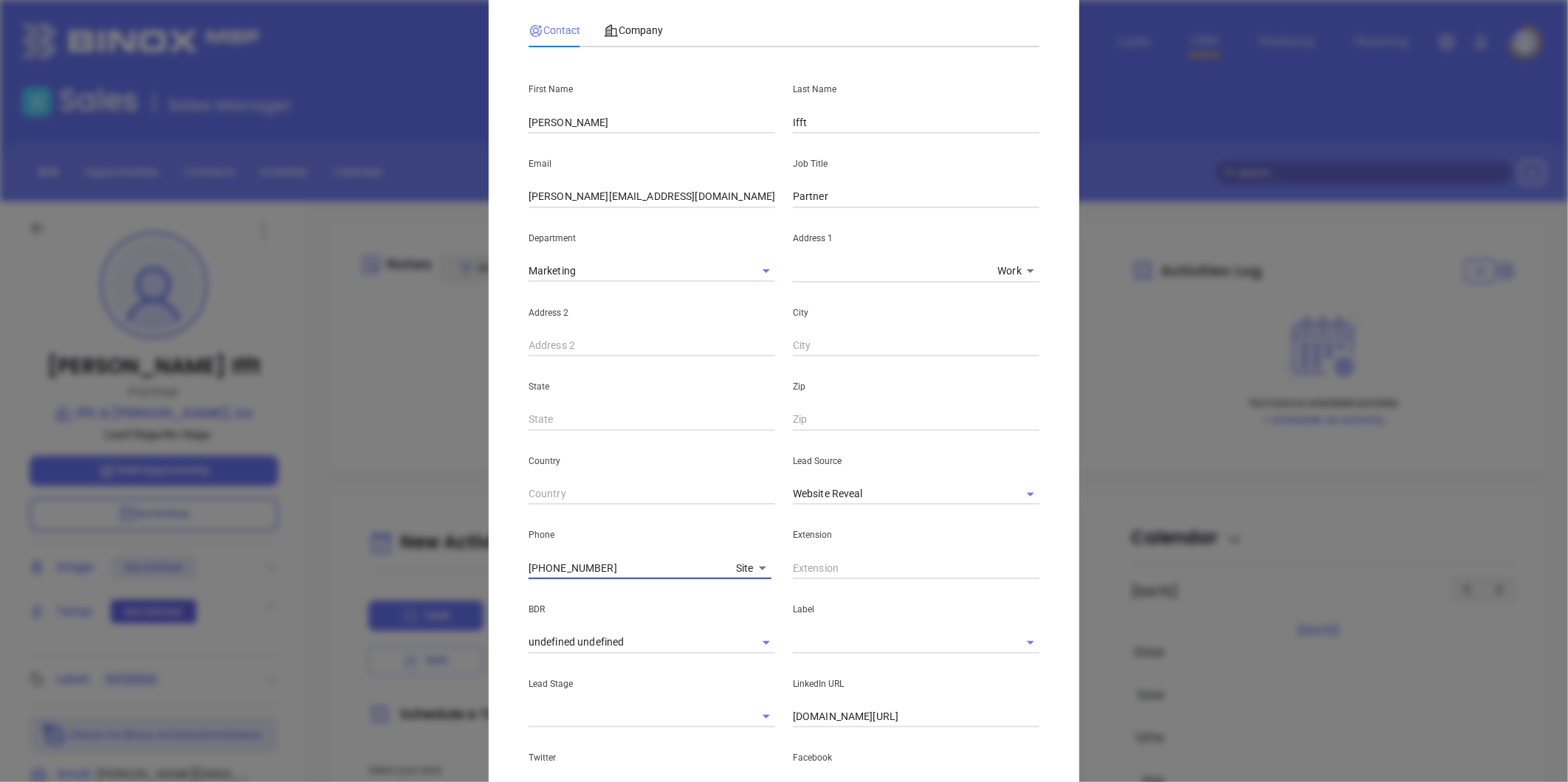
type input "[PHONE_NUMBER]"
click at [837, 566] on input "text" at bounding box center [916, 568] width 247 height 22
type input "104"
click at [759, 567] on icon at bounding box center [763, 569] width 8 height 4
click at [754, 570] on body "Leads CRM Marketing Reporting Financial Leads Leads Sales Sales Manager BDR Opp…" at bounding box center [784, 391] width 1568 height 782
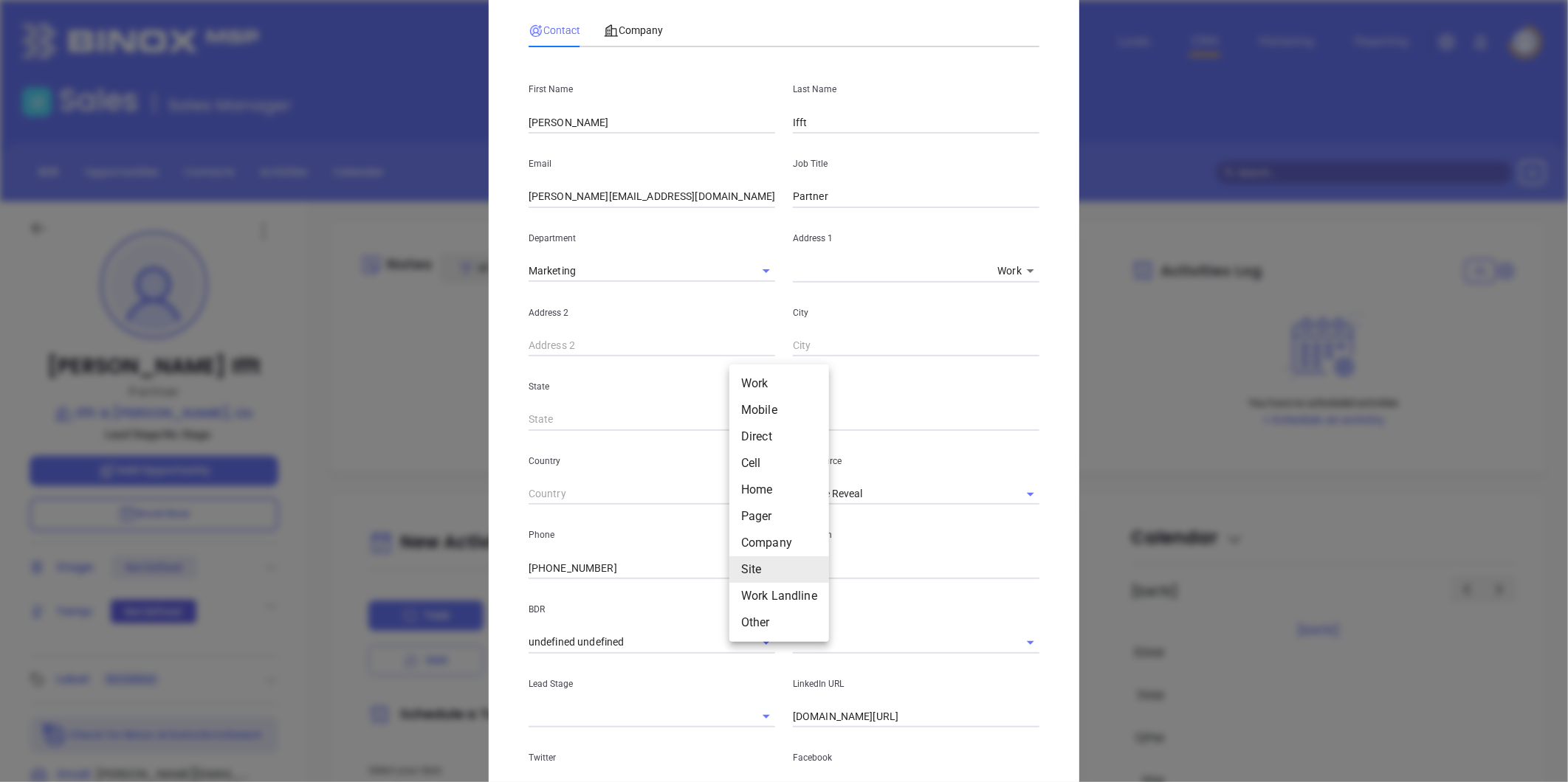
click at [748, 459] on li "Cell" at bounding box center [779, 462] width 100 height 26
type input "4"
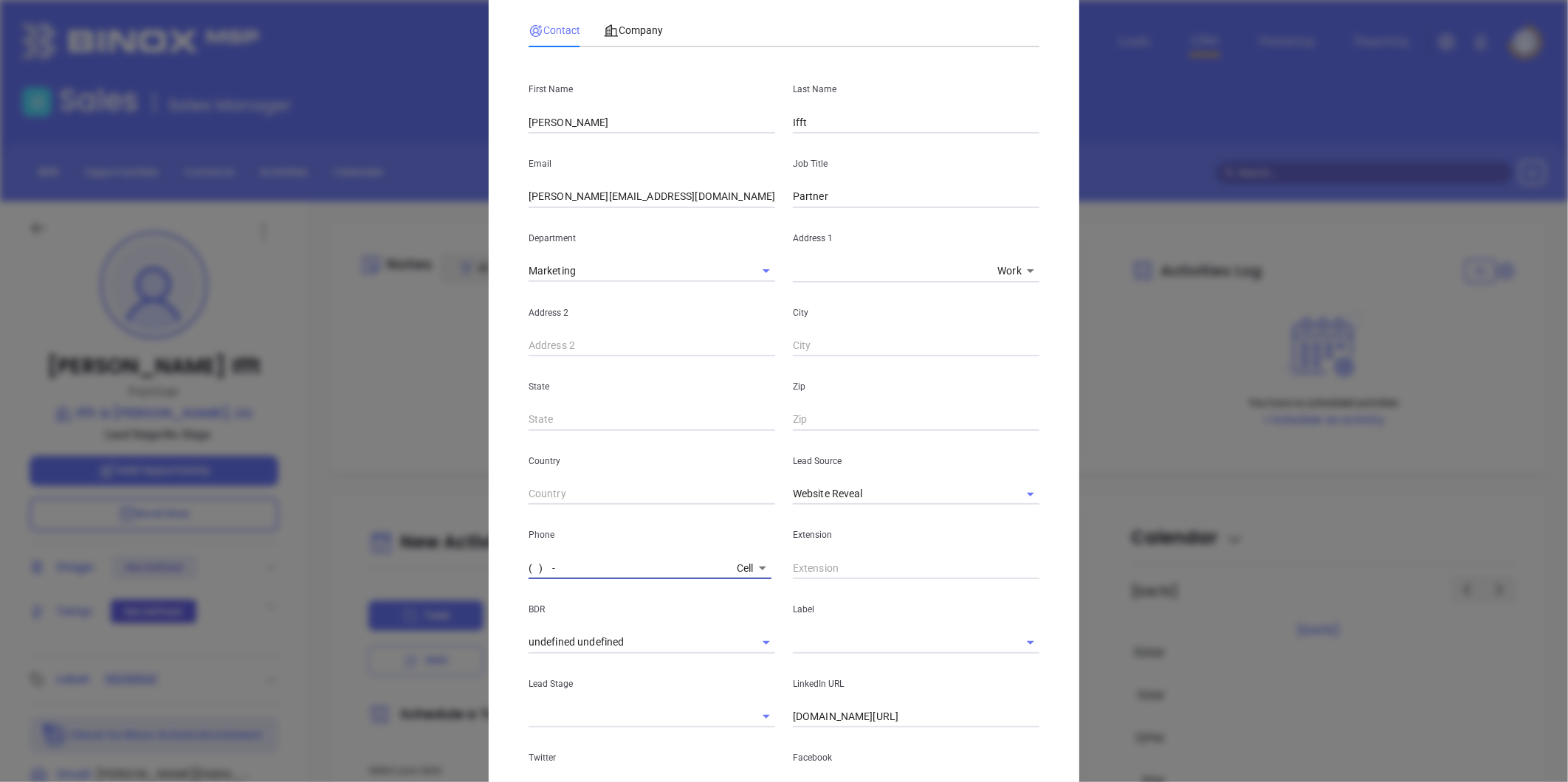
click at [600, 569] on input "( ) -" at bounding box center [630, 568] width 202 height 22
type input "[PHONE_NUMBER]"
click at [706, 646] on input "undefined undefined" at bounding box center [631, 642] width 205 height 21
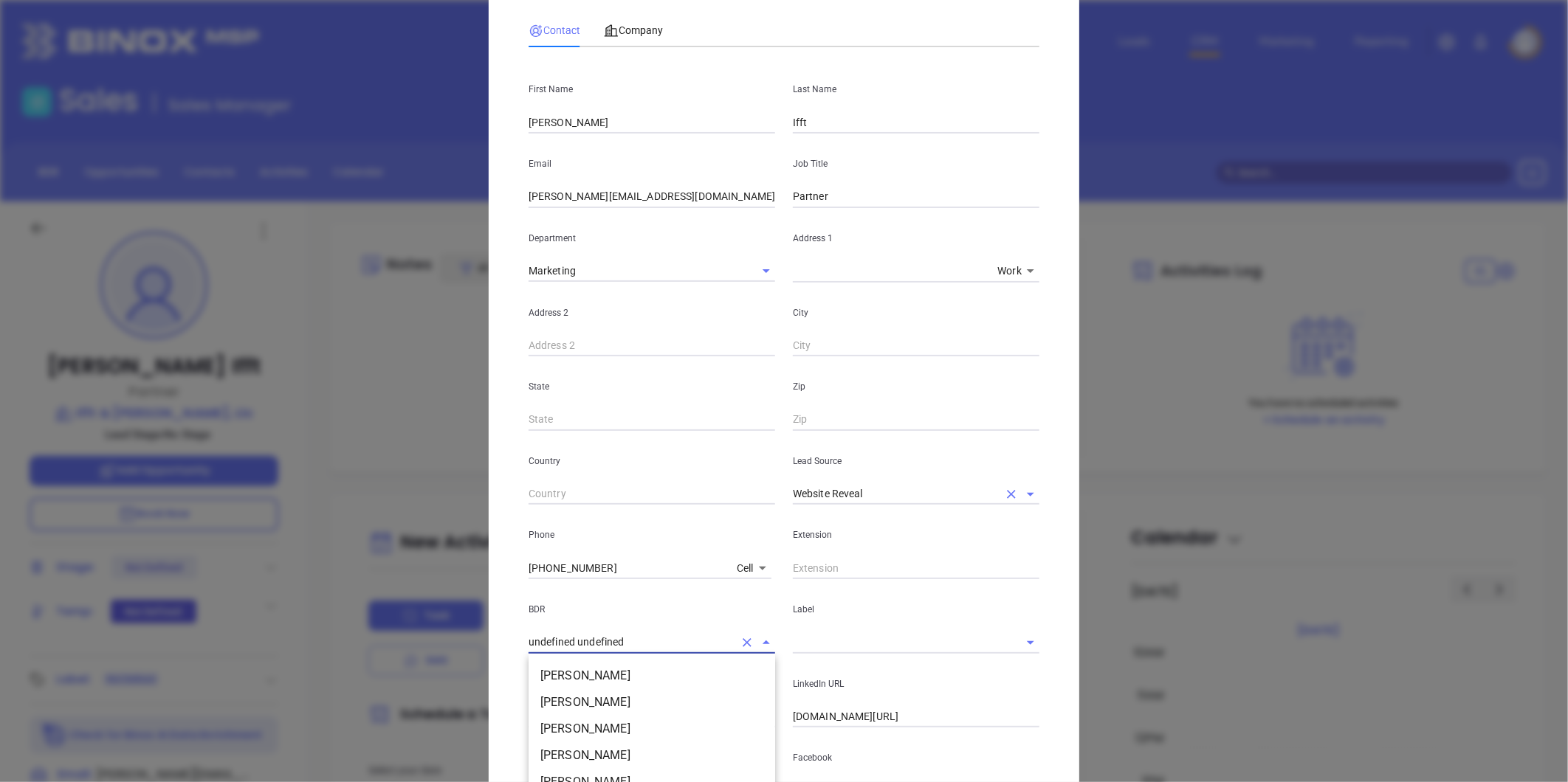
click at [1005, 491] on icon "Clear" at bounding box center [1010, 493] width 15 height 15
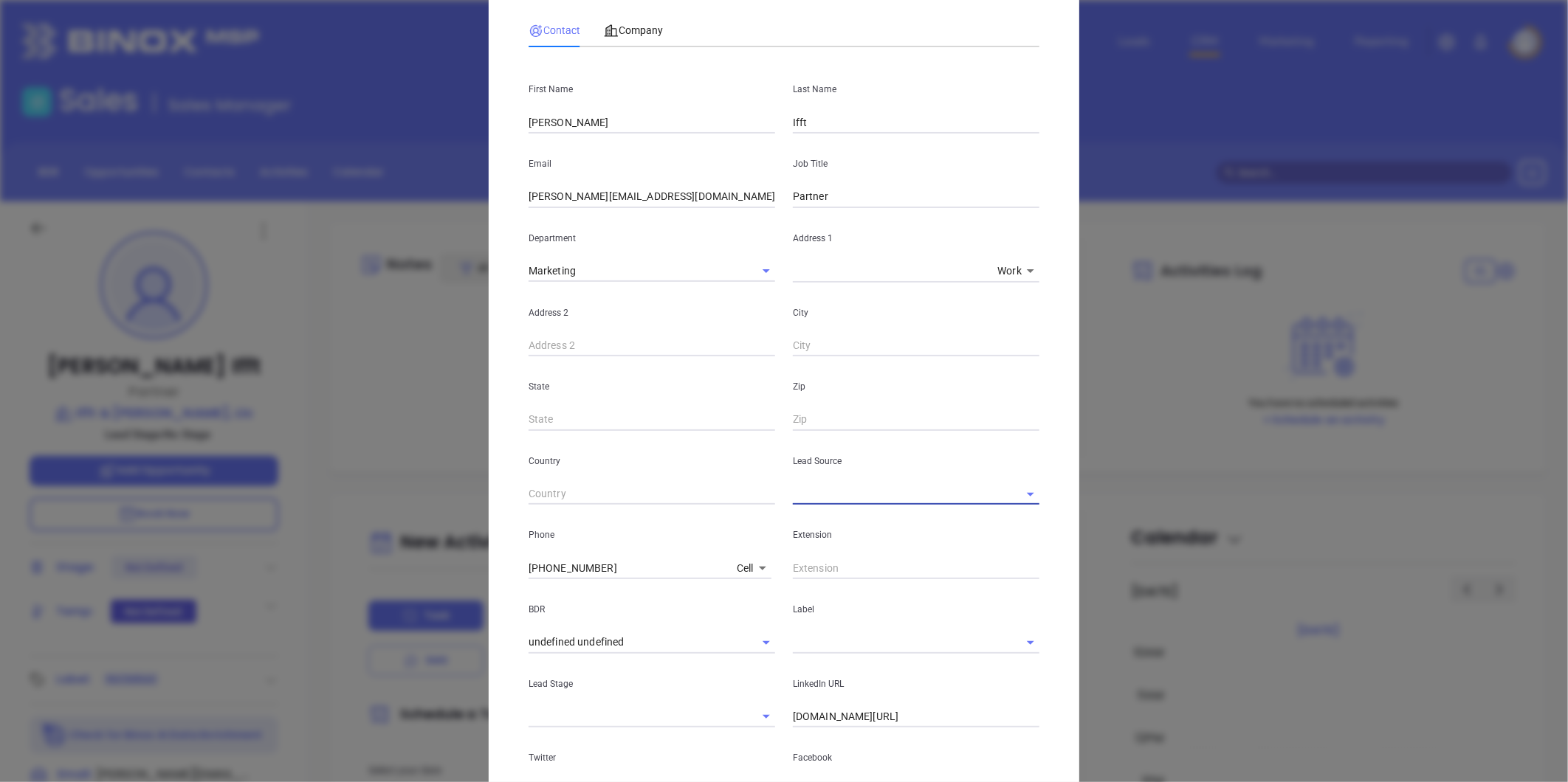
click at [920, 496] on input "text" at bounding box center [895, 494] width 205 height 21
click at [816, 533] on li "Binox" at bounding box center [916, 527] width 247 height 26
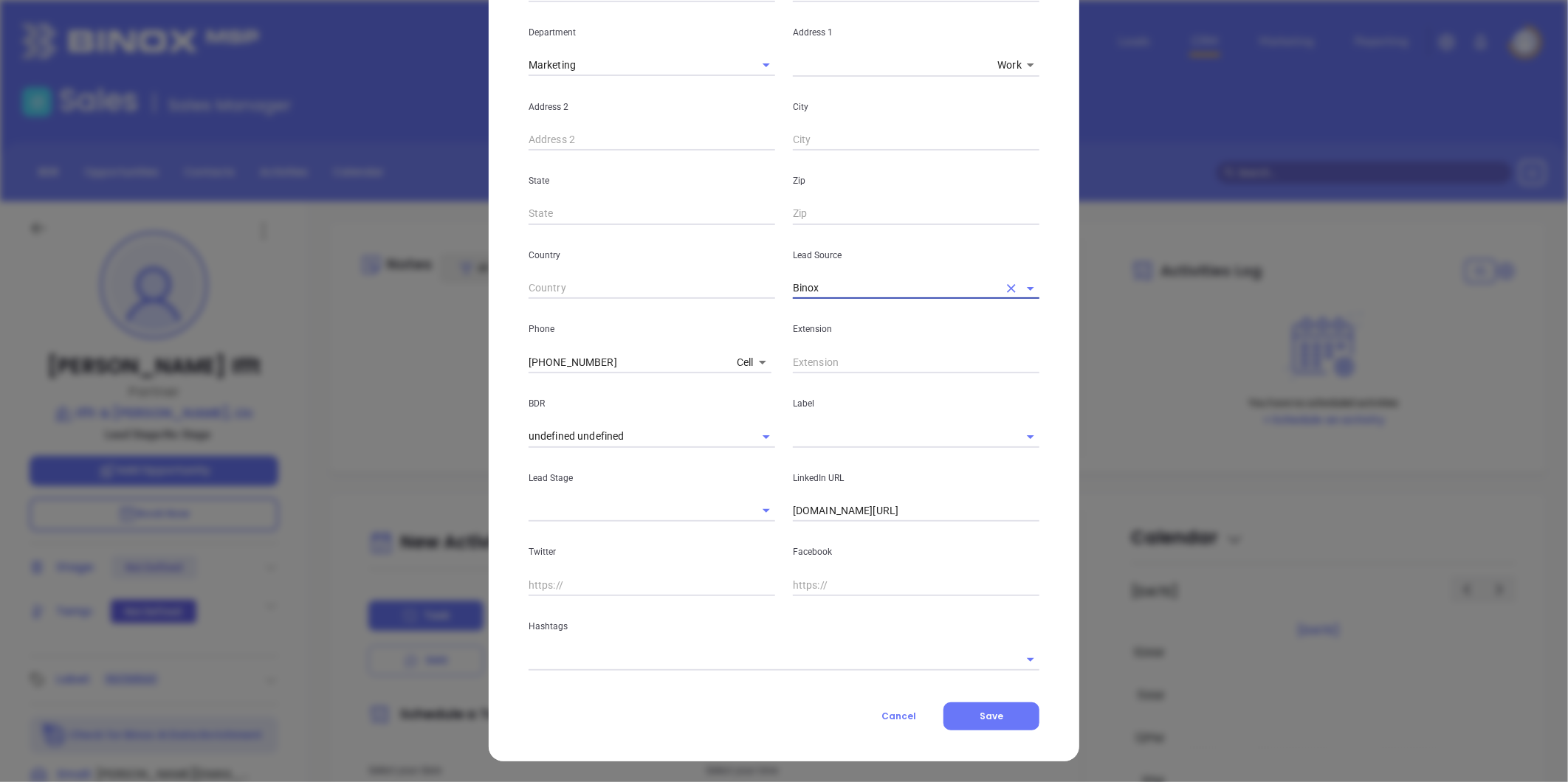
click at [801, 447] on div at bounding box center [916, 436] width 247 height 22
type input "Binox"
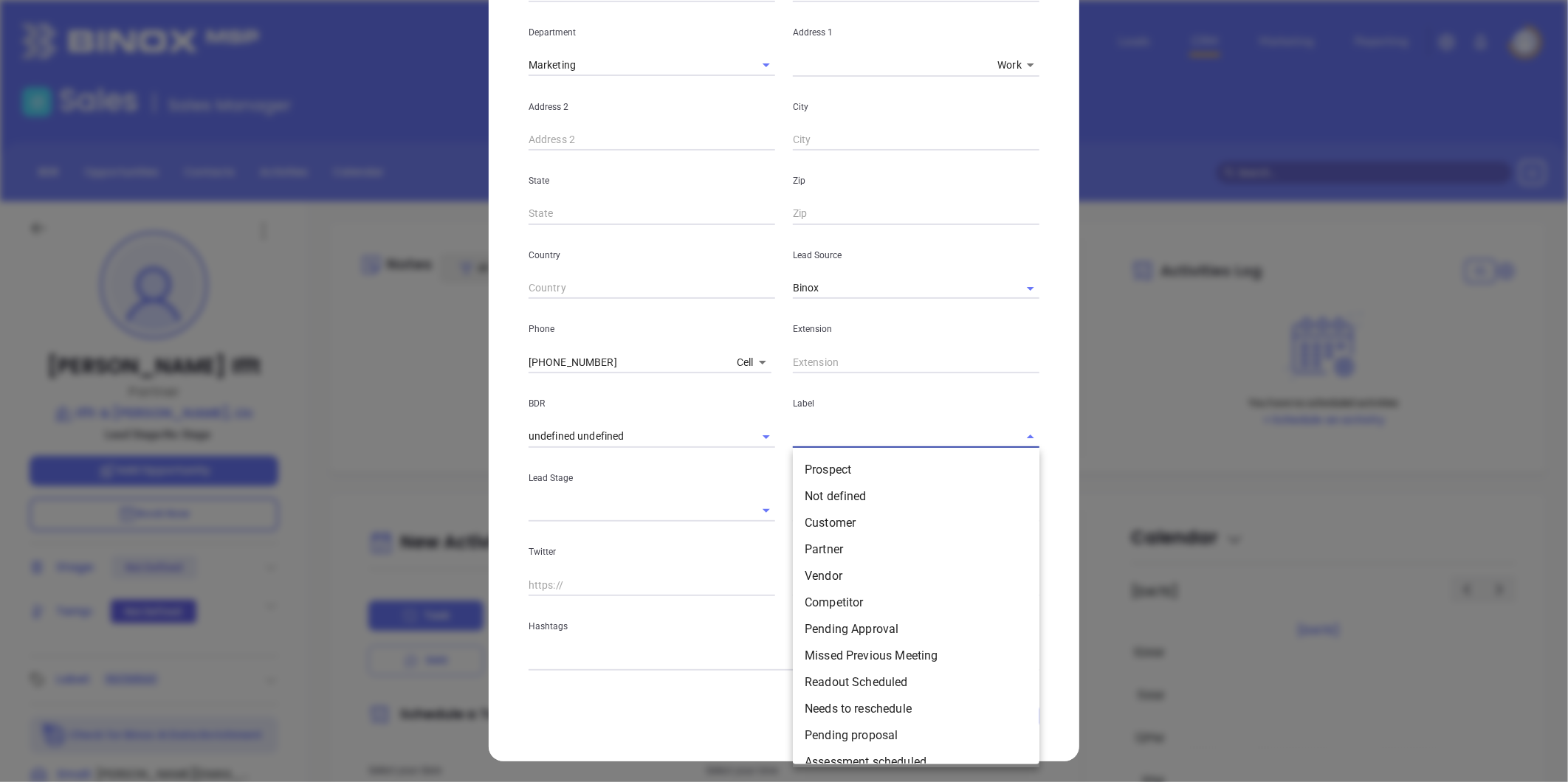
click at [808, 431] on input "text" at bounding box center [895, 436] width 205 height 21
click at [824, 463] on li "Prospect" at bounding box center [916, 469] width 247 height 26
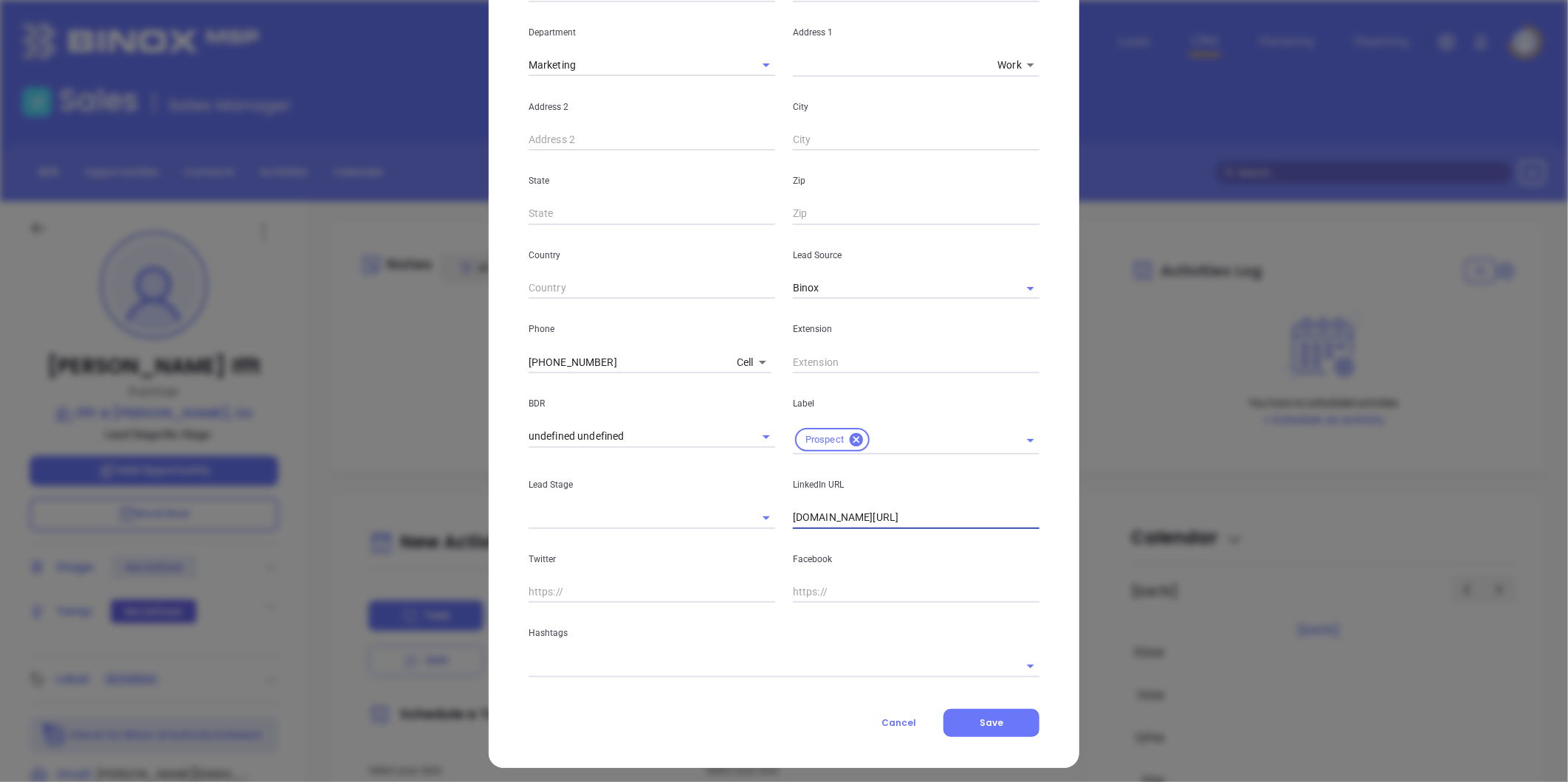
drag, startPoint x: 911, startPoint y: 522, endPoint x: 632, endPoint y: 532, distance: 279.2
click at [632, 532] on div "First Name [PERSON_NAME] Name [PERSON_NAME] Email [PERSON_NAME][EMAIL_ADDRESS][…" at bounding box center [784, 265] width 511 height 825
click at [821, 522] on input "[DOMAIN_NAME][URL]" at bounding box center [916, 518] width 247 height 22
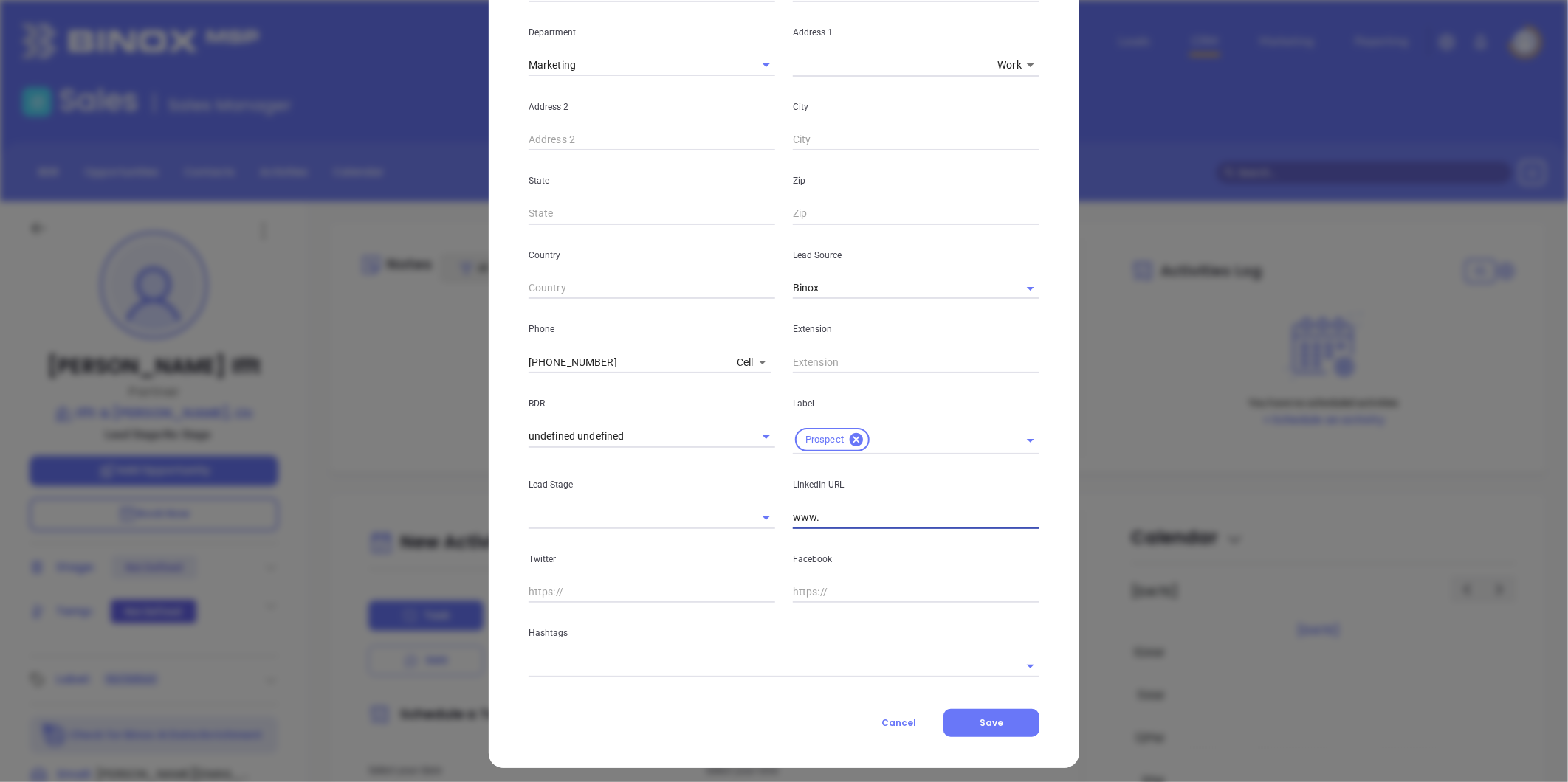
paste input "[DOMAIN_NAME][URL]"
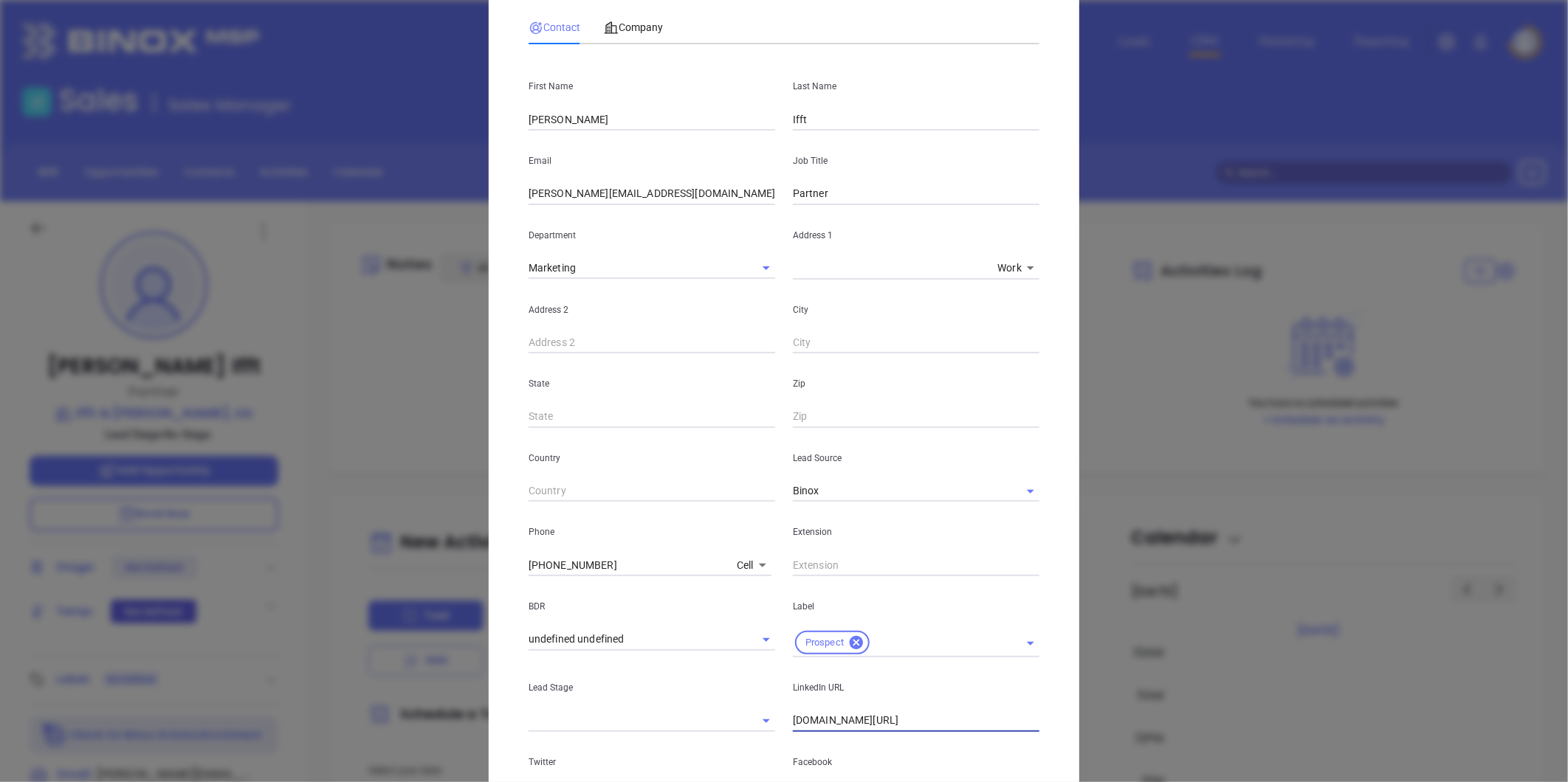
scroll to position [0, 0]
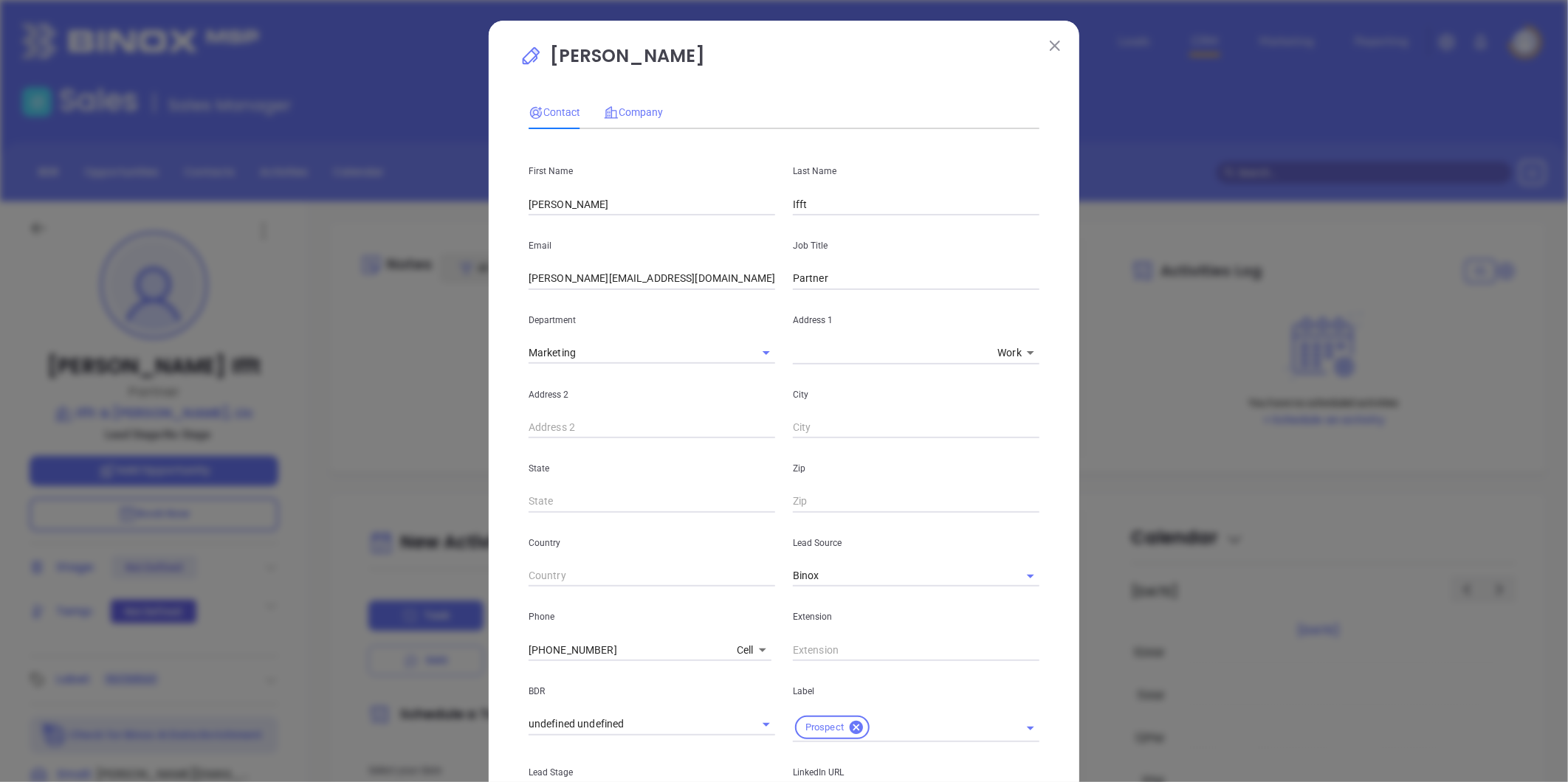
type input "[DOMAIN_NAME][URL]"
click at [628, 104] on div "Company" at bounding box center [633, 112] width 59 height 17
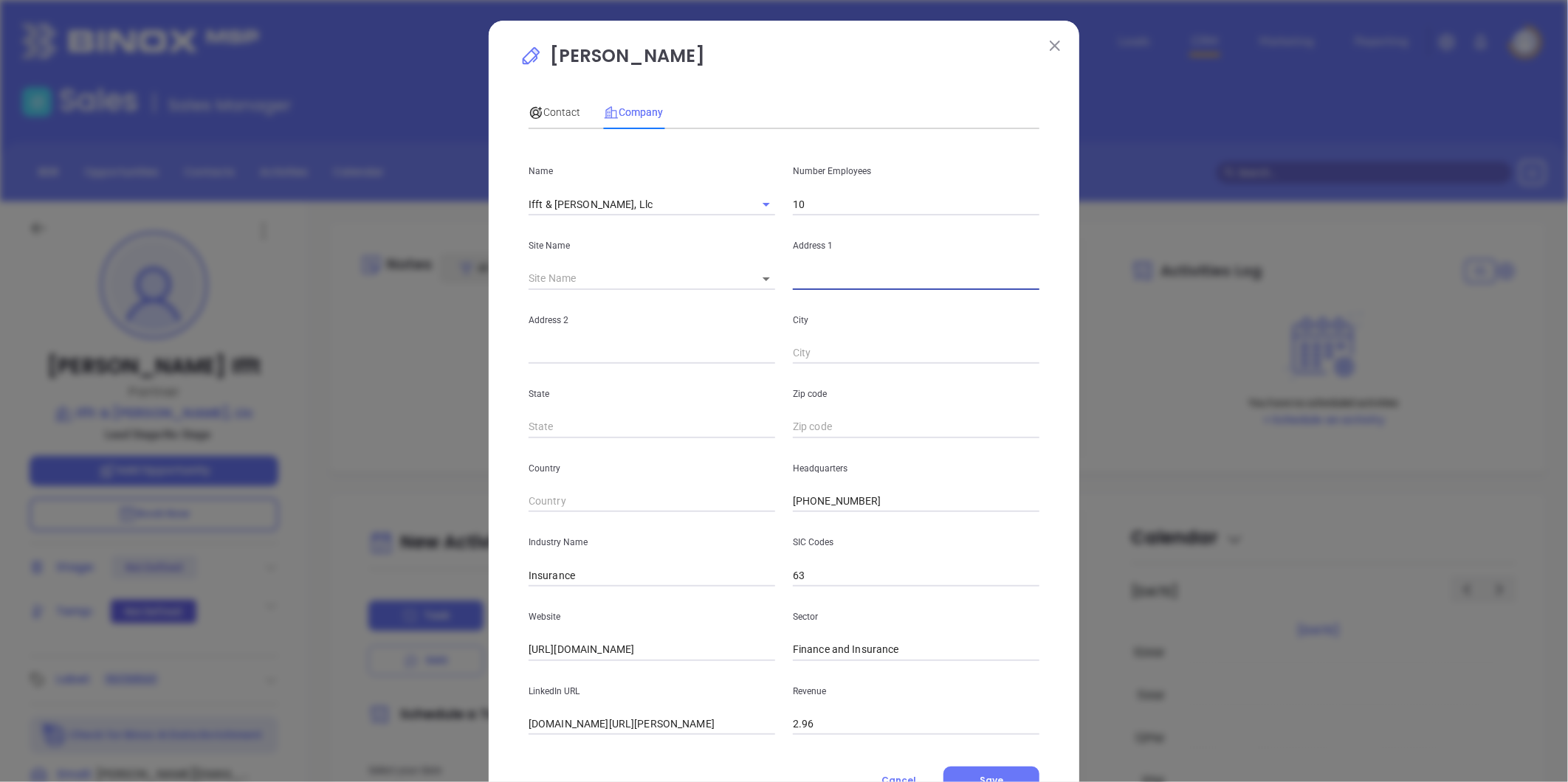
click at [793, 278] on input "text" at bounding box center [916, 279] width 247 height 22
paste input "[GEOGRAPHIC_DATA] [STREET_ADDRESS]"
drag, startPoint x: 882, startPoint y: 278, endPoint x: 1181, endPoint y: 289, distance: 299.2
click at [1181, 289] on div "[PERSON_NAME] Contact Company First Name [PERSON_NAME] Name [PERSON_NAME] Email…" at bounding box center [784, 391] width 1568 height 782
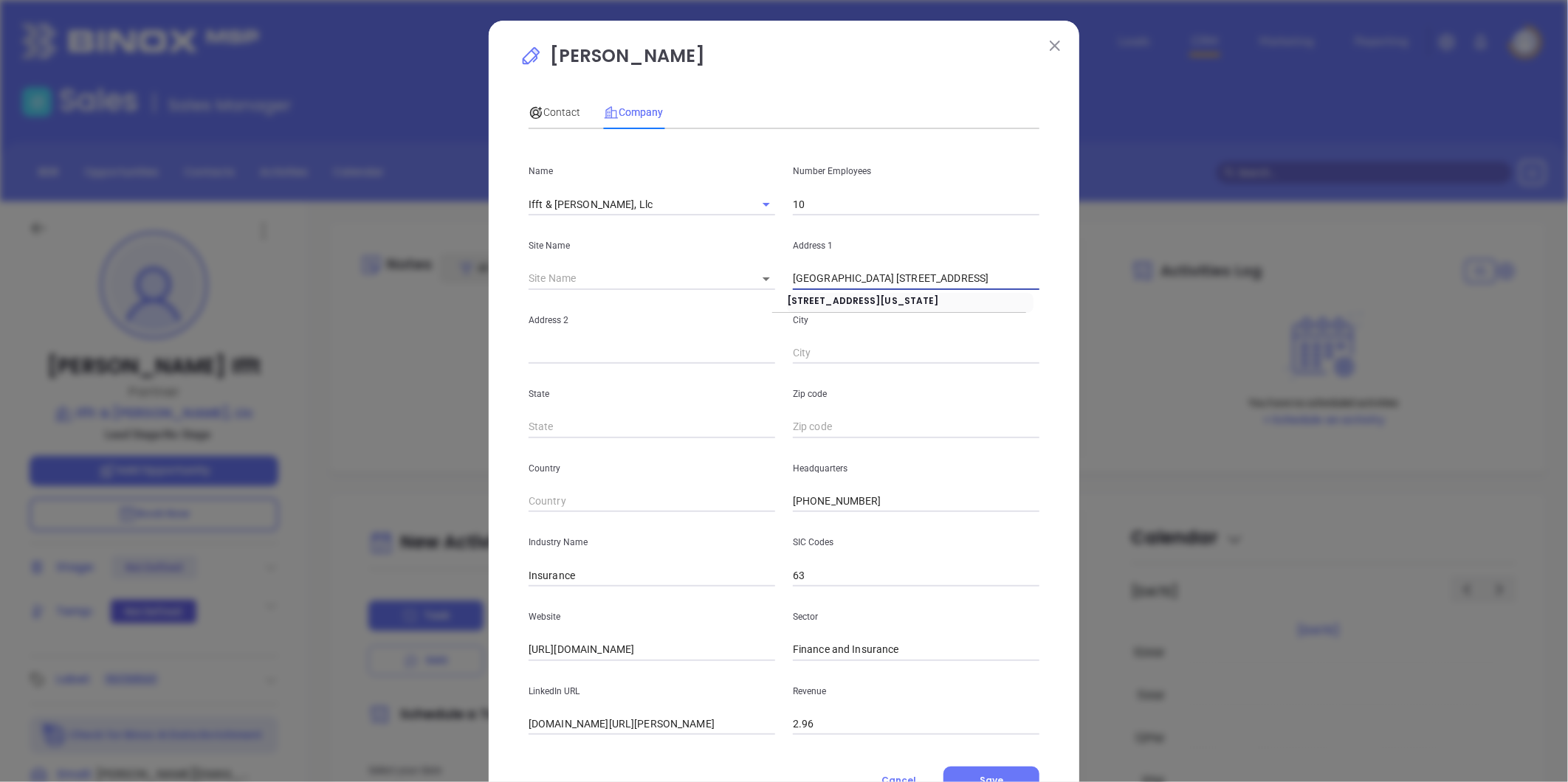
scroll to position [0, 0]
type input "[GEOGRAPHIC_DATA] [STREET_ADDRESS]"
paste input "[STREET_ADDRESS]"
drag, startPoint x: 578, startPoint y: 352, endPoint x: 818, endPoint y: 350, distance: 240.0
click at [820, 352] on div "Address [STREET_ADDRESS]" at bounding box center [784, 327] width 528 height 75
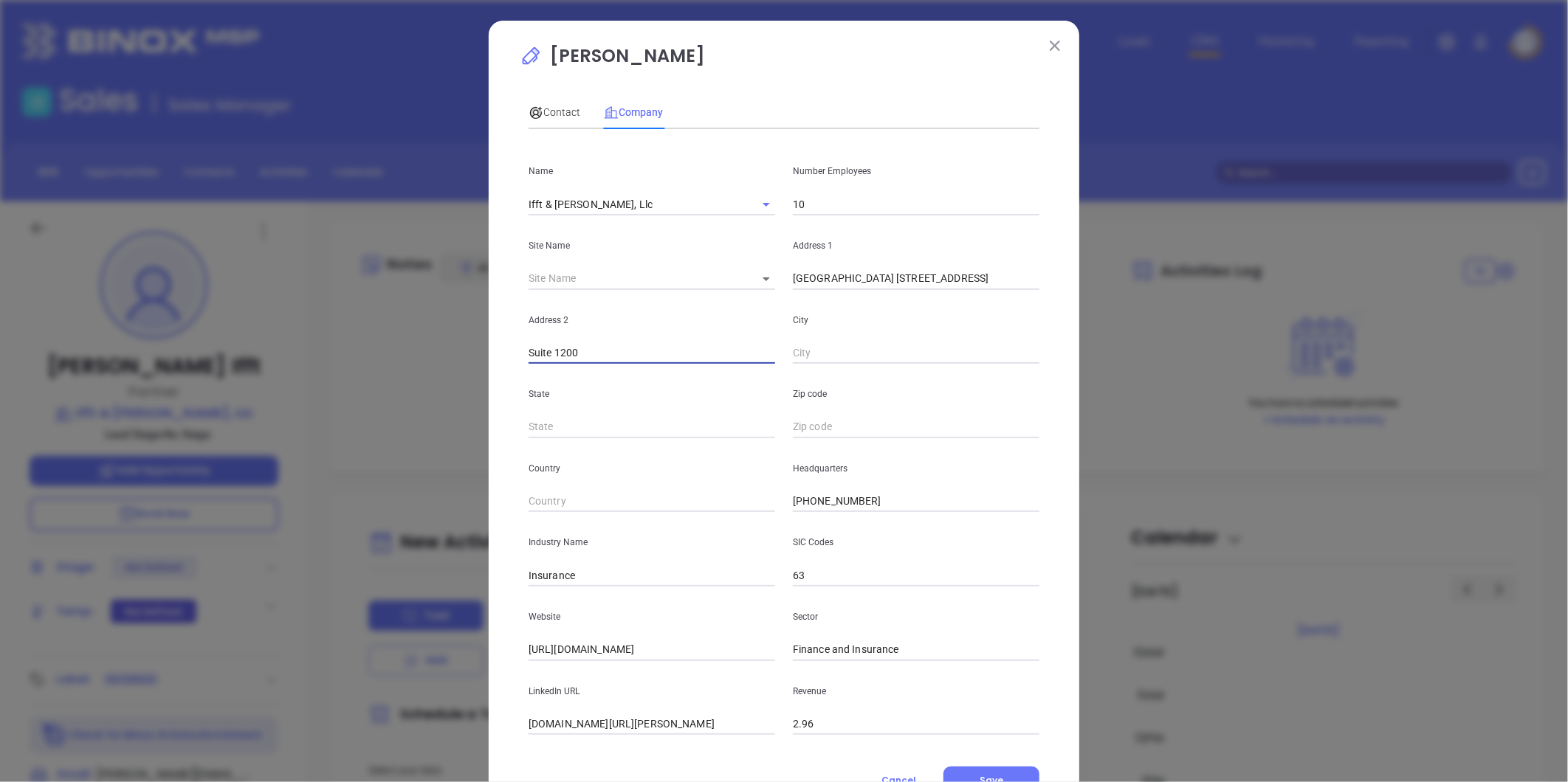
type input "Suite 1200"
paste input "[GEOGRAPHIC_DATA], [GEOGRAPHIC_DATA] 15222"
drag, startPoint x: 866, startPoint y: 355, endPoint x: 1000, endPoint y: 343, distance: 134.5
click at [1001, 344] on input "[GEOGRAPHIC_DATA], [GEOGRAPHIC_DATA] 15222" at bounding box center [916, 354] width 247 height 22
type input "[GEOGRAPHIC_DATA]"
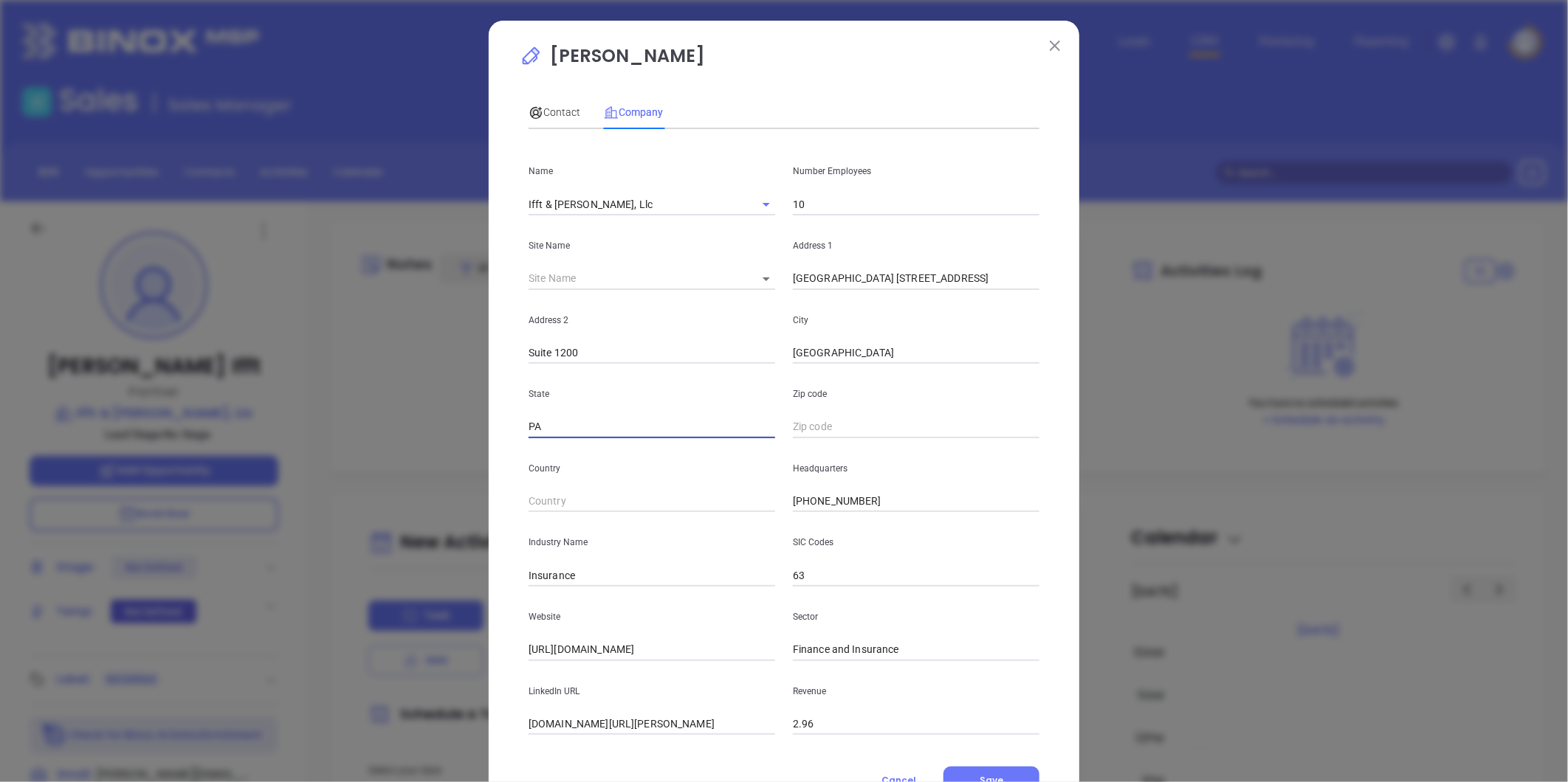
type input "PA"
paste input "PA 15222"
click at [997, 343] on input "[GEOGRAPHIC_DATA]" at bounding box center [916, 354] width 247 height 22
drag, startPoint x: 788, startPoint y: 430, endPoint x: 776, endPoint y: 431, distance: 12.0
click at [776, 431] on div "State [US_STATE] Zip code PA 15222" at bounding box center [784, 401] width 528 height 75
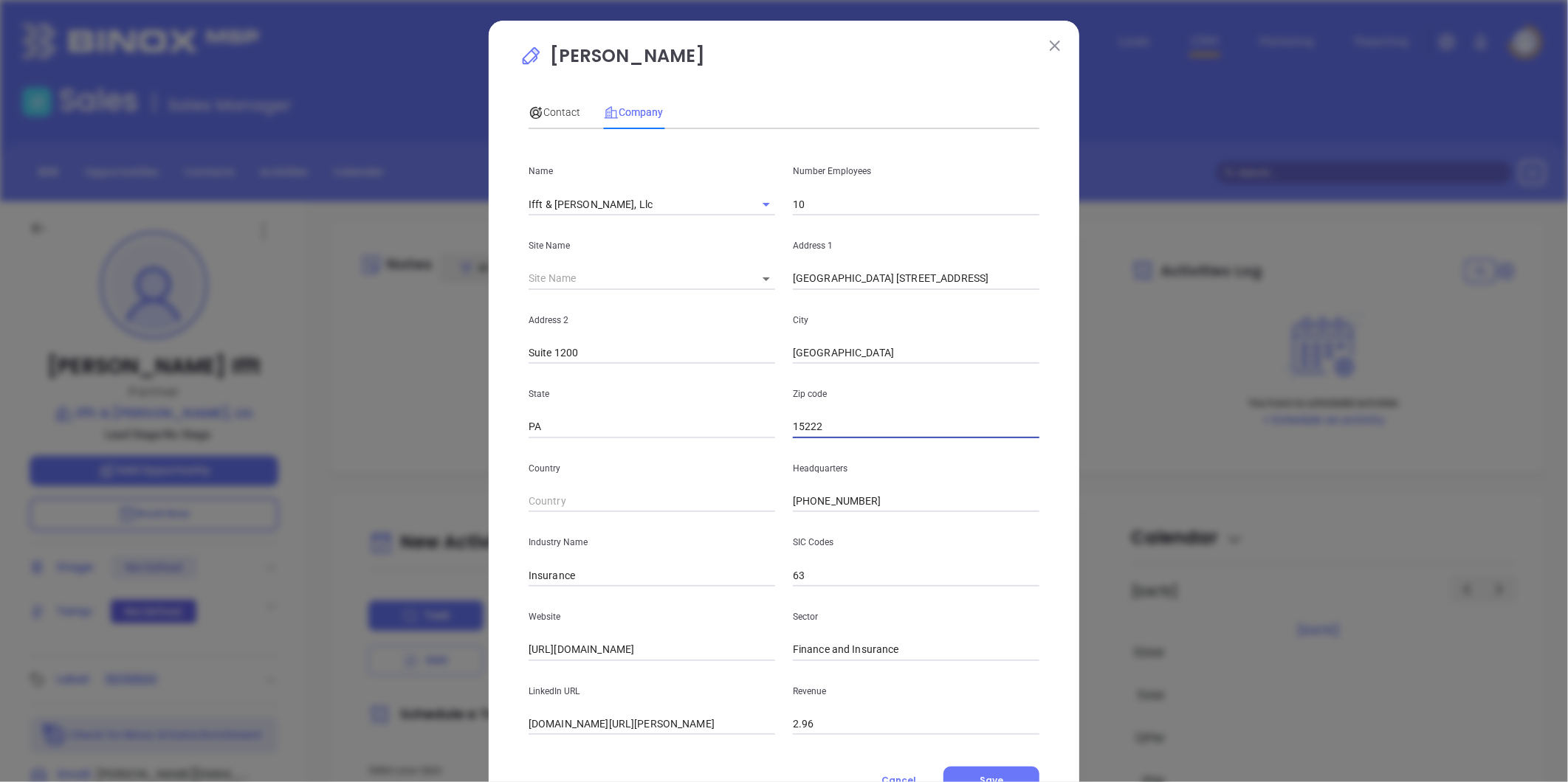
type input "15222"
click at [550, 112] on span "Contact" at bounding box center [554, 112] width 51 height 12
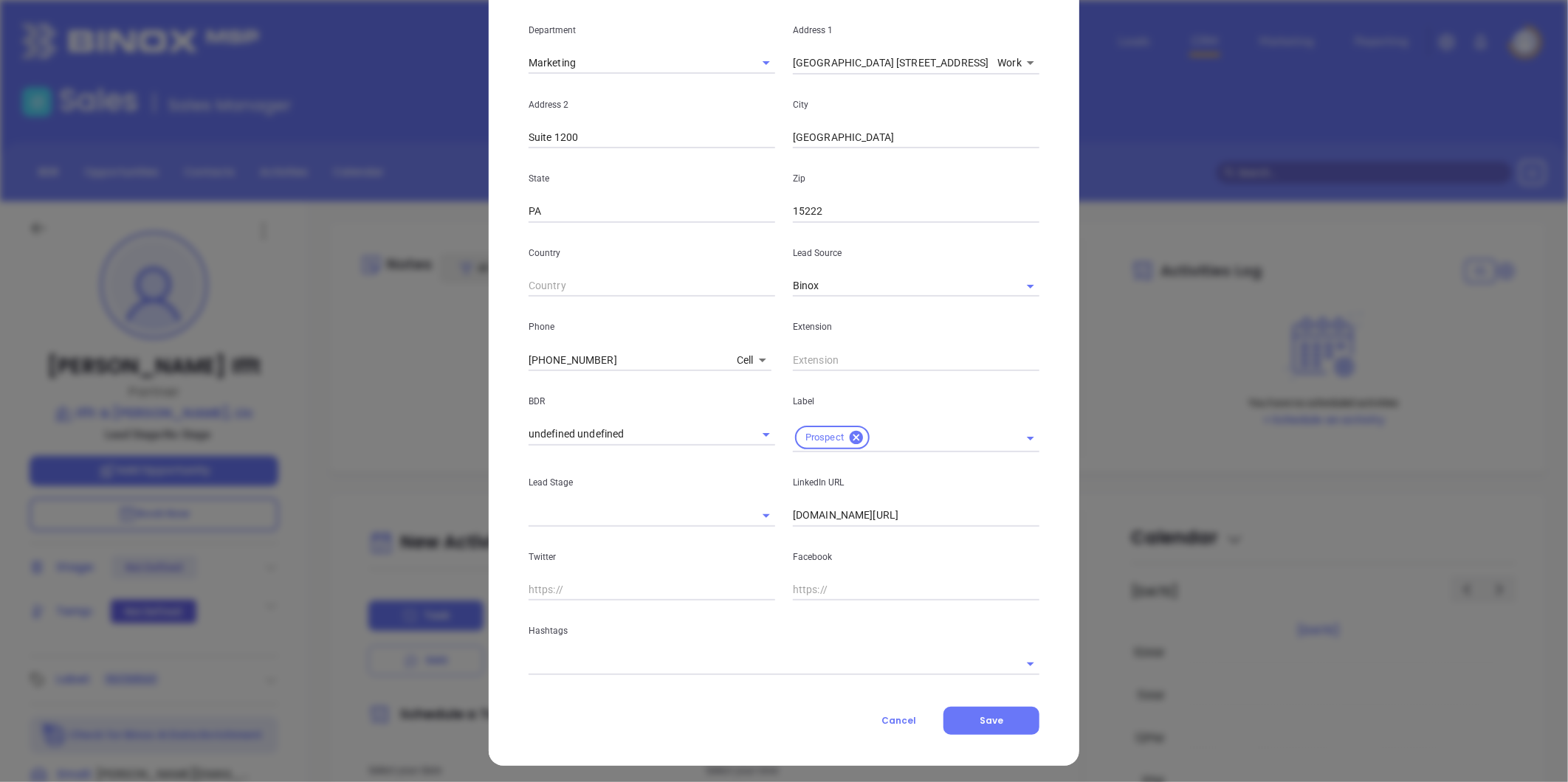
scroll to position [293, 0]
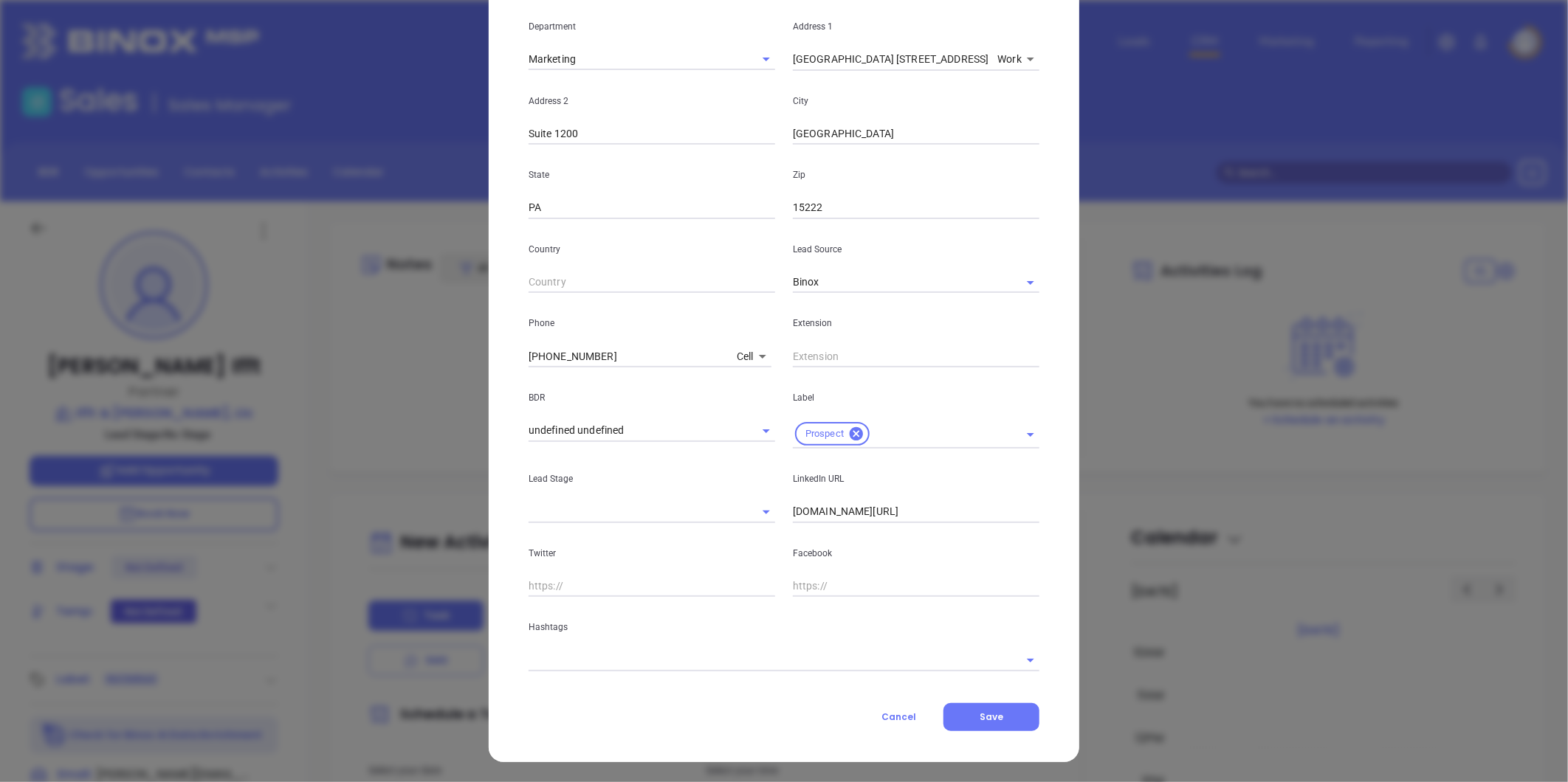
click at [573, 660] on input "text" at bounding box center [763, 661] width 469 height 21
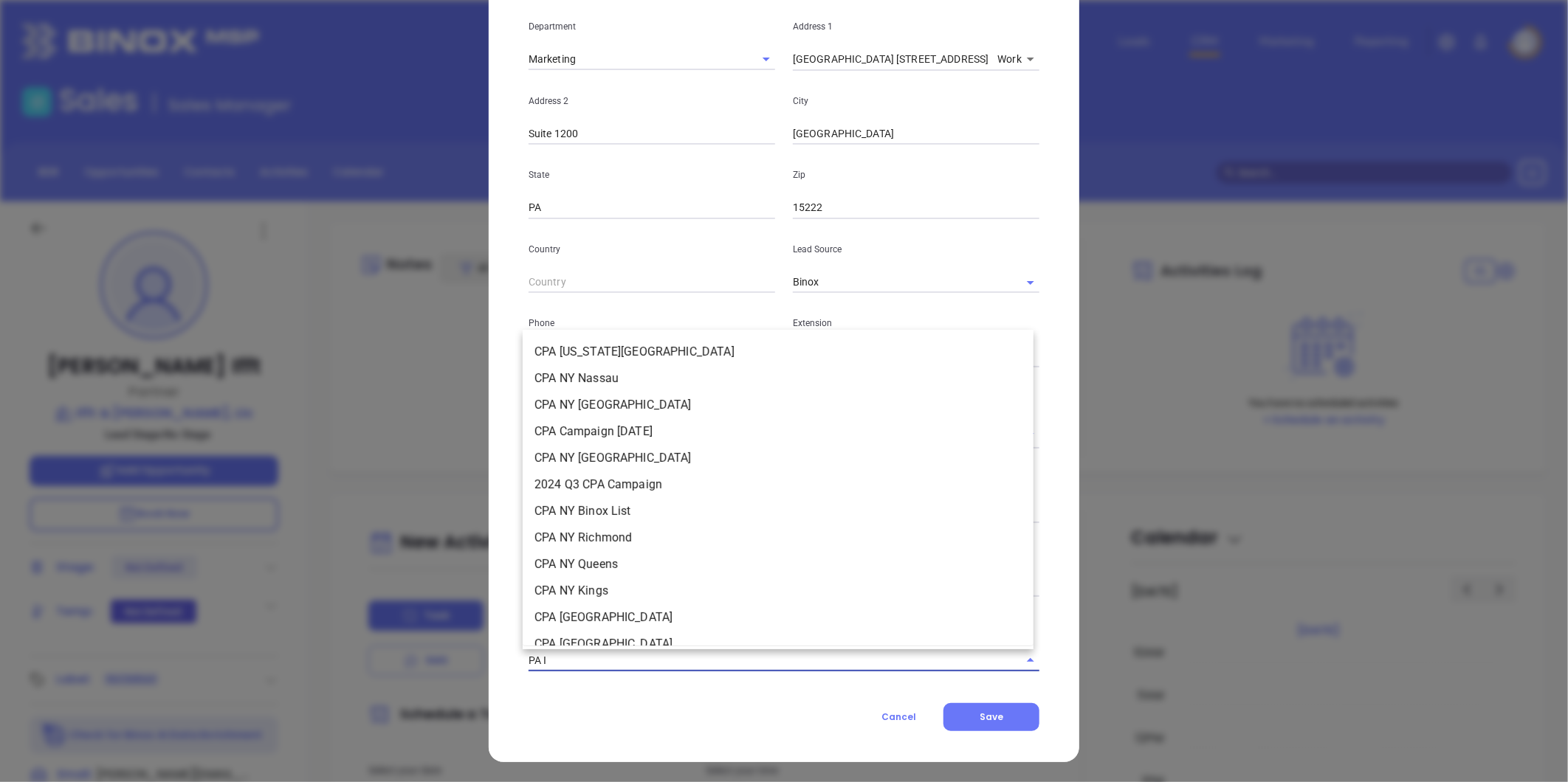
type input "PA IN"
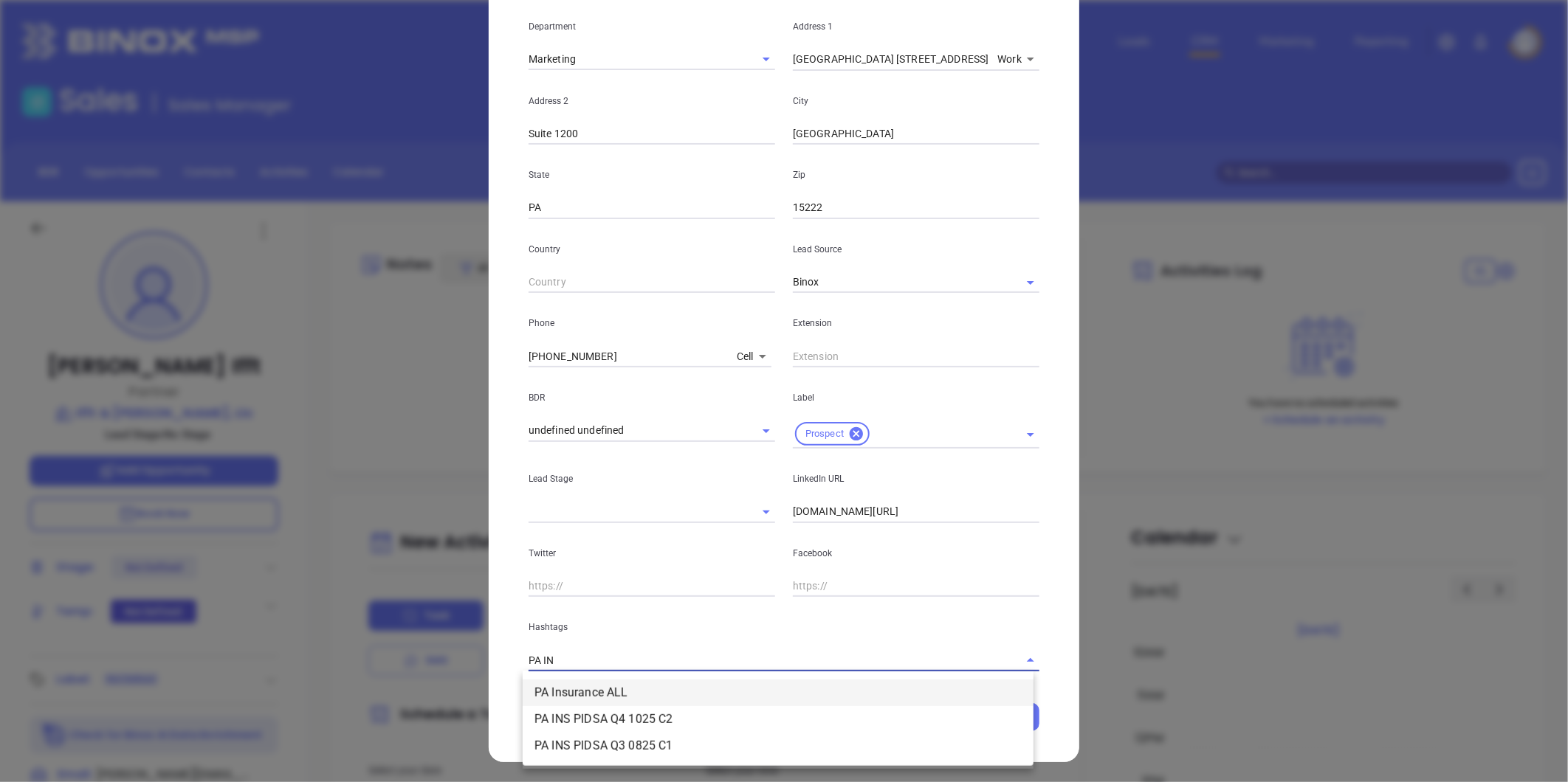
click at [581, 688] on li "PA Insurance ALL" at bounding box center [778, 693] width 511 height 26
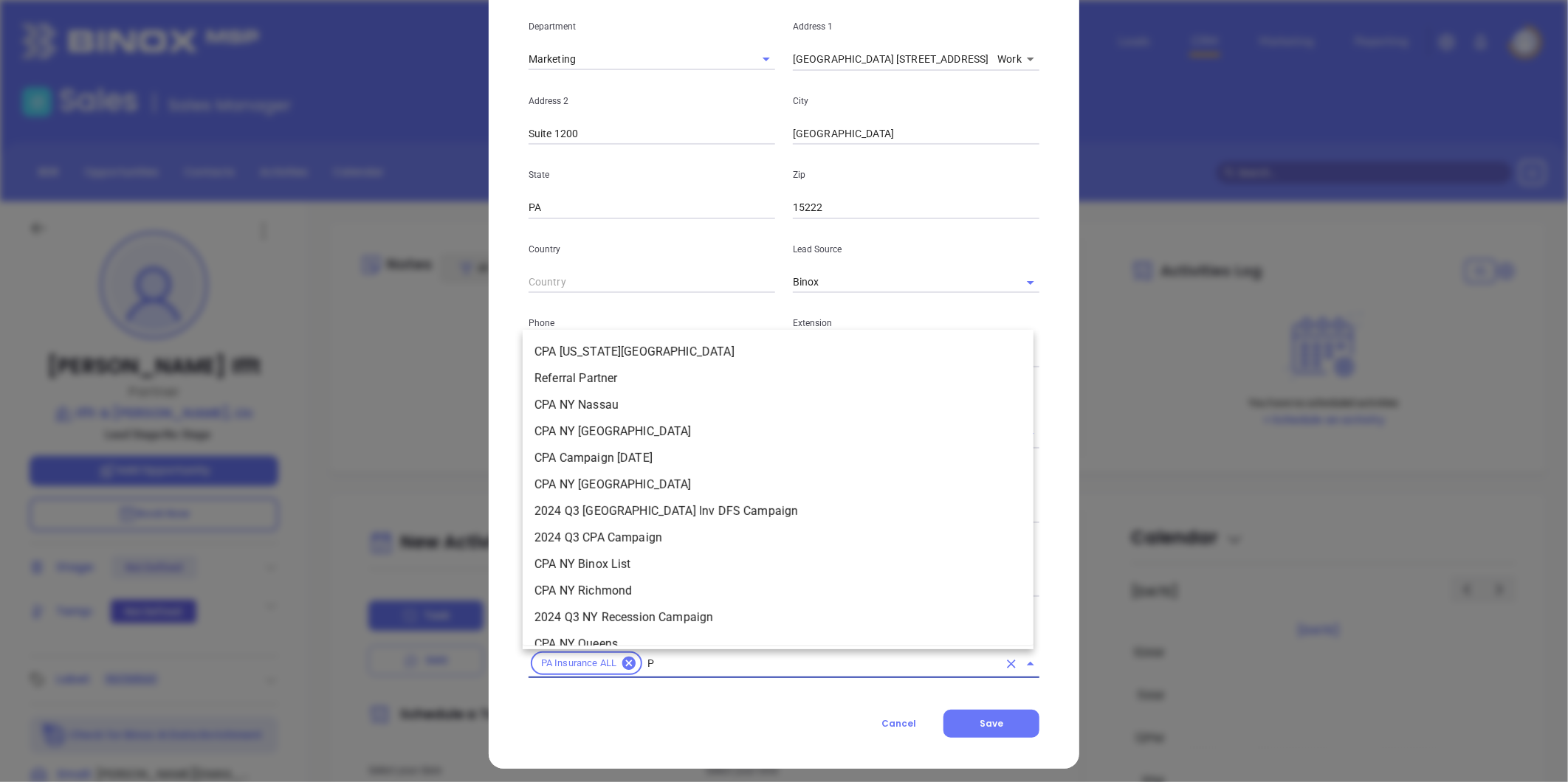
type input "PA"
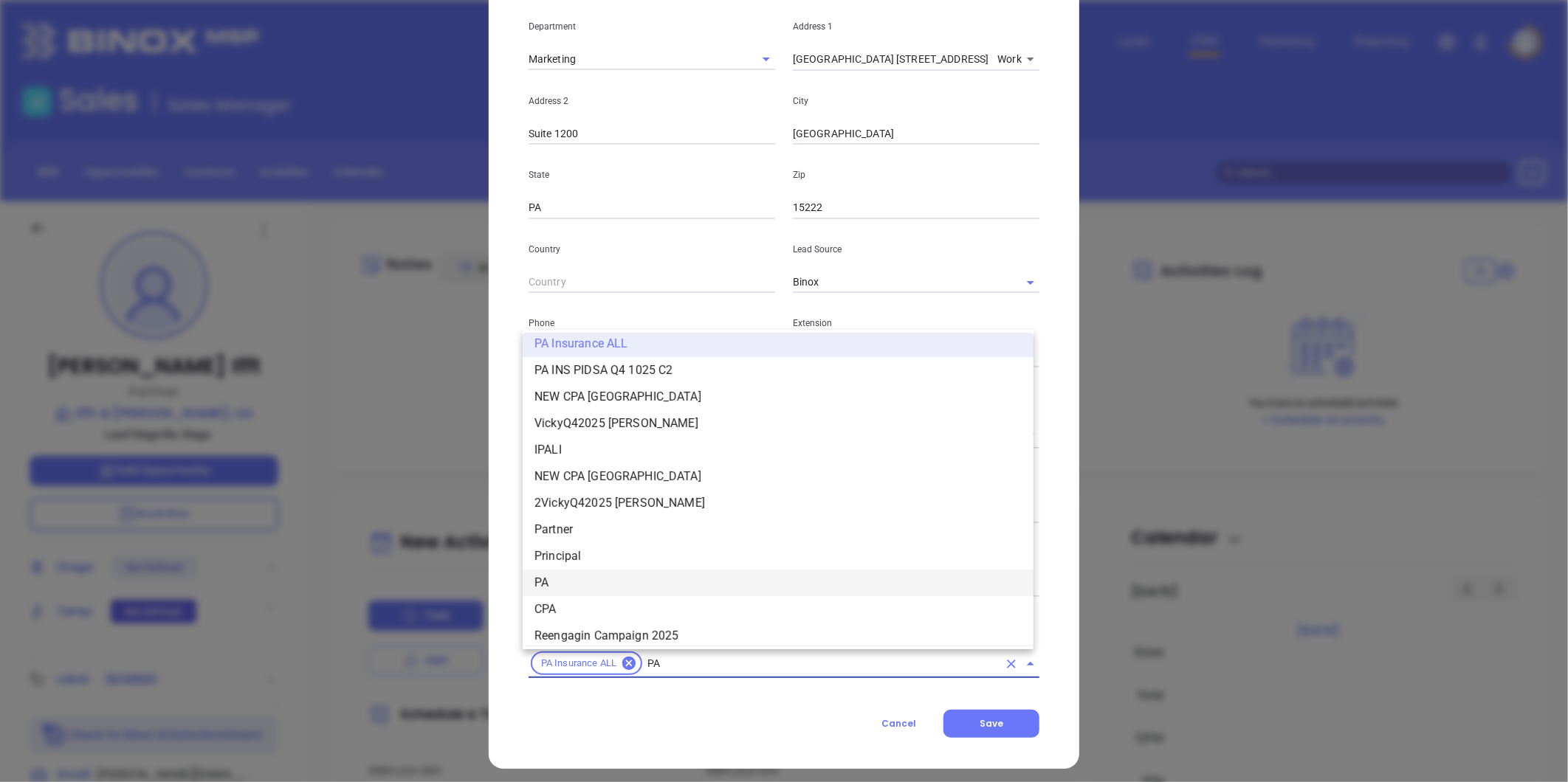
click at [587, 578] on li "PA" at bounding box center [778, 583] width 511 height 26
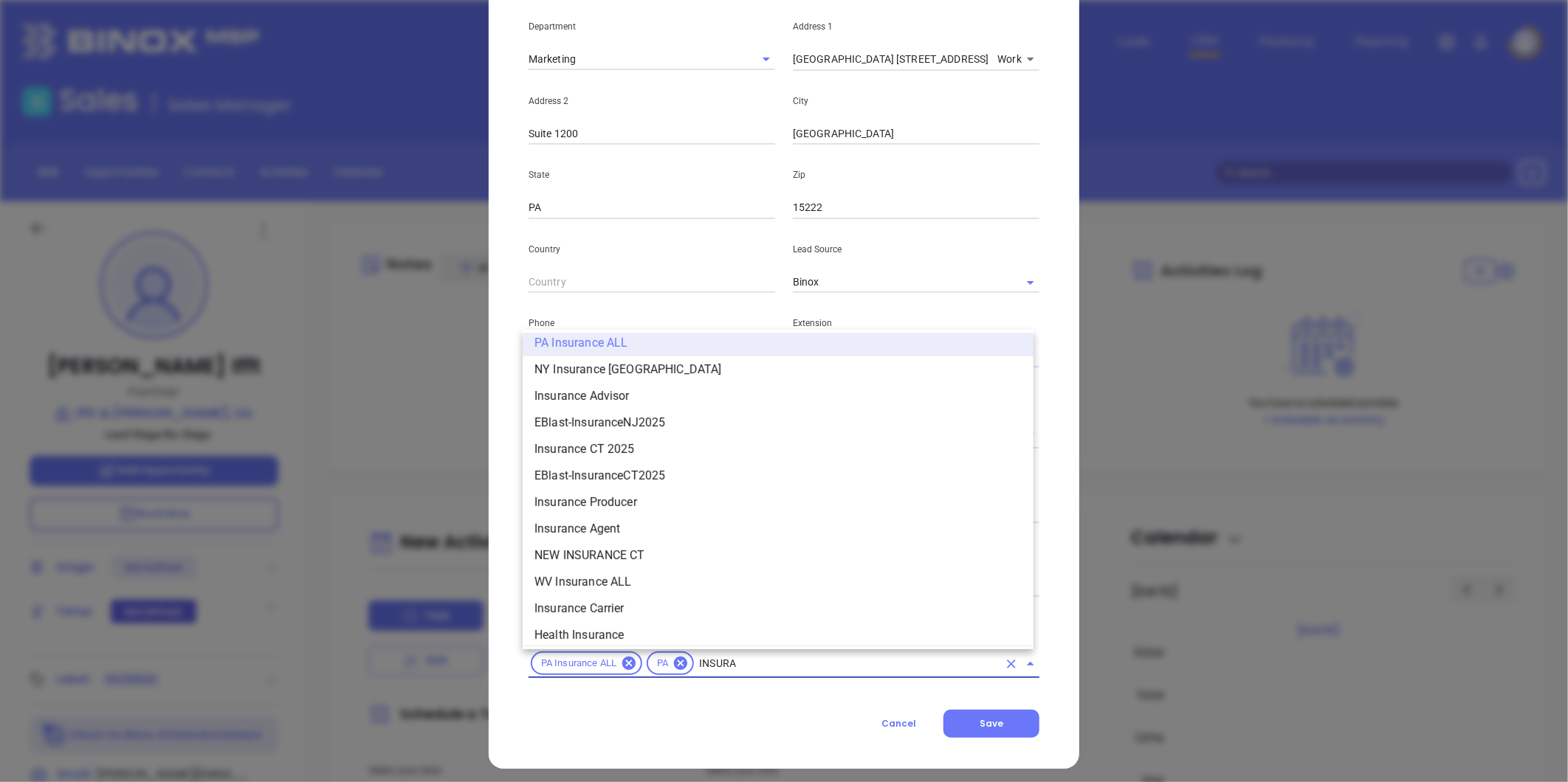
scroll to position [992, 0]
type input "INSURANCE"
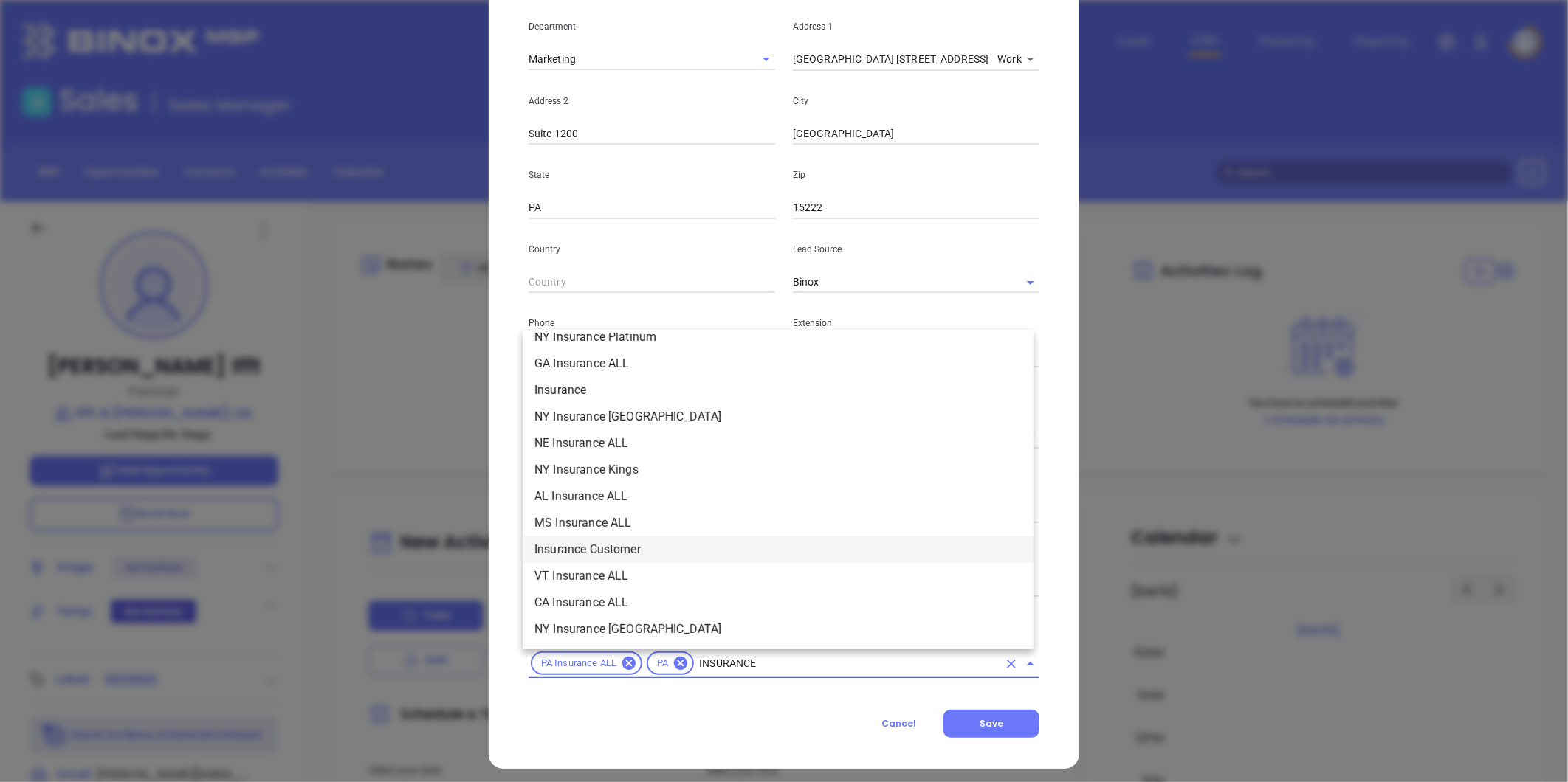
scroll to position [381, 0]
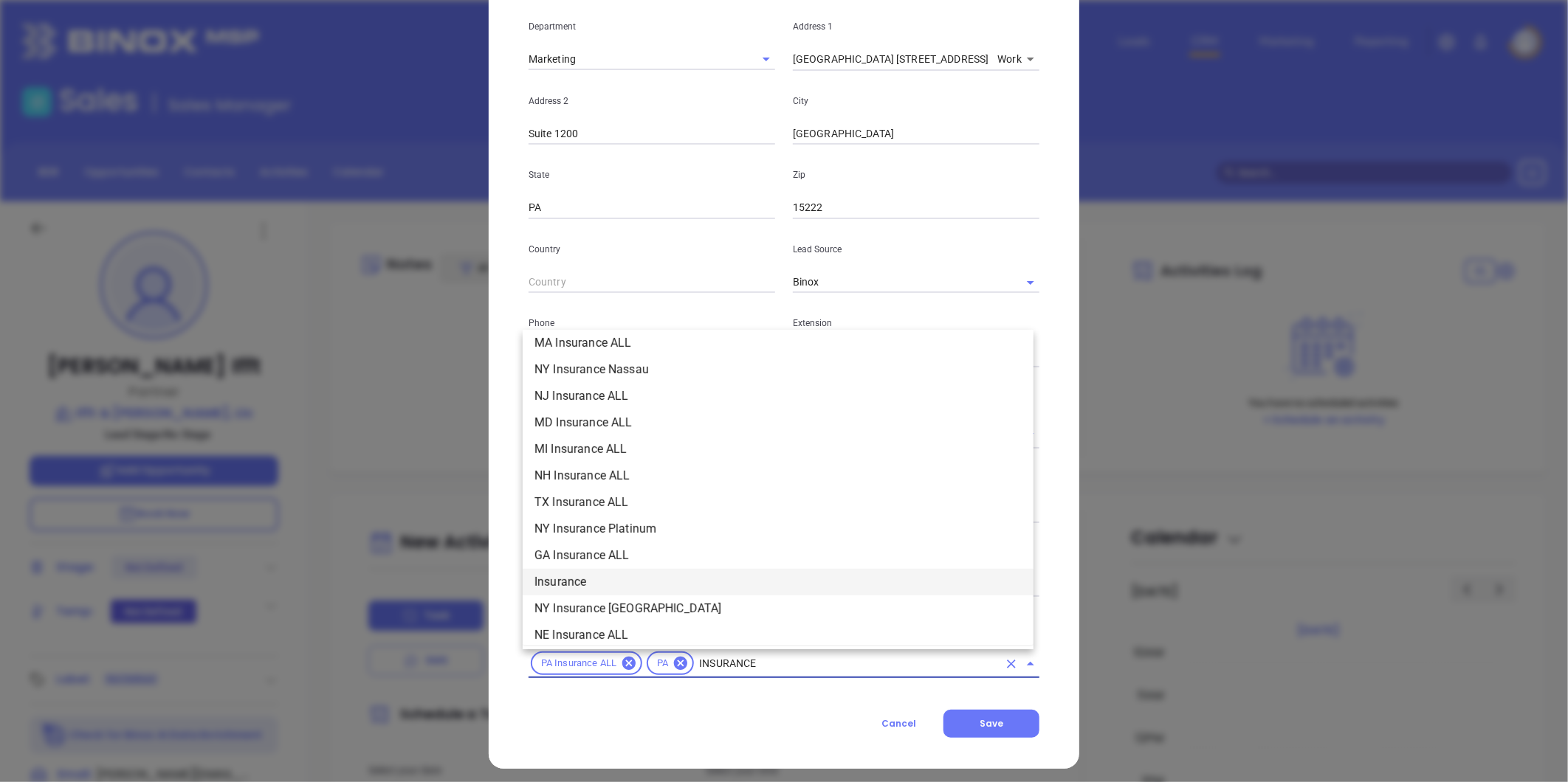
drag, startPoint x: 578, startPoint y: 574, endPoint x: 663, endPoint y: 596, distance: 87.8
click at [578, 573] on li "Insurance" at bounding box center [778, 582] width 511 height 26
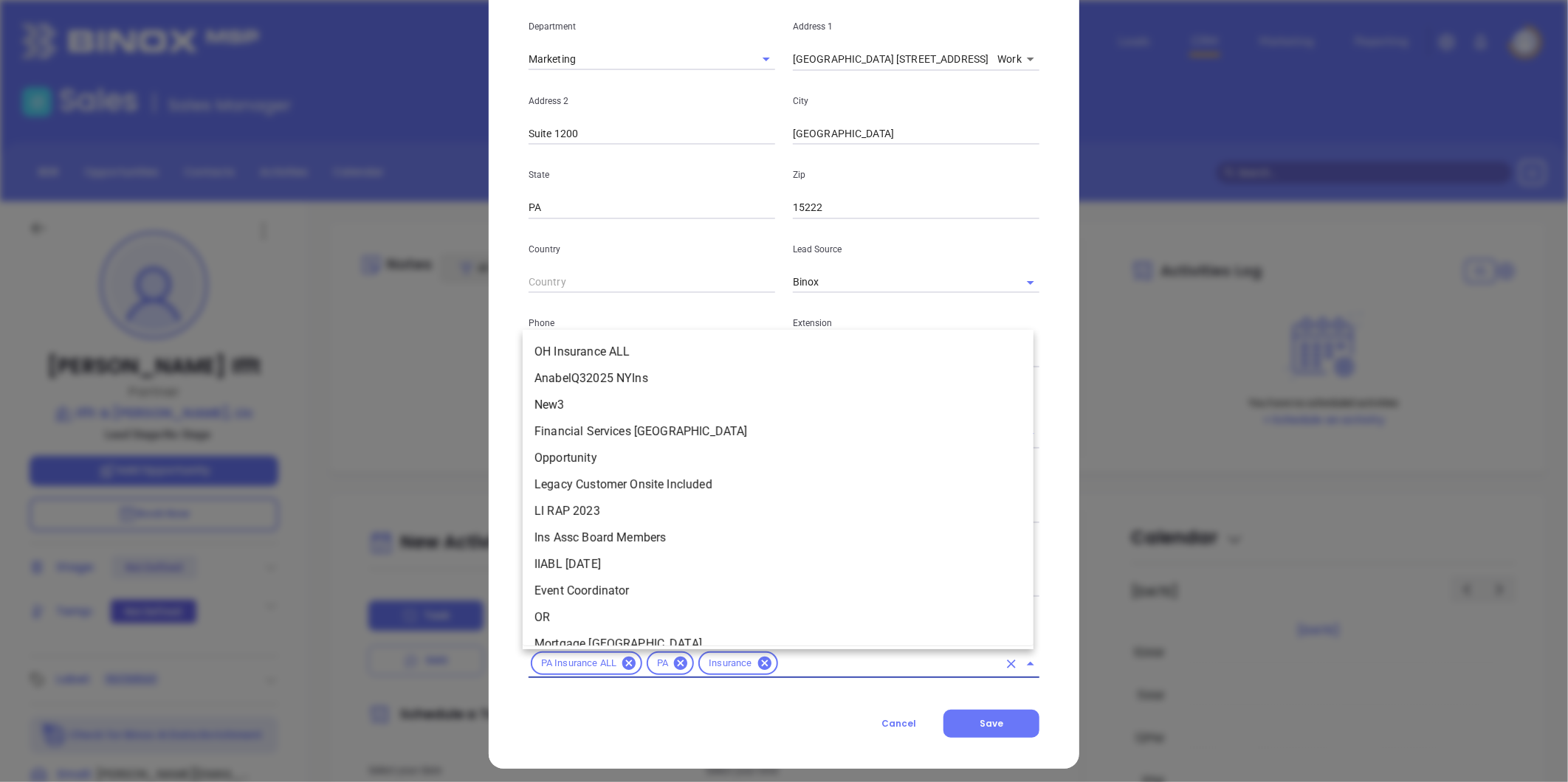
click at [794, 669] on input "text" at bounding box center [889, 663] width 218 height 18
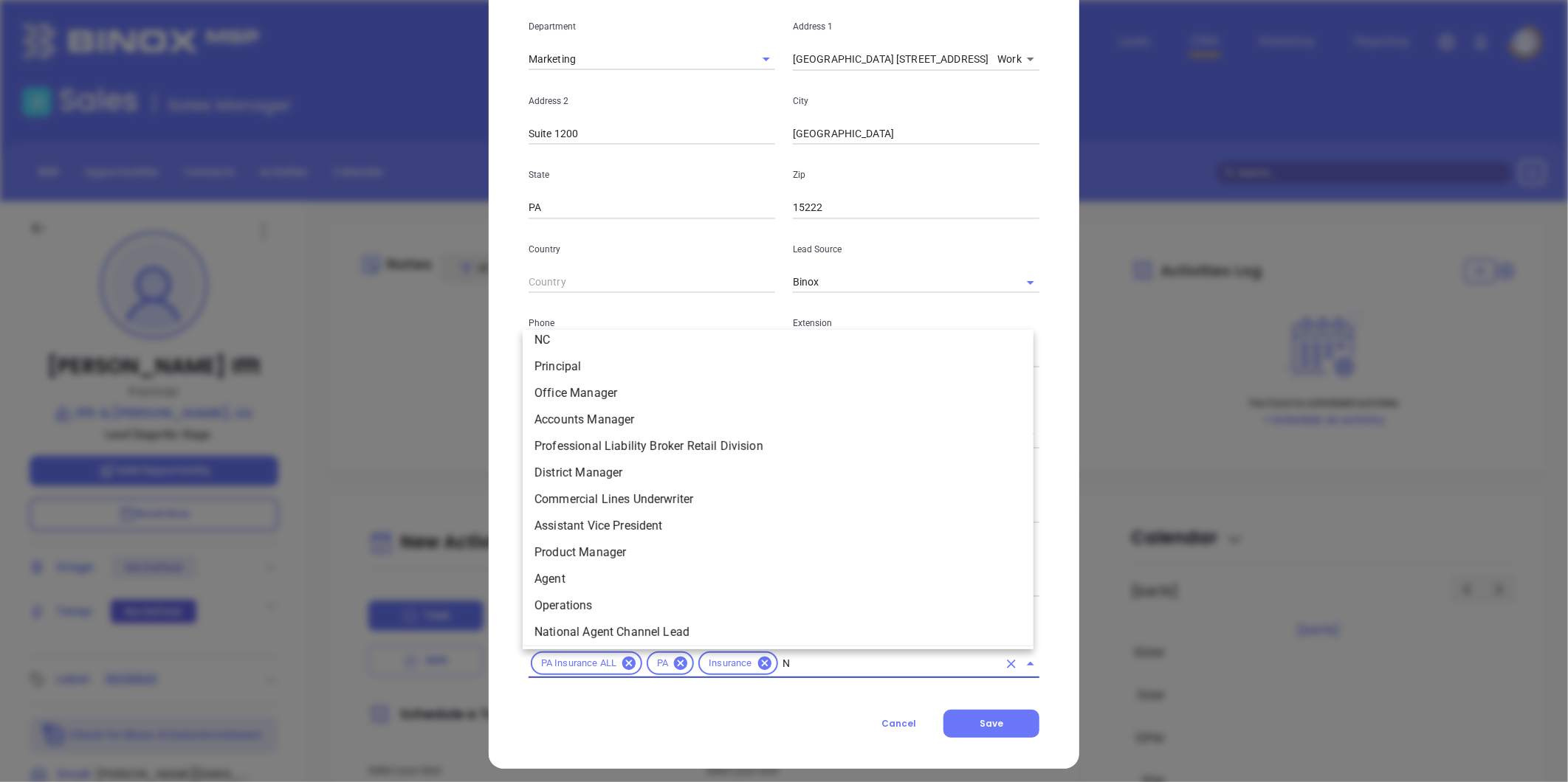
scroll to position [4976, 0]
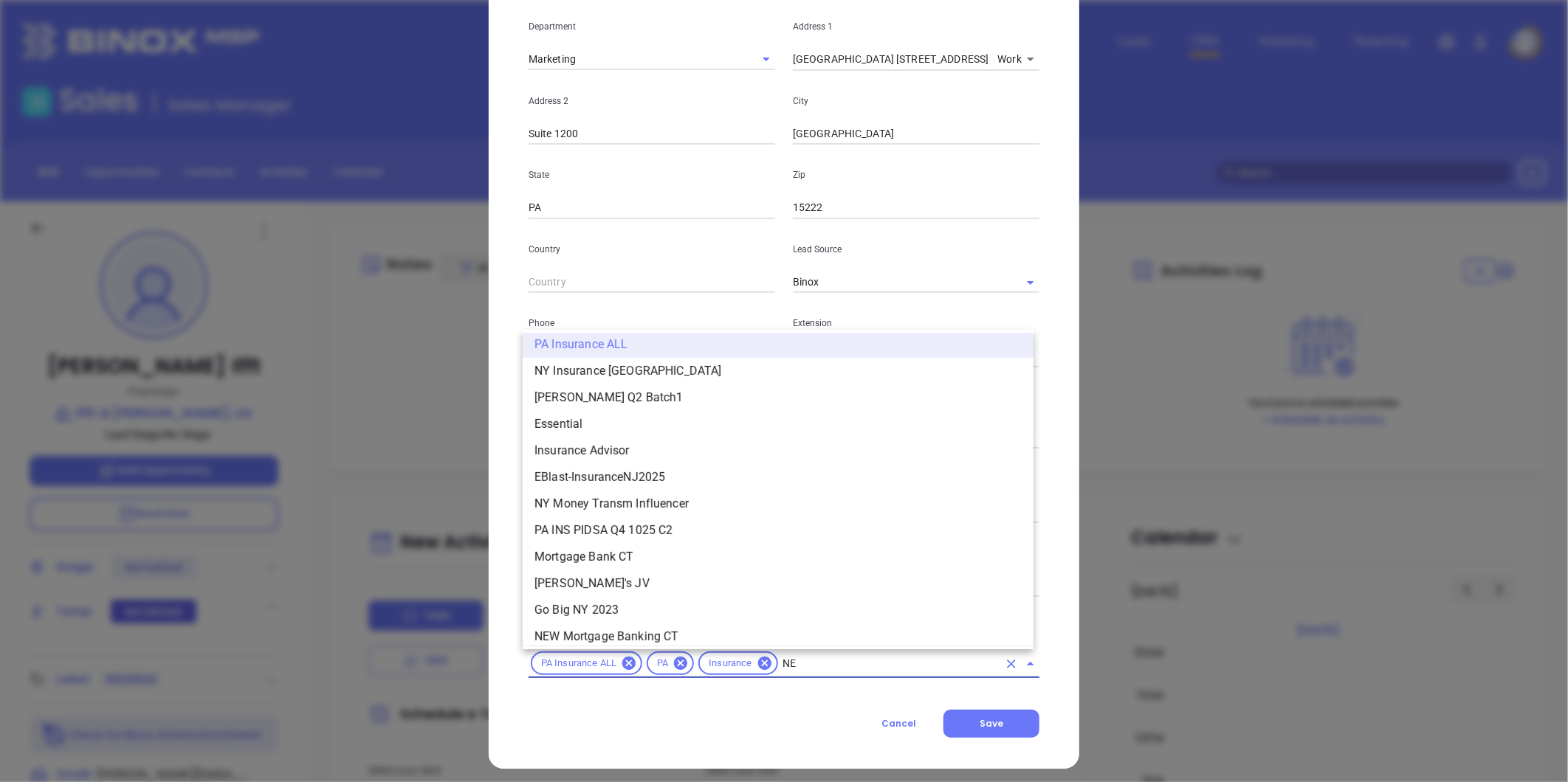
type input "NEW"
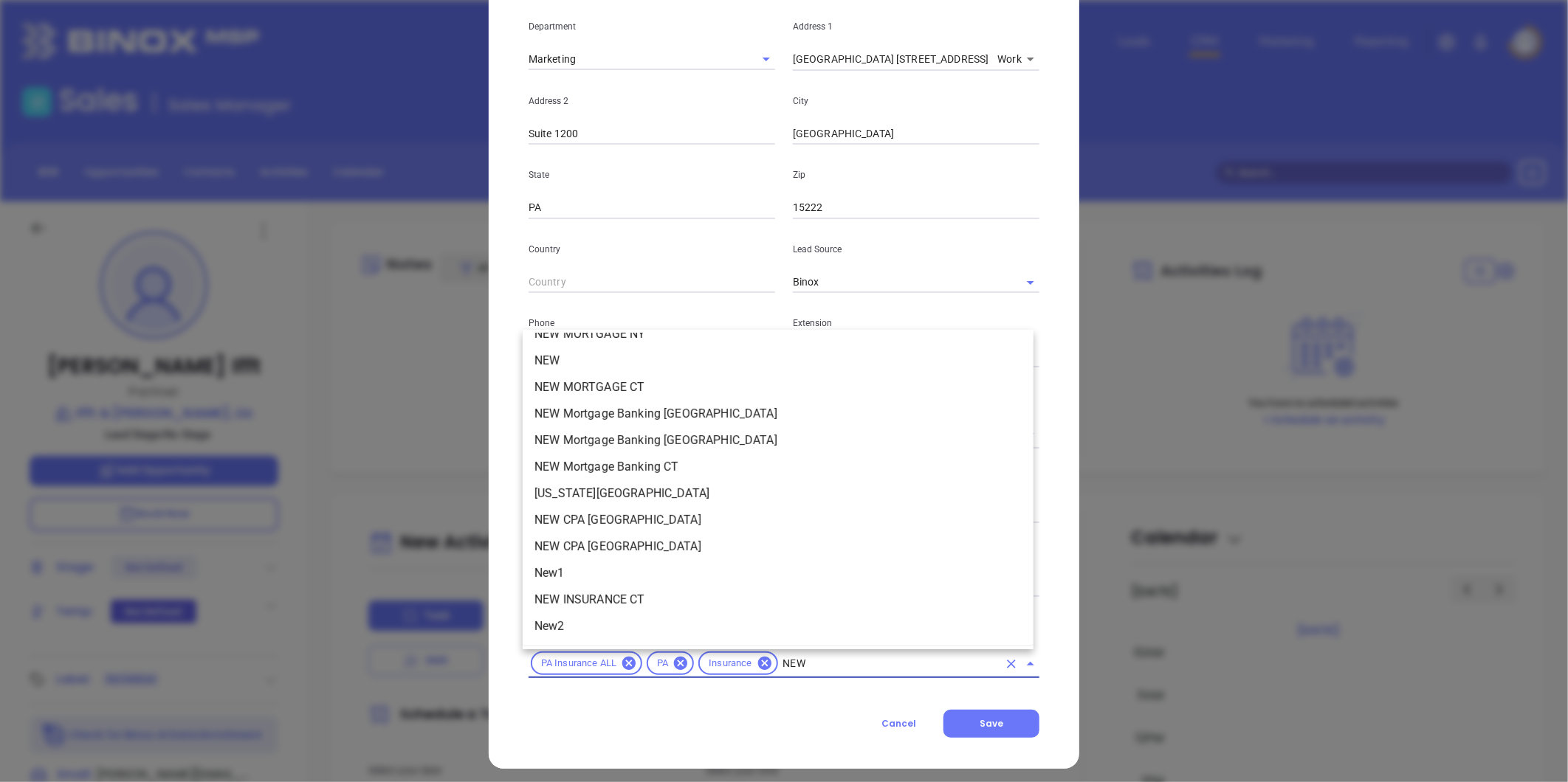
scroll to position [0, 0]
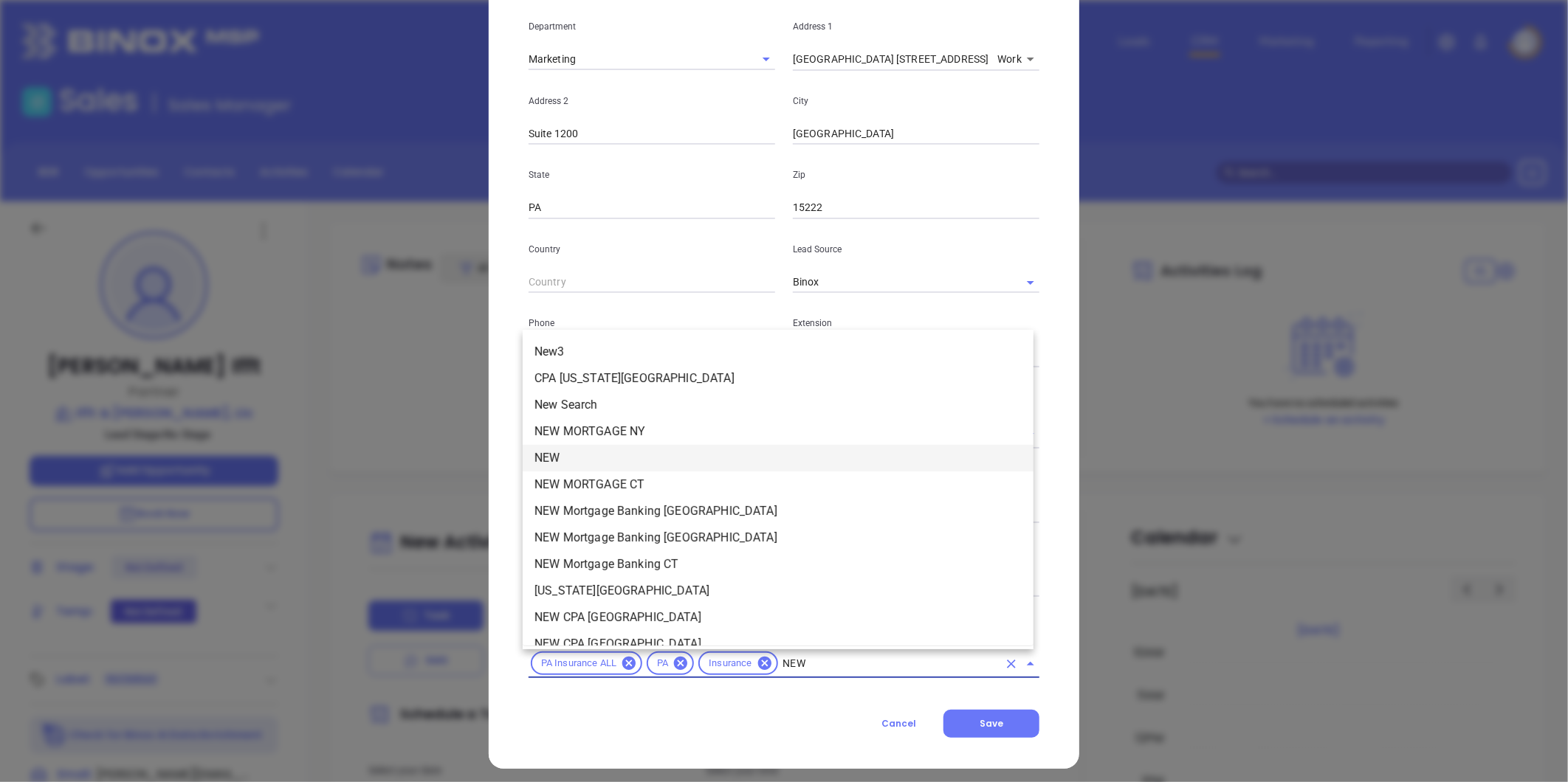
click at [601, 459] on li "NEW" at bounding box center [778, 458] width 511 height 26
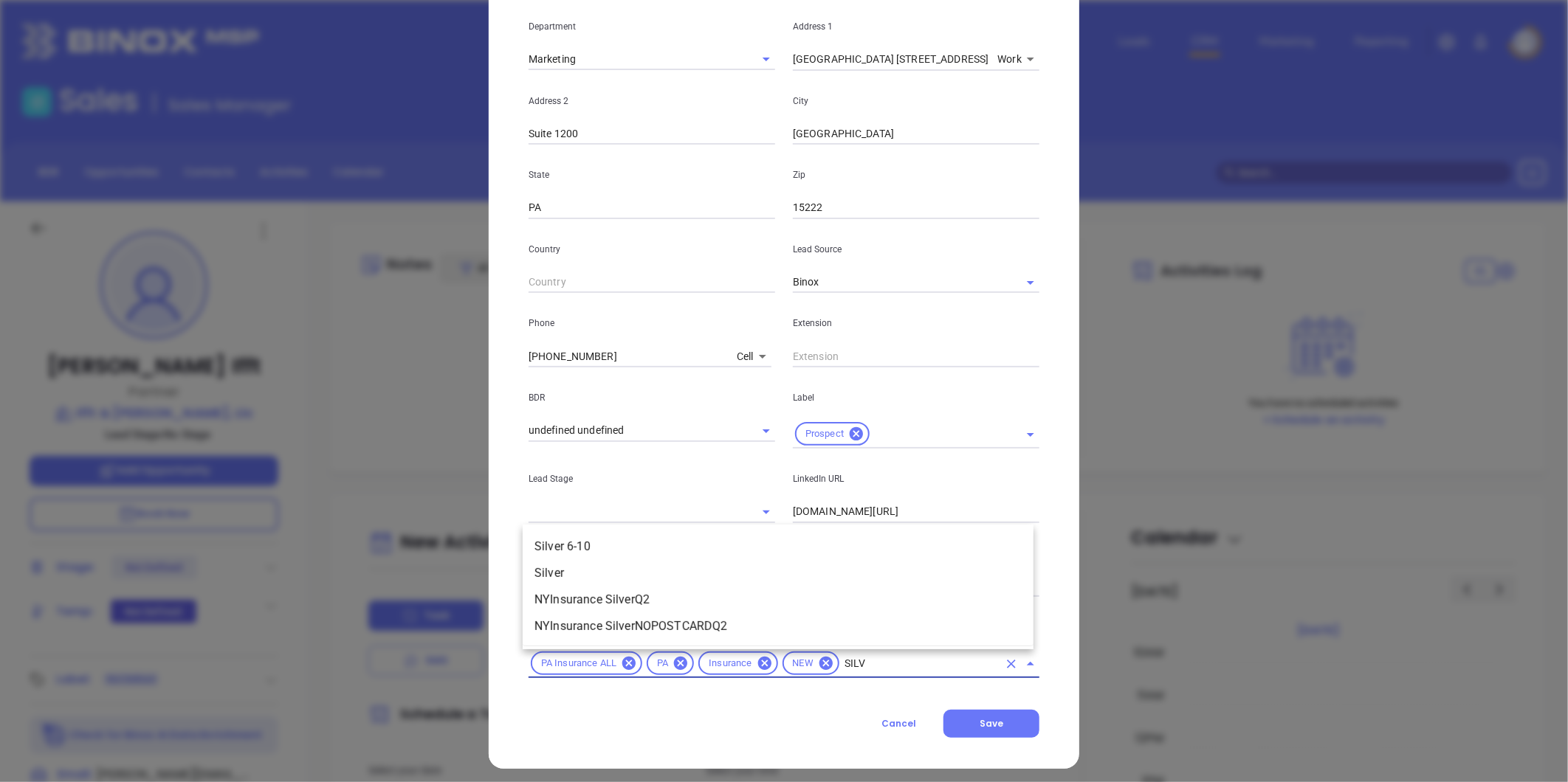
type input "SILVE"
click at [595, 539] on li "Silver 6-10" at bounding box center [778, 546] width 511 height 26
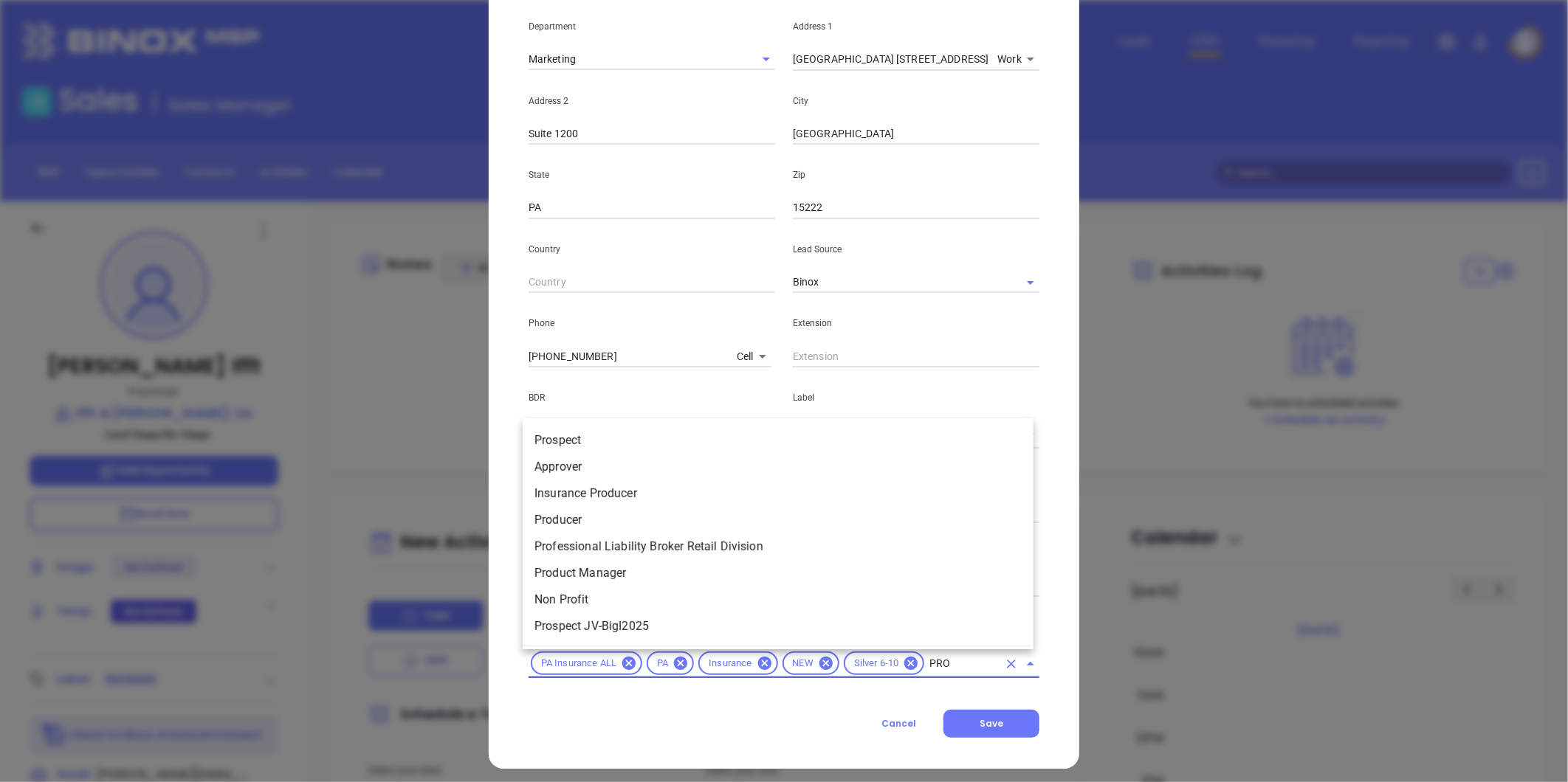
type input "PROS"
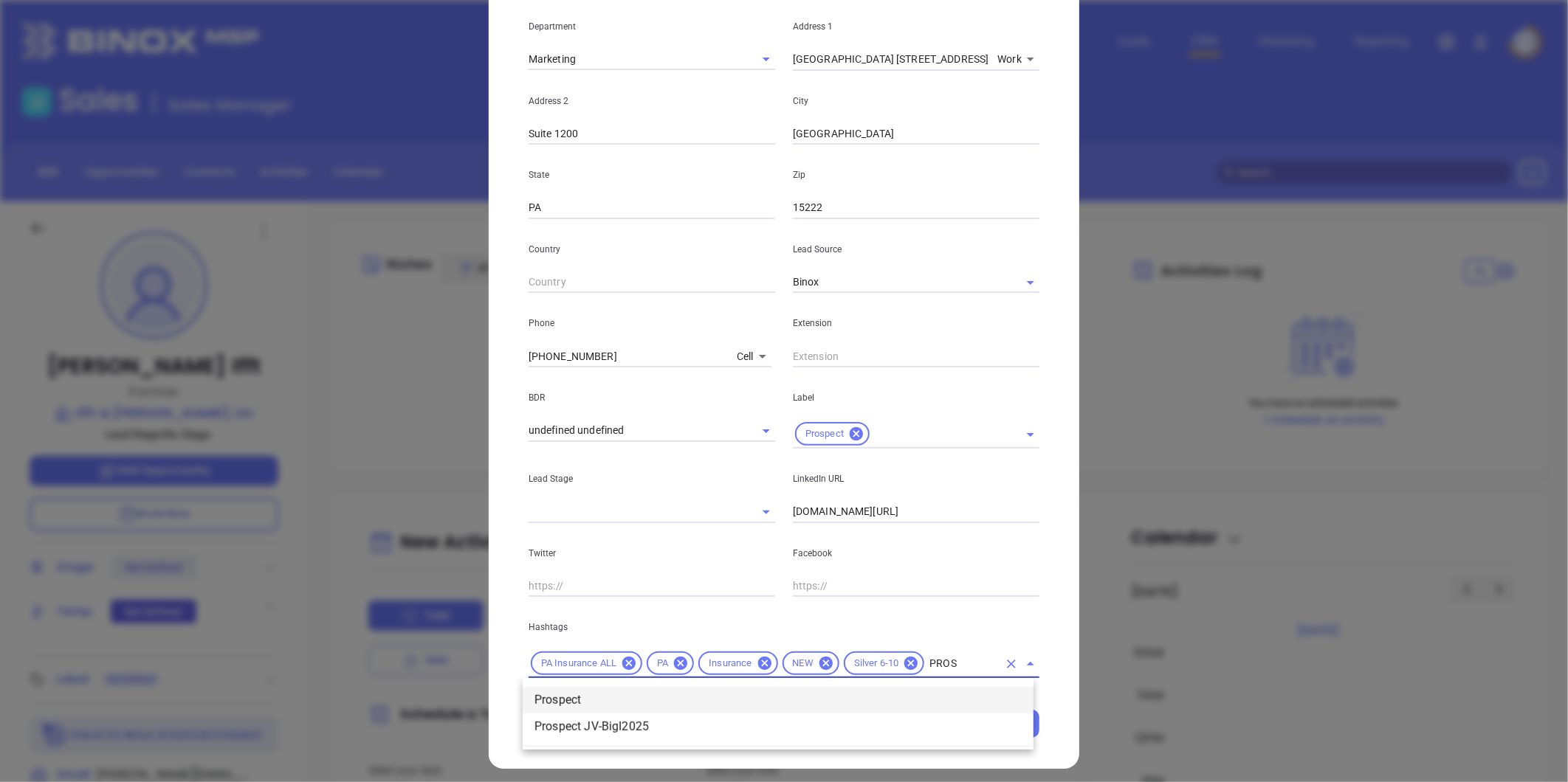
click at [613, 697] on li "Prospect" at bounding box center [778, 699] width 511 height 26
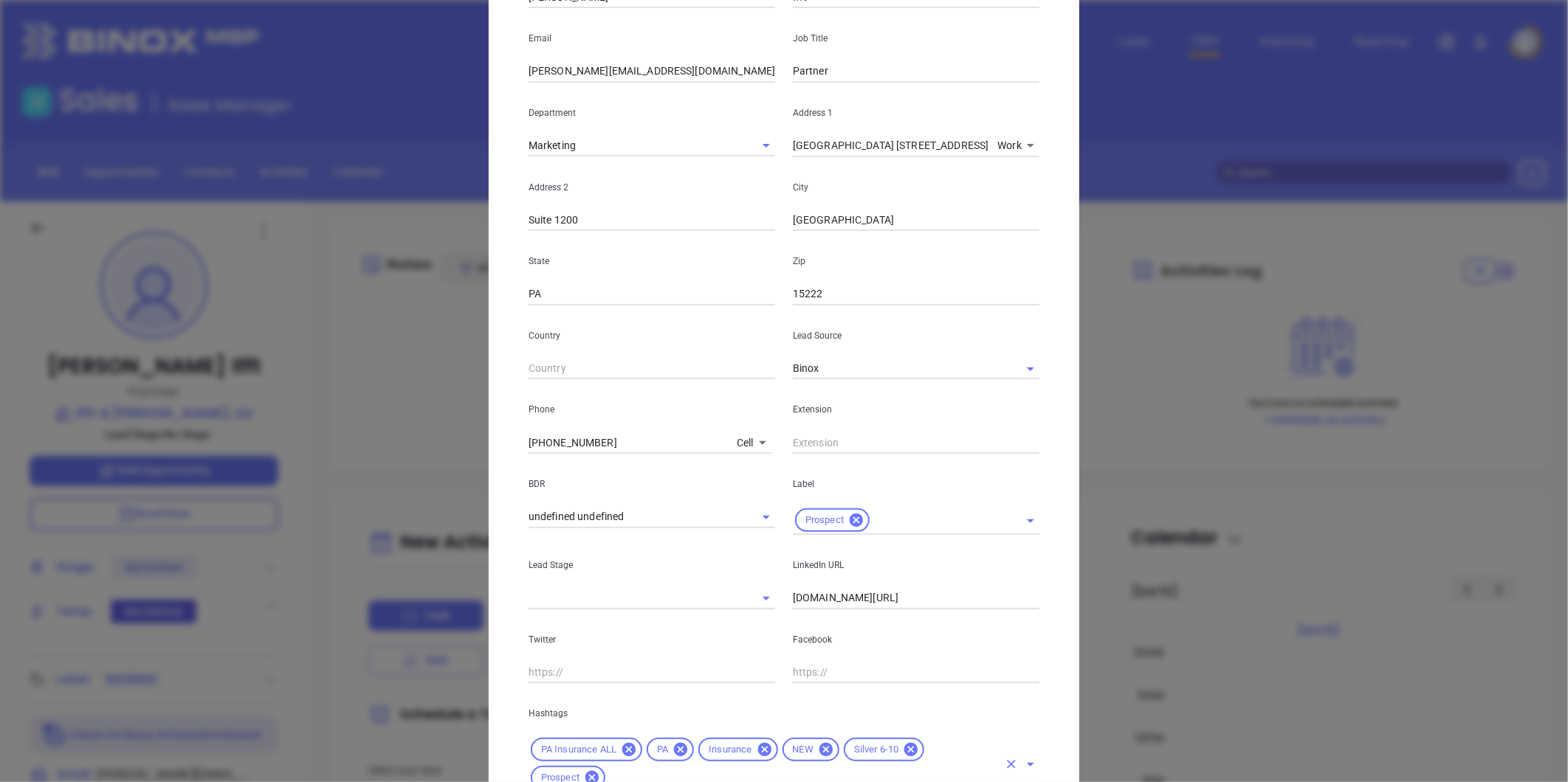
scroll to position [329, 0]
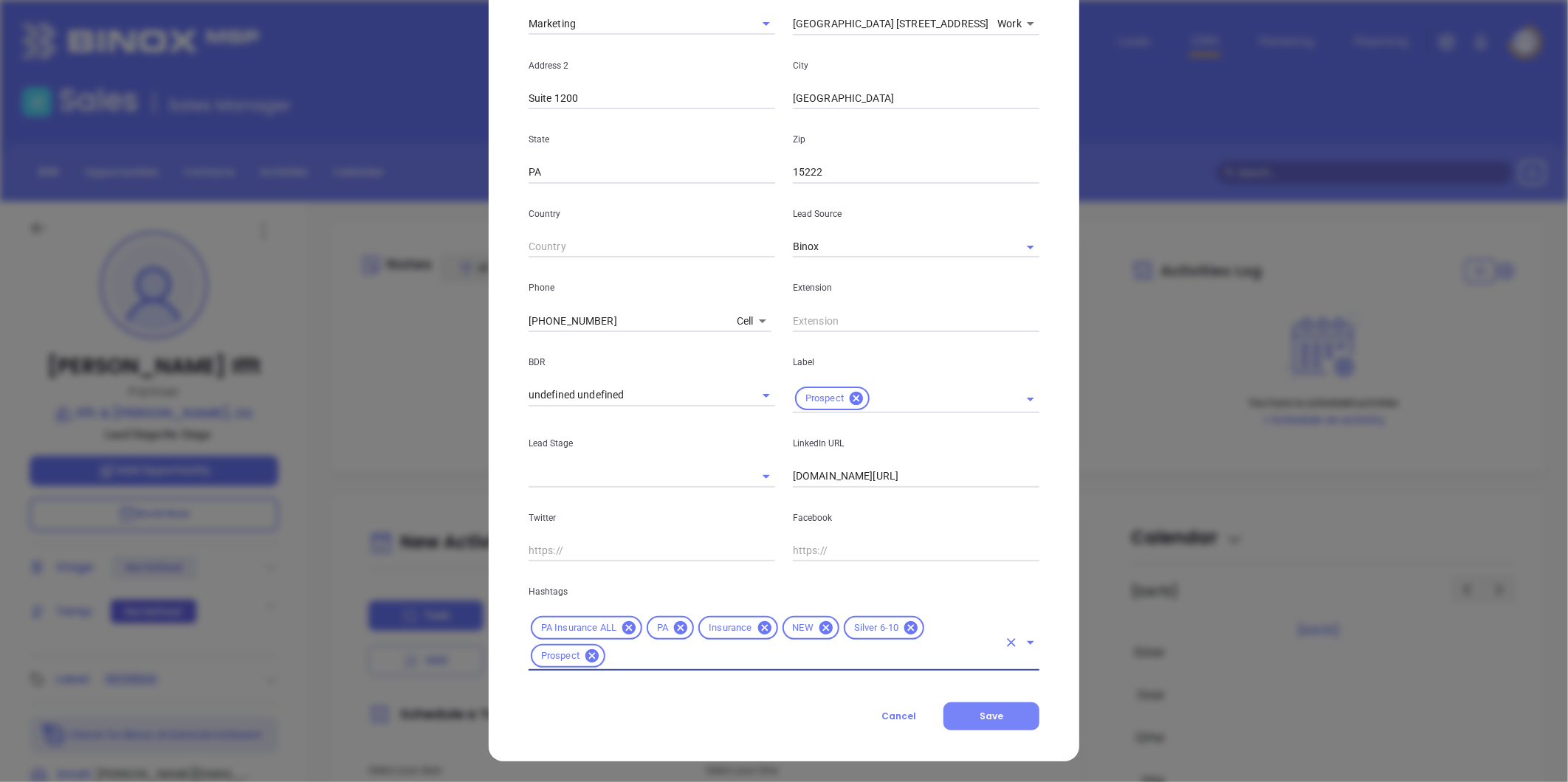
click at [985, 716] on span "Save" at bounding box center [991, 716] width 23 height 13
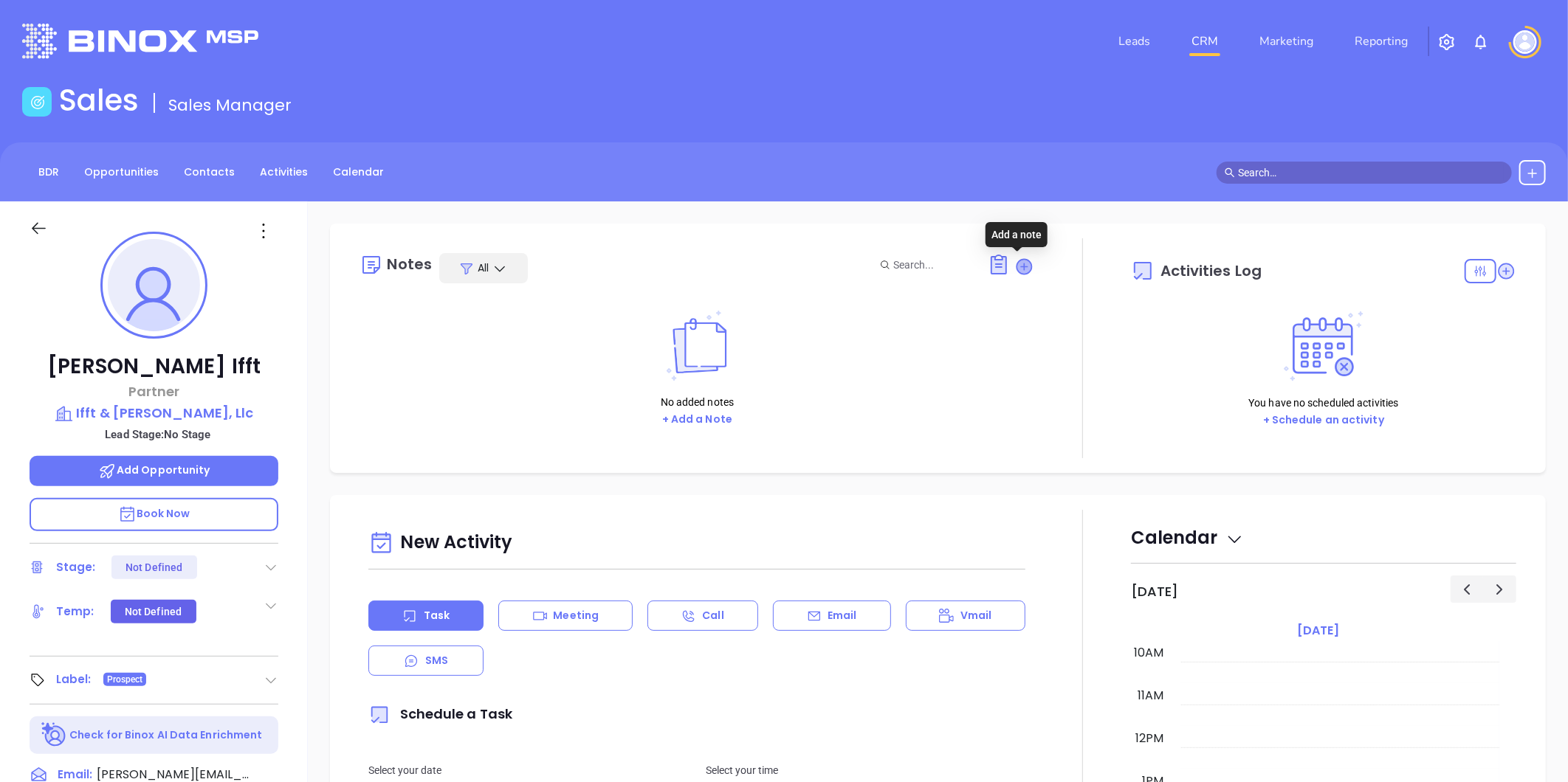
click at [1017, 263] on icon at bounding box center [1024, 266] width 15 height 15
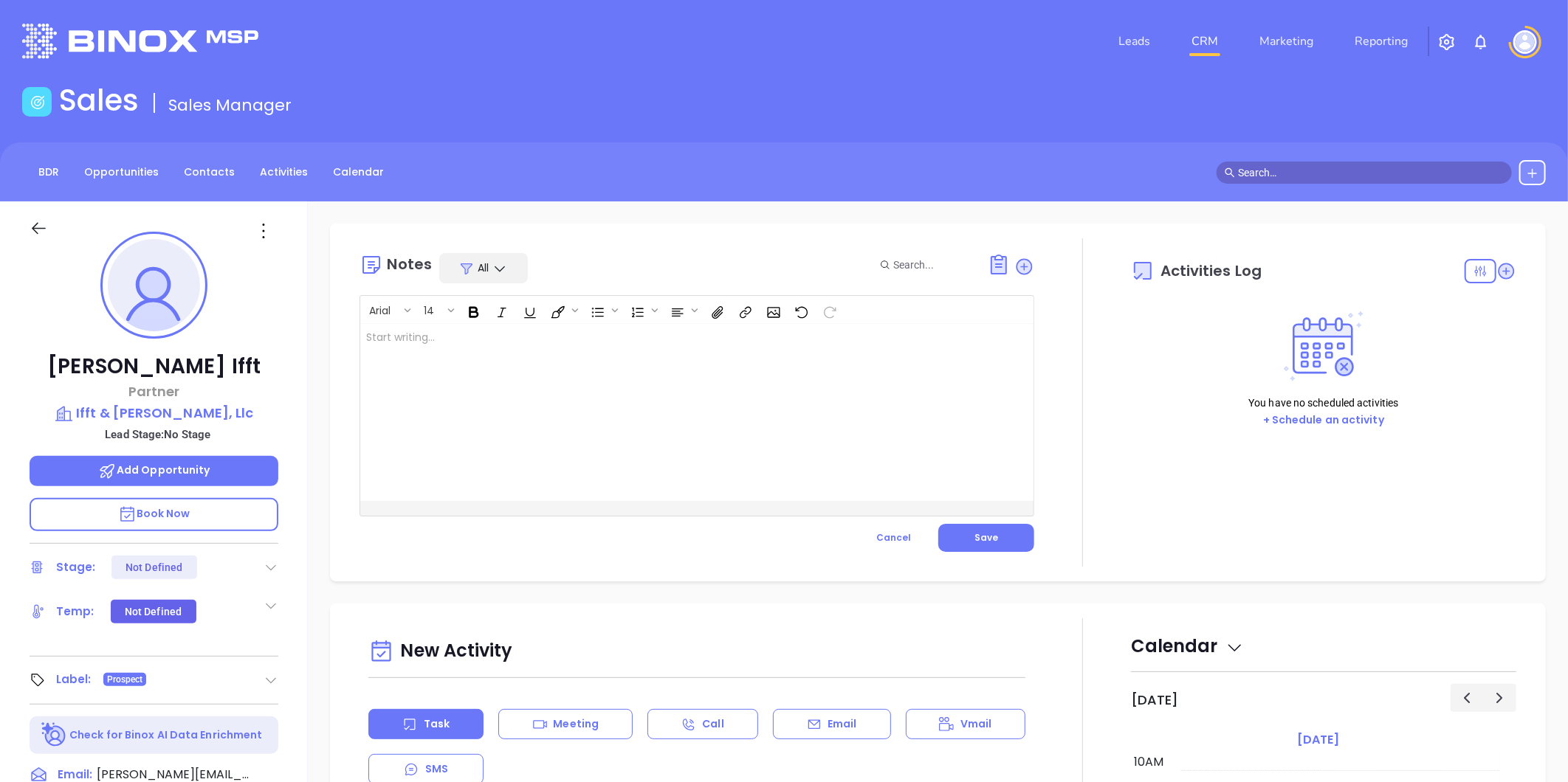
click at [520, 349] on div at bounding box center [673, 413] width 626 height 177
click at [472, 349] on div at bounding box center [673, 413] width 626 height 177
click at [460, 359] on div at bounding box center [673, 413] width 626 height 177
click at [974, 532] on span "Save" at bounding box center [986, 537] width 23 height 13
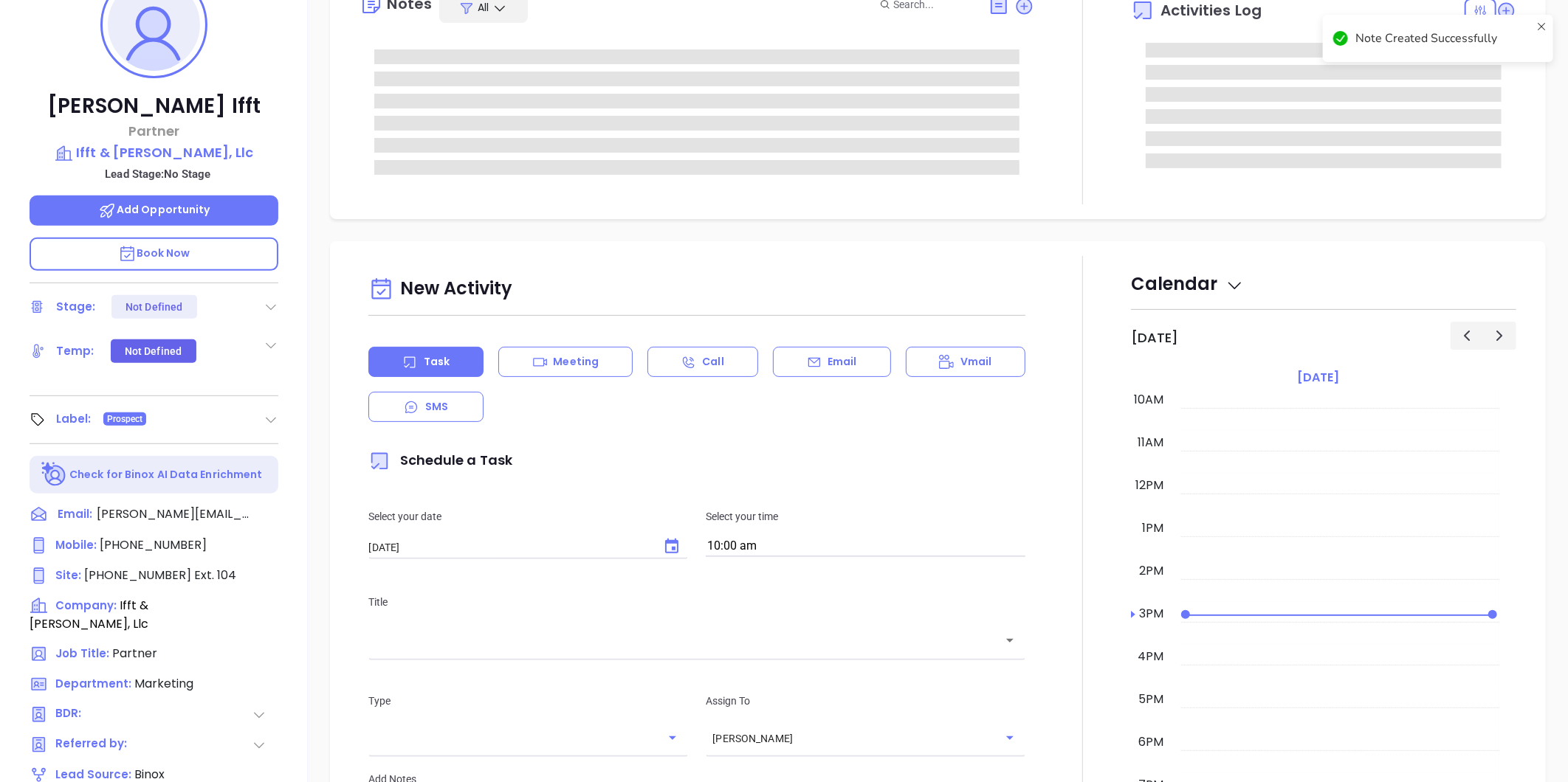
scroll to position [0, 0]
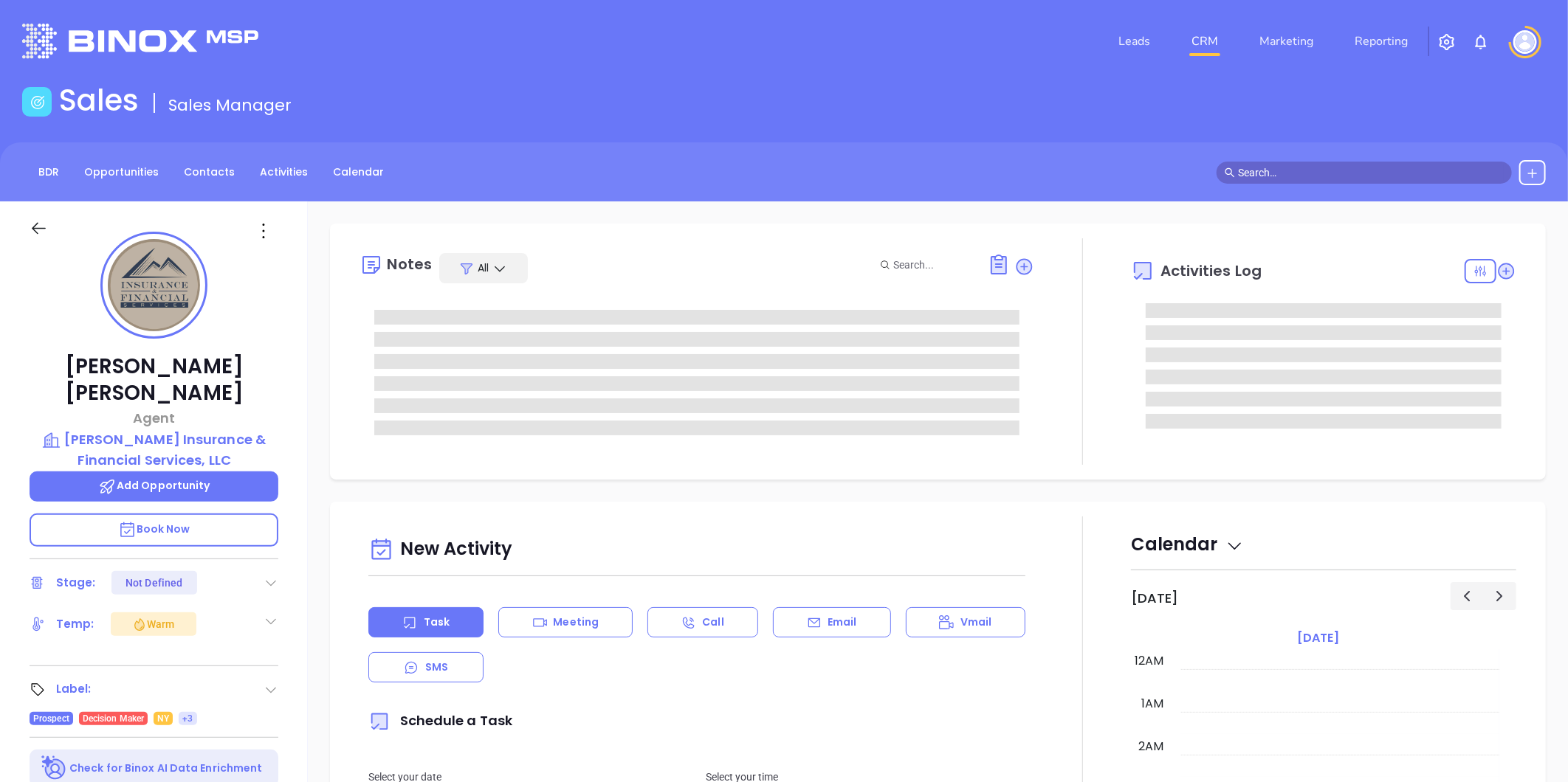
type input "[DATE]"
type input "[PERSON_NAME]"
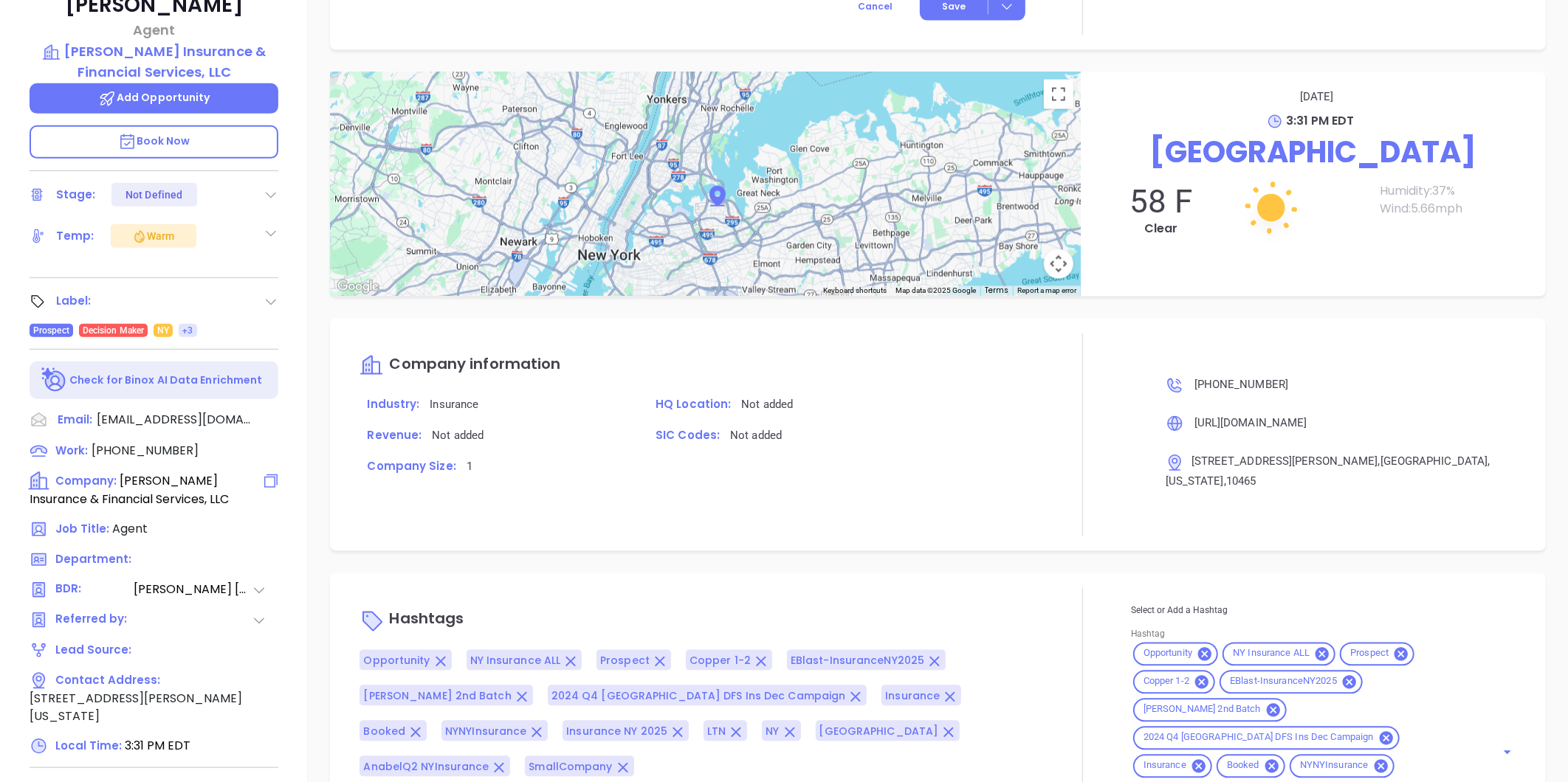
scroll to position [207, 0]
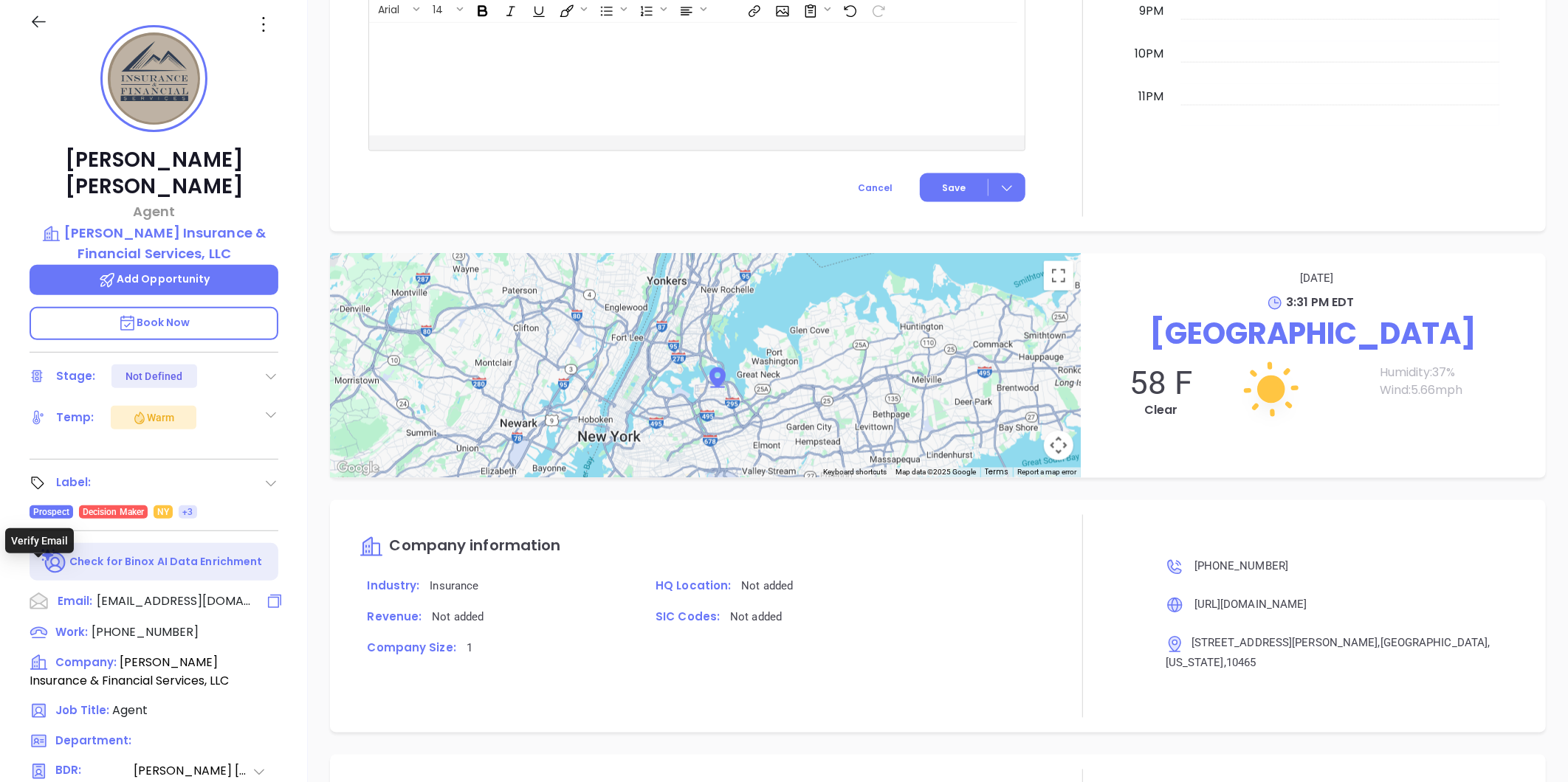
click at [40, 591] on icon at bounding box center [39, 601] width 22 height 22
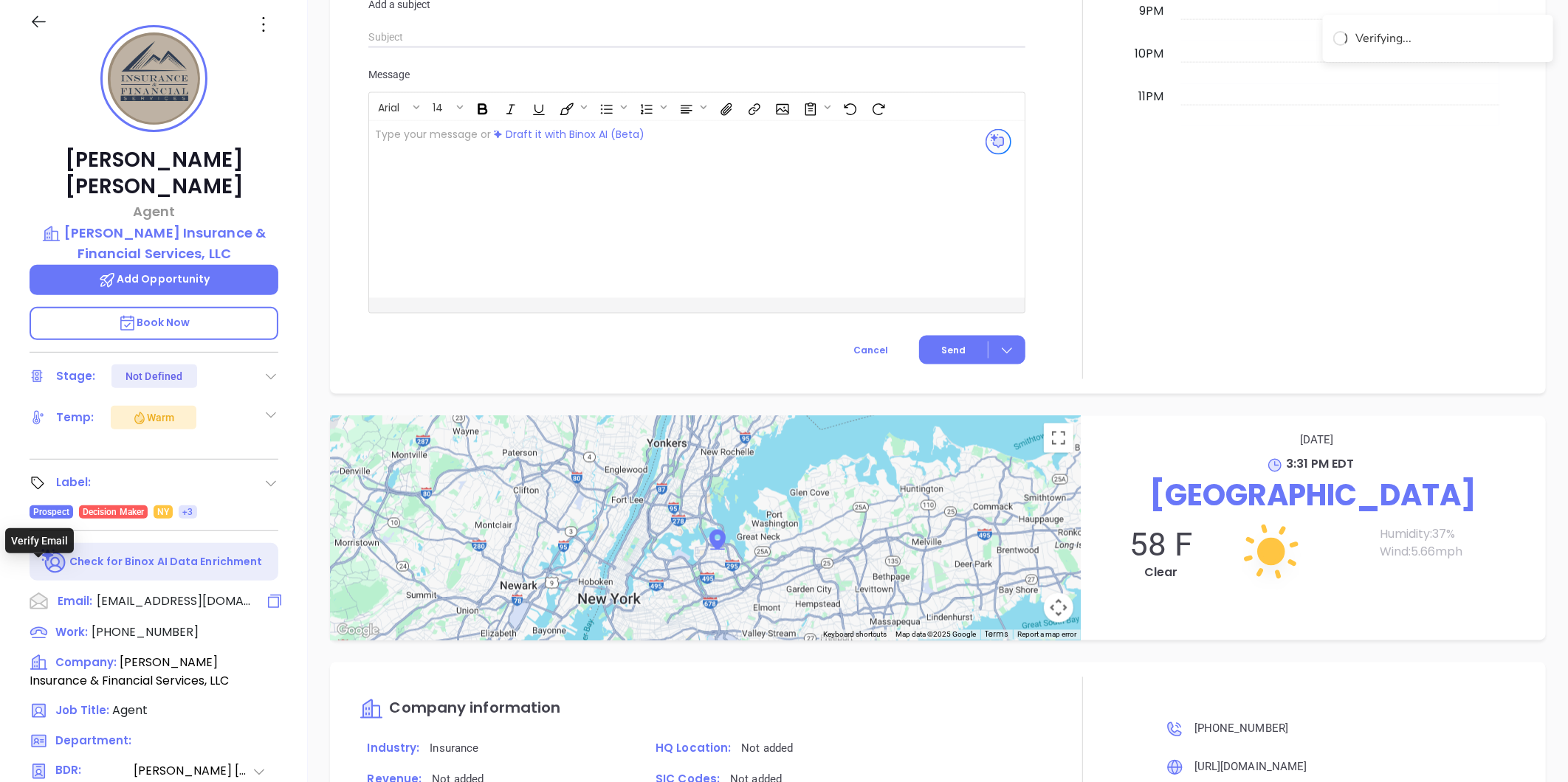
scroll to position [201, 0]
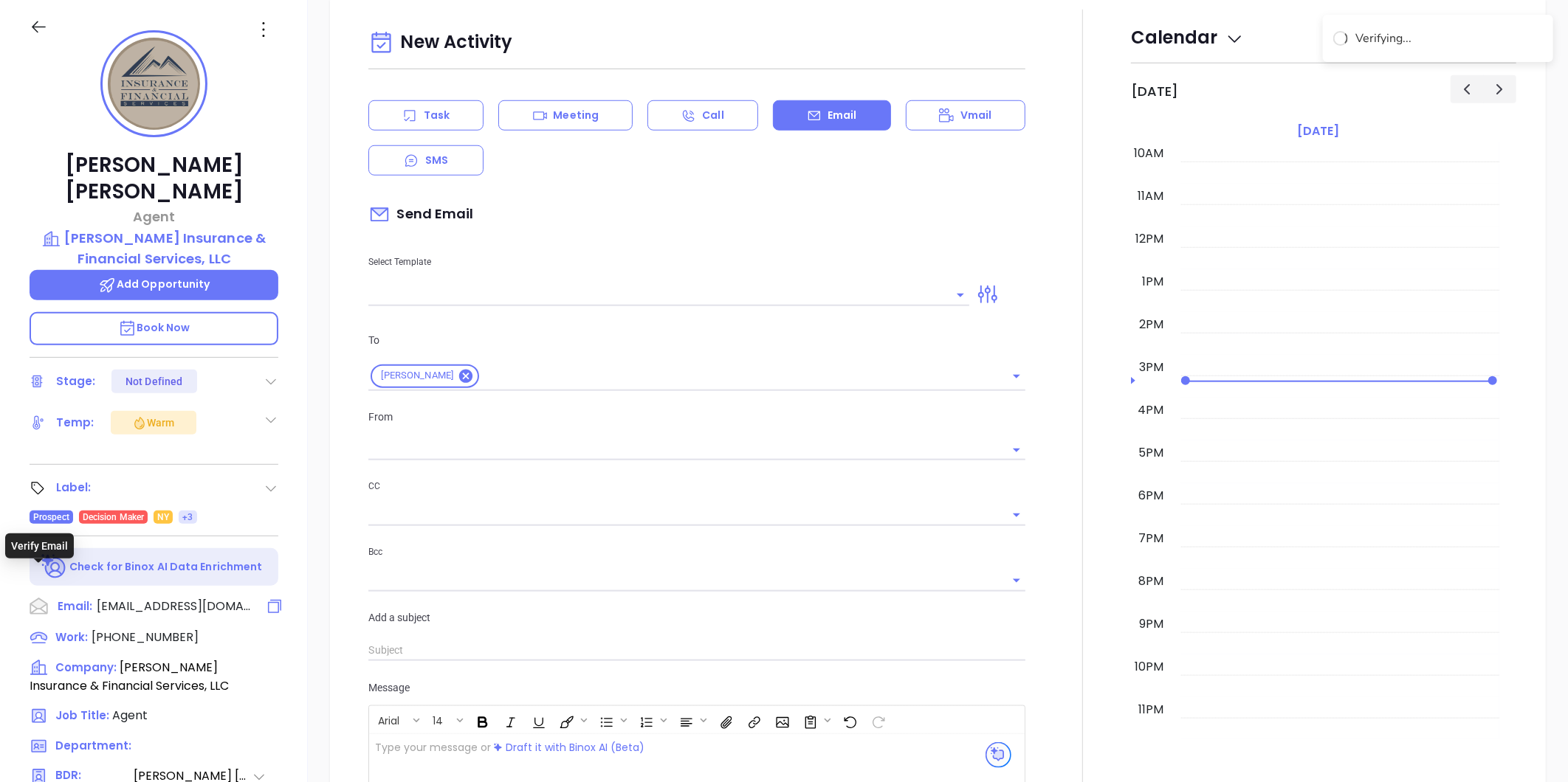
type input "[PERSON_NAME]"
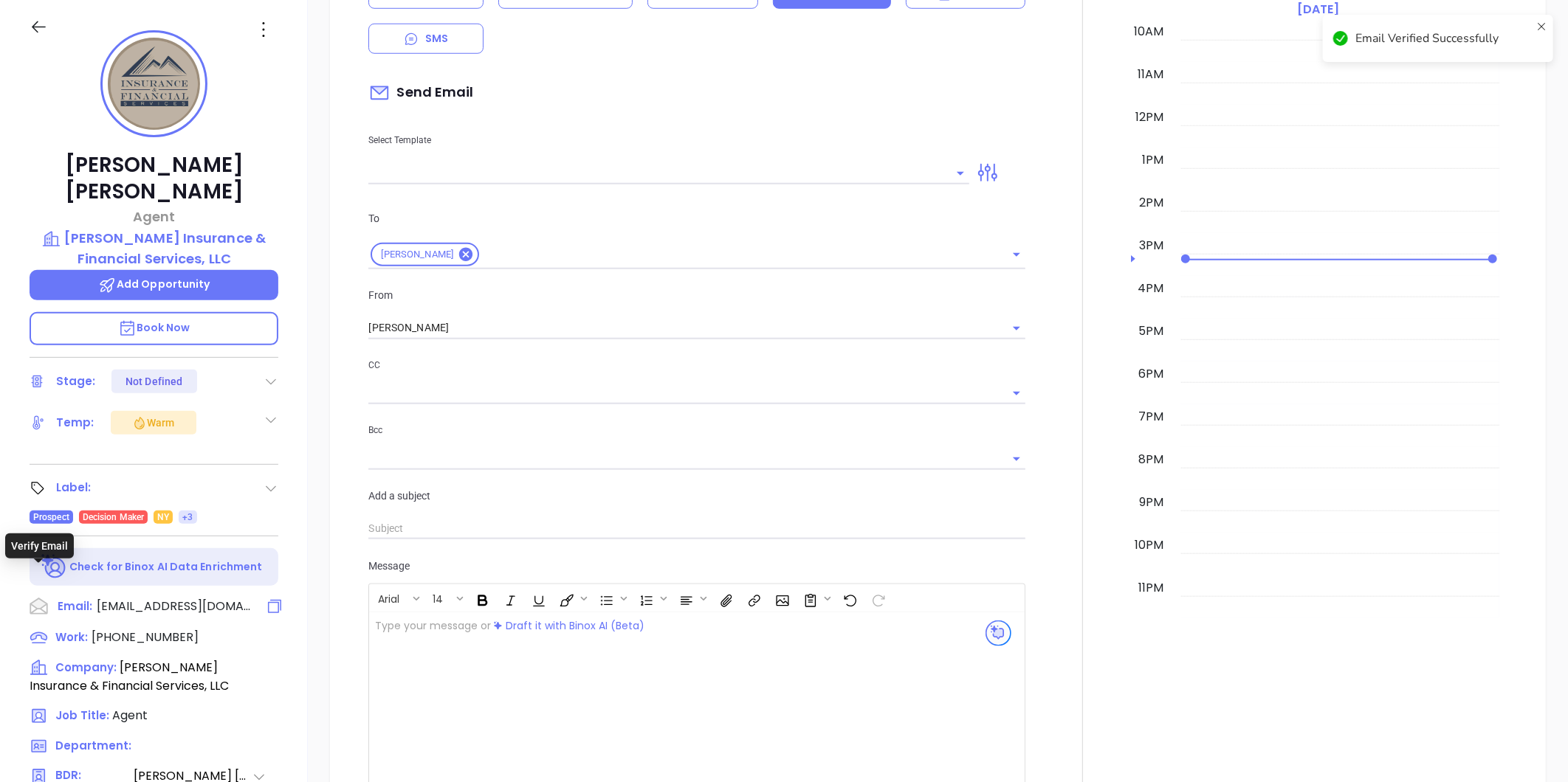
scroll to position [629, 0]
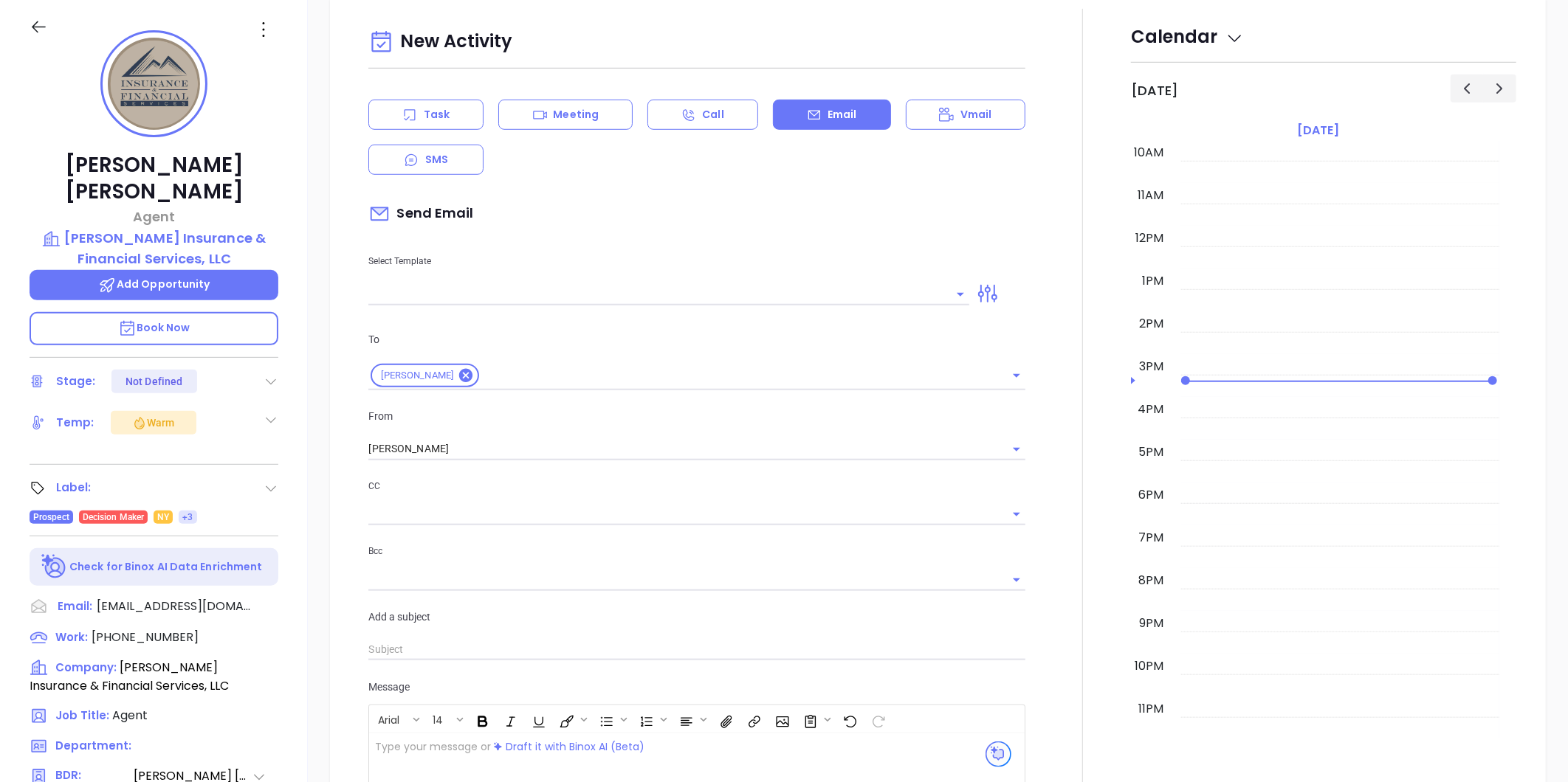
click at [295, 162] on div "Daniel Lopez Agent L M Insurance & Financial Services, LLC Add Opportunity Book…" at bounding box center [153, 489] width 308 height 978
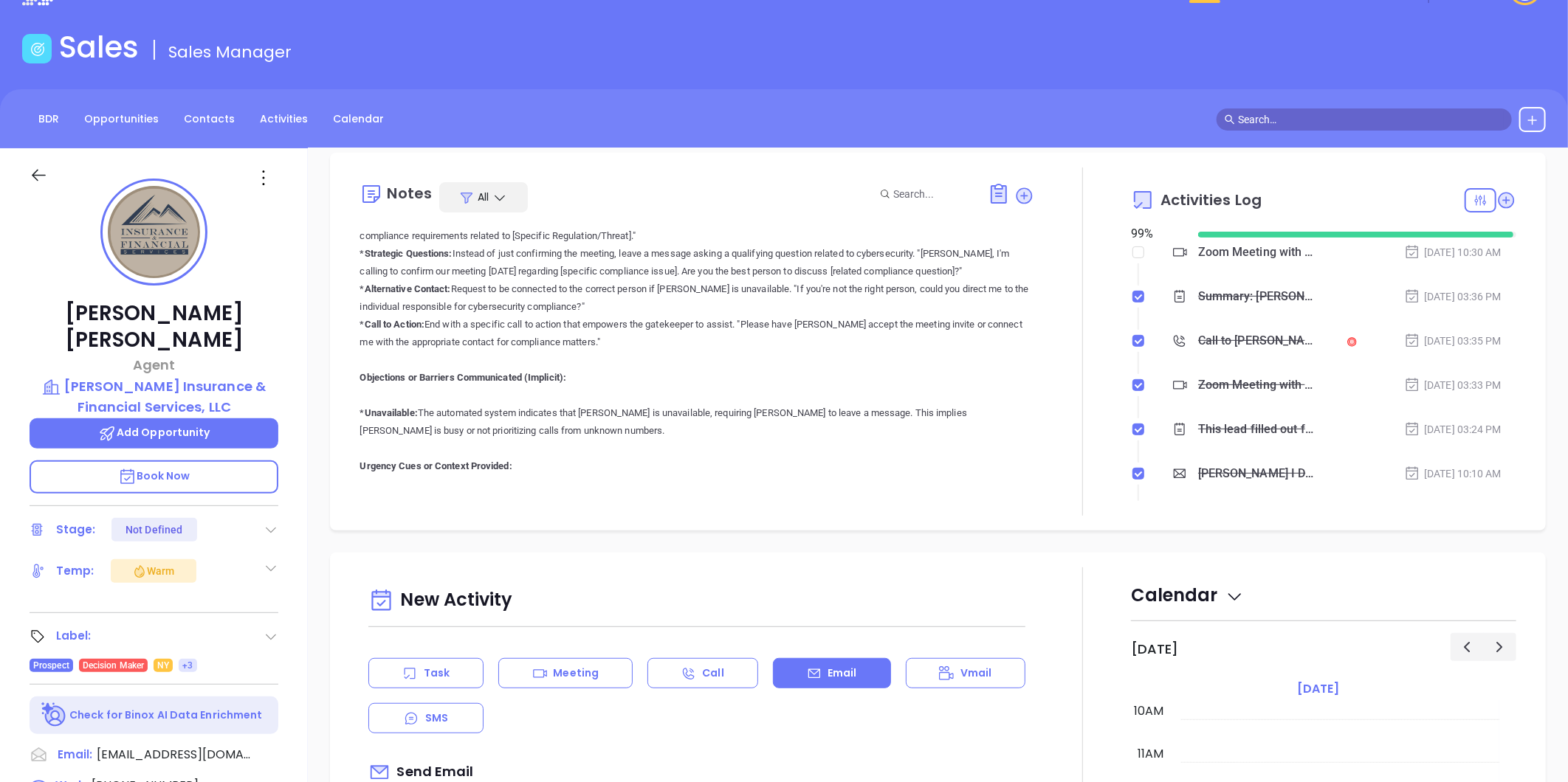
scroll to position [0, 0]
